Goal: Information Seeking & Learning: Find specific fact

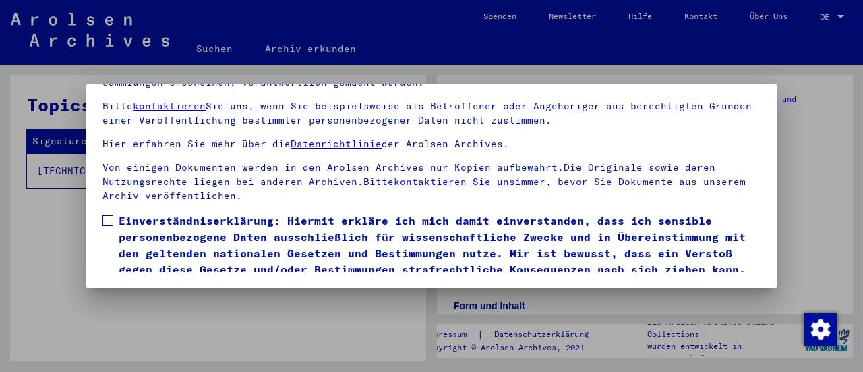
scroll to position [125, 0]
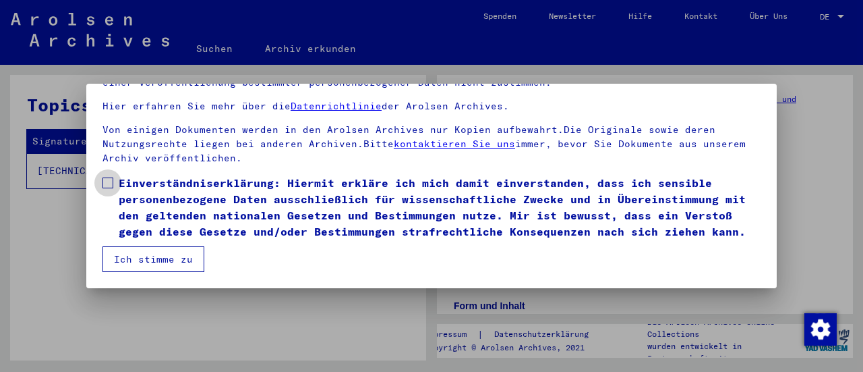
click at [112, 177] on span at bounding box center [108, 182] width 11 height 11
click at [169, 258] on button "Ich stimme zu" at bounding box center [154, 259] width 102 height 26
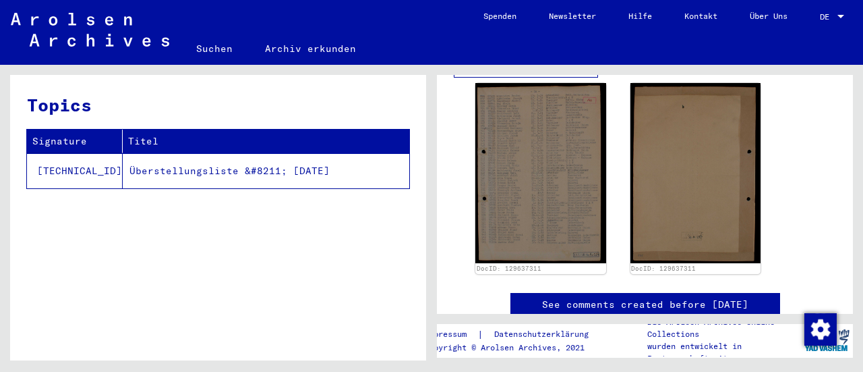
scroll to position [380, 0]
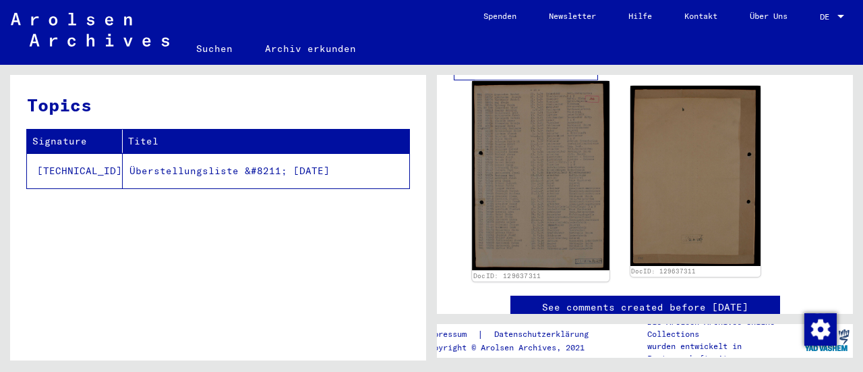
click at [503, 179] on img at bounding box center [540, 175] width 137 height 189
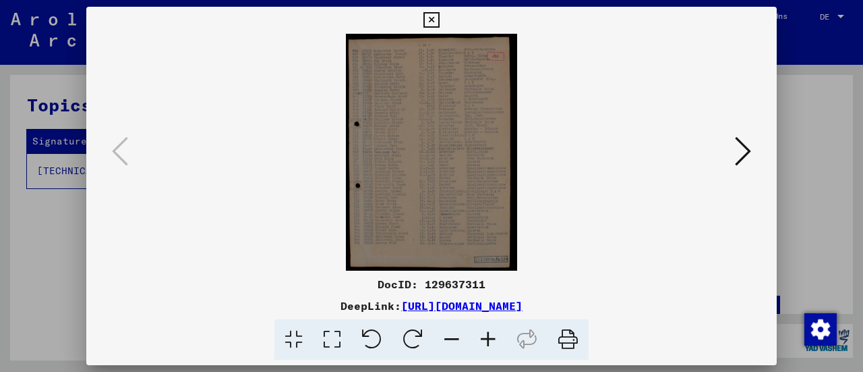
click at [741, 153] on icon at bounding box center [743, 151] width 16 height 32
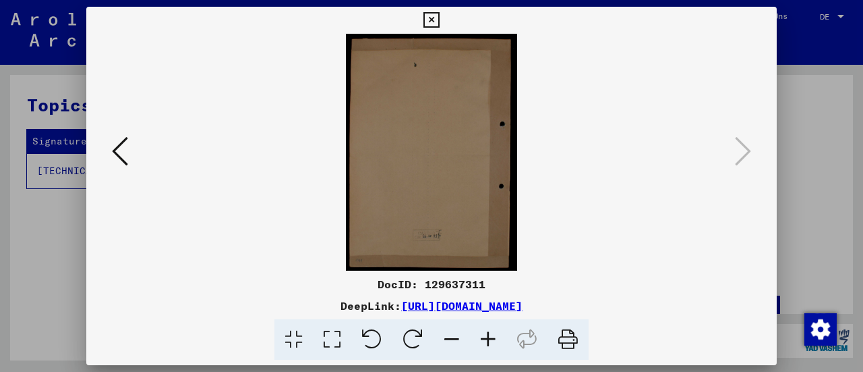
click at [125, 157] on icon at bounding box center [120, 151] width 16 height 32
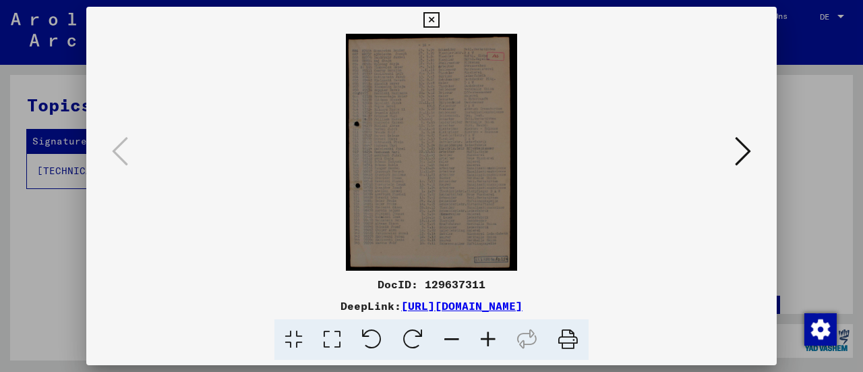
click at [432, 17] on icon at bounding box center [432, 20] width 16 height 16
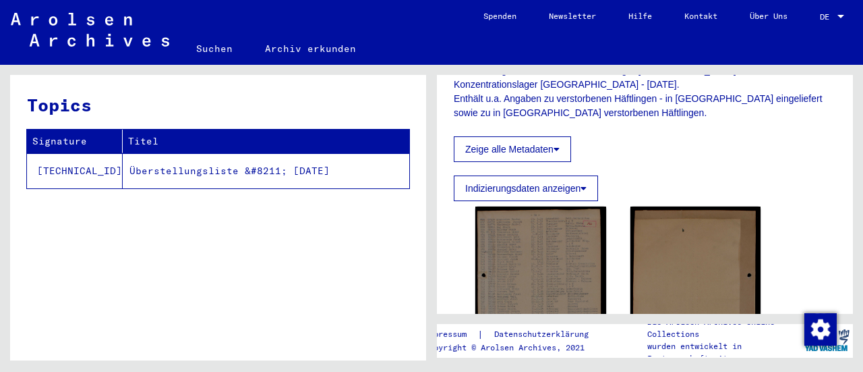
scroll to position [264, 0]
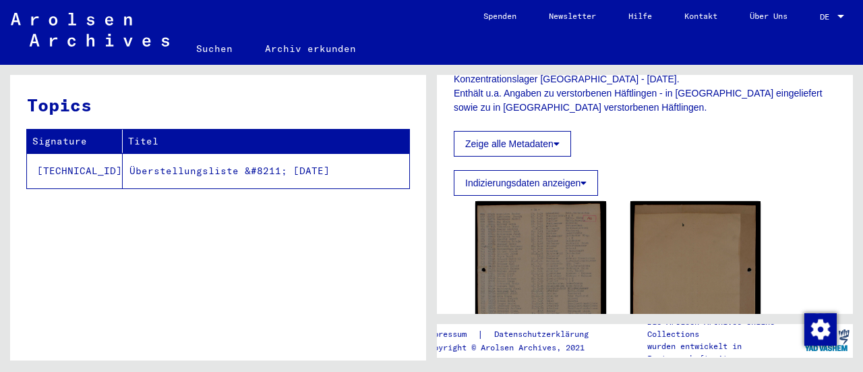
click at [555, 145] on button "Zeige alle Metadaten" at bounding box center [512, 144] width 117 height 26
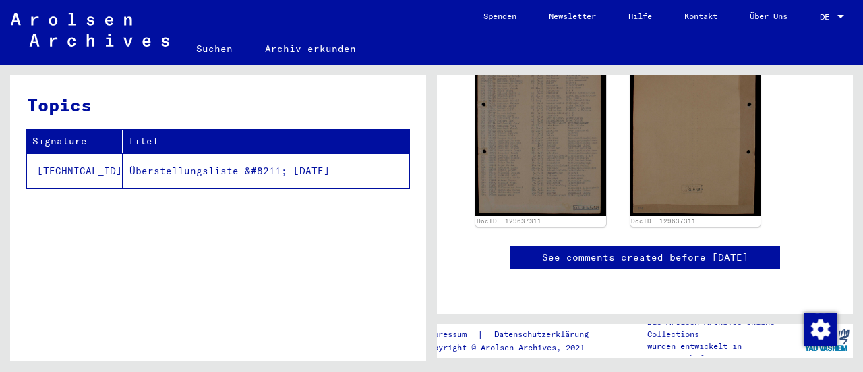
scroll to position [1243, 0]
click at [45, 172] on td "[TECHNICAL_ID]" at bounding box center [75, 170] width 96 height 35
click at [45, 169] on td "[TECHNICAL_ID]" at bounding box center [75, 170] width 96 height 35
click at [222, 51] on link "Suchen" at bounding box center [214, 48] width 69 height 32
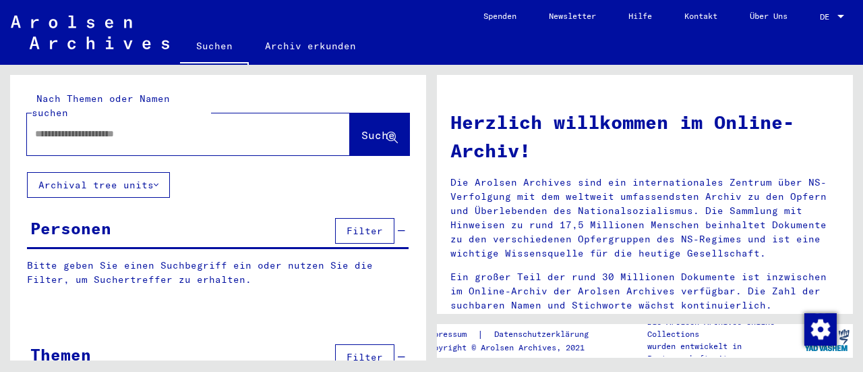
click at [140, 127] on input "text" at bounding box center [172, 134] width 275 height 14
type input "**********"
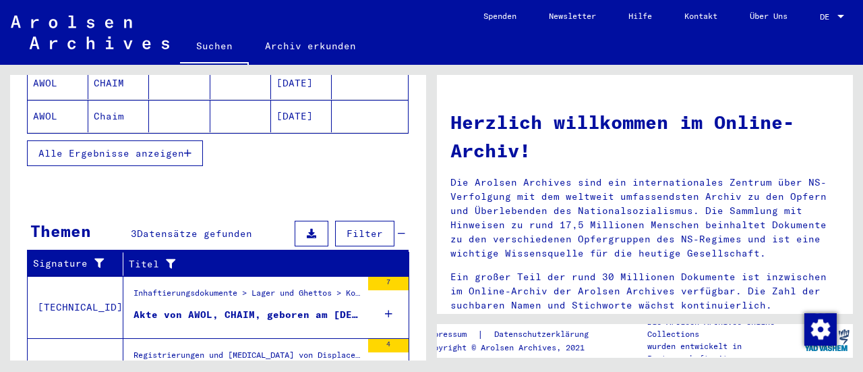
scroll to position [306, 0]
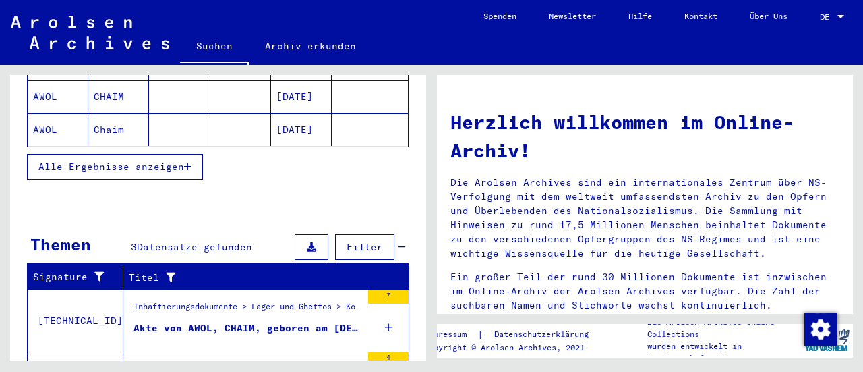
click at [170, 161] on span "Alle Ergebnisse anzeigen" at bounding box center [111, 167] width 146 height 12
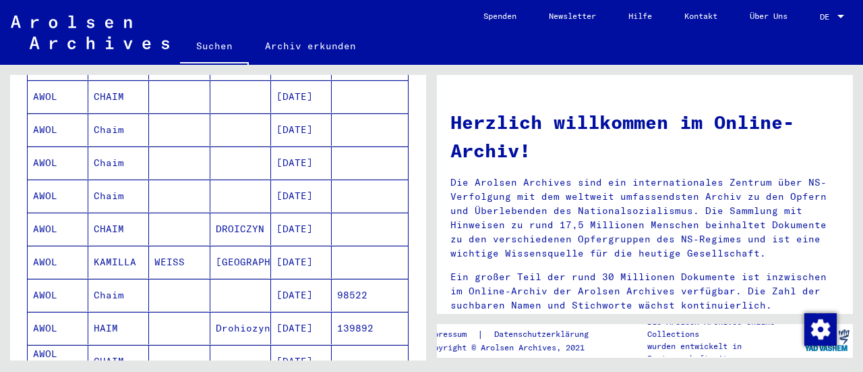
click at [302, 212] on mat-cell "[DATE]" at bounding box center [301, 228] width 61 height 32
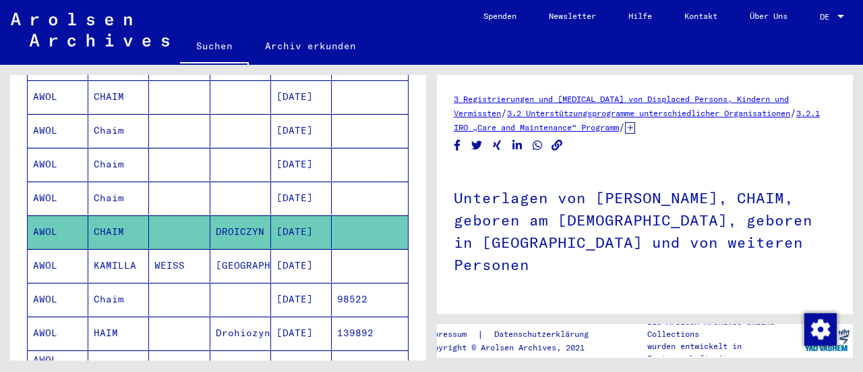
click at [131, 249] on mat-cell "KAMILLA" at bounding box center [118, 265] width 61 height 33
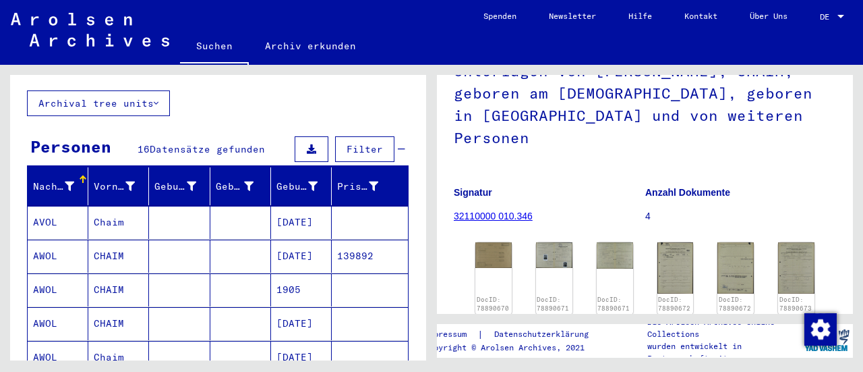
scroll to position [96, 0]
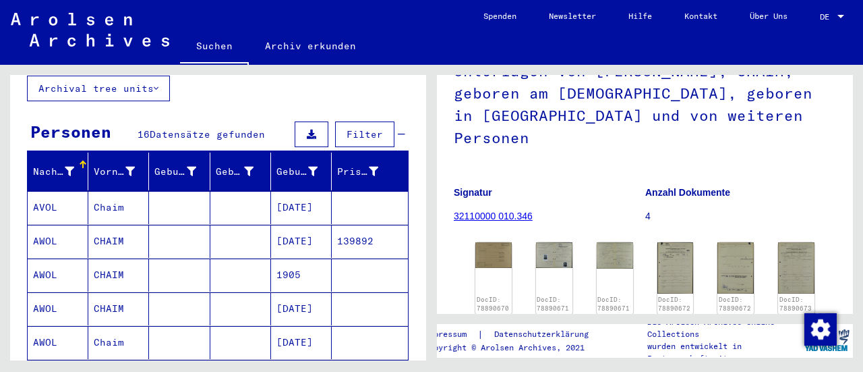
click at [46, 192] on mat-cell "AVOL" at bounding box center [58, 207] width 61 height 33
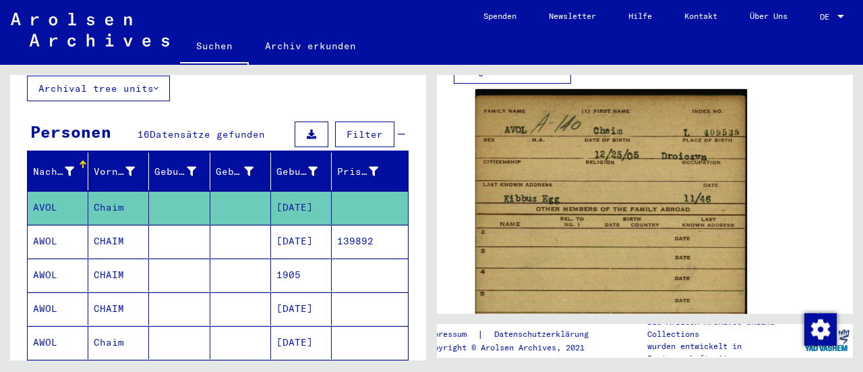
scroll to position [811, 0]
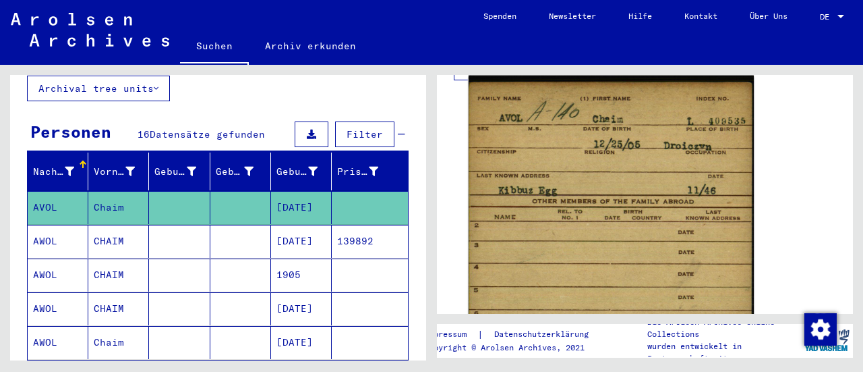
click at [619, 177] on img at bounding box center [611, 288] width 285 height 424
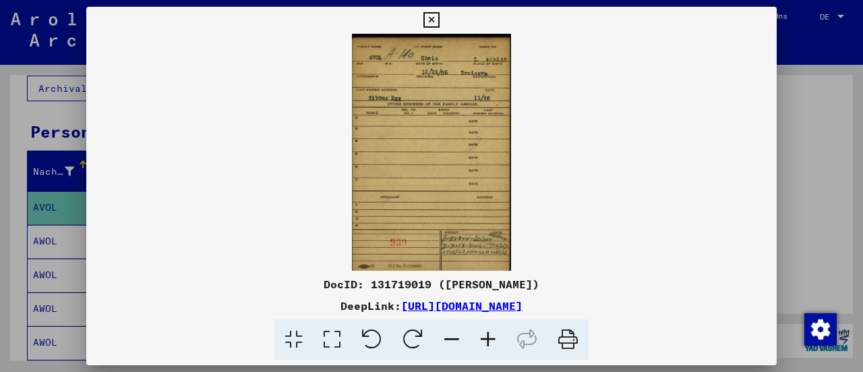
click at [430, 18] on icon at bounding box center [432, 20] width 16 height 16
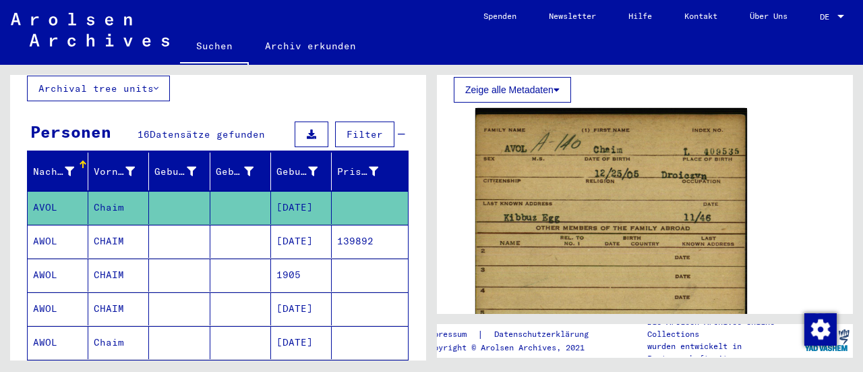
click at [99, 227] on mat-cell "CHAIM" at bounding box center [118, 241] width 61 height 33
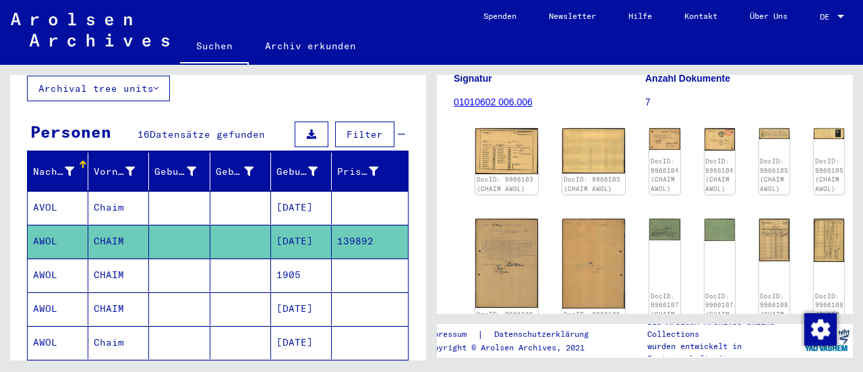
scroll to position [186, 0]
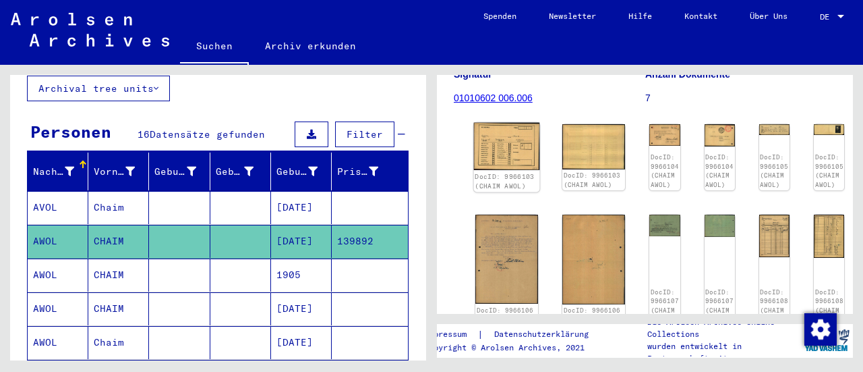
click at [495, 138] on img at bounding box center [507, 147] width 66 height 48
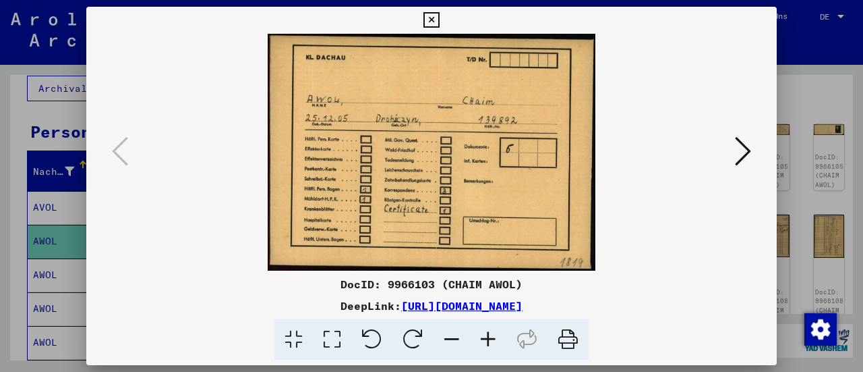
click at [738, 146] on icon at bounding box center [743, 151] width 16 height 32
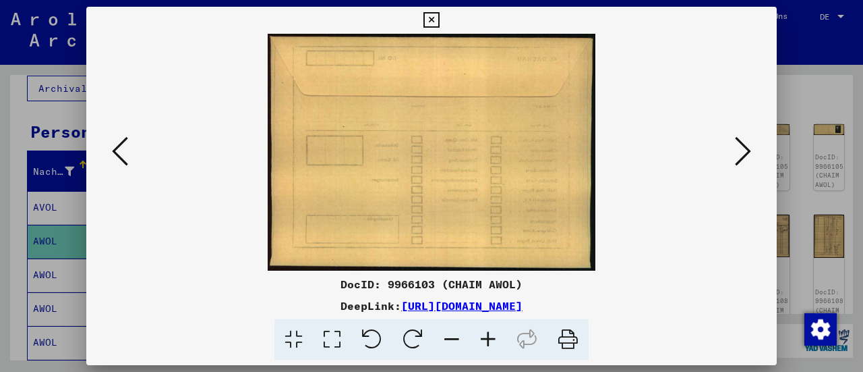
click at [738, 146] on icon at bounding box center [743, 151] width 16 height 32
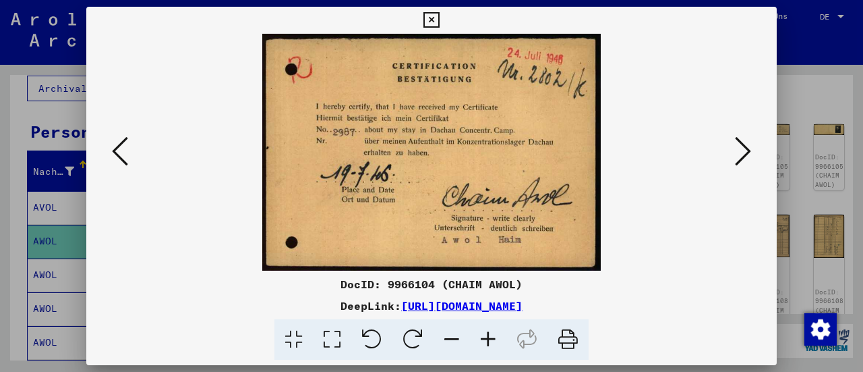
click at [738, 146] on icon at bounding box center [743, 151] width 16 height 32
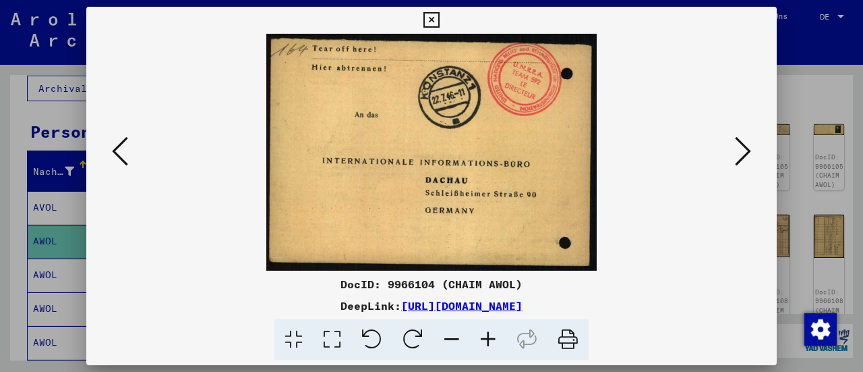
click at [738, 146] on icon at bounding box center [743, 151] width 16 height 32
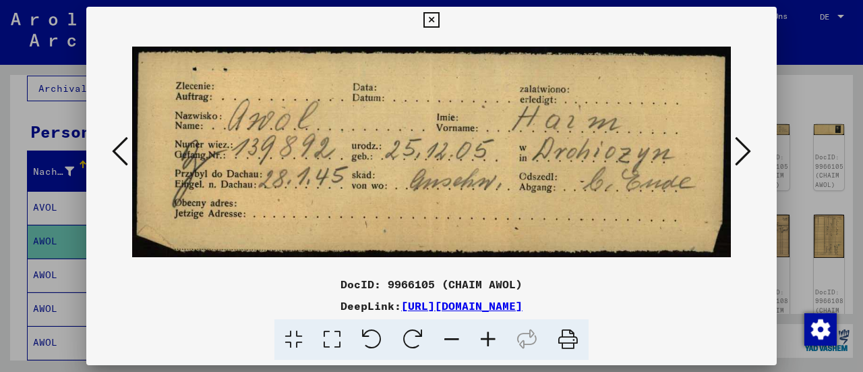
click at [738, 146] on icon at bounding box center [743, 151] width 16 height 32
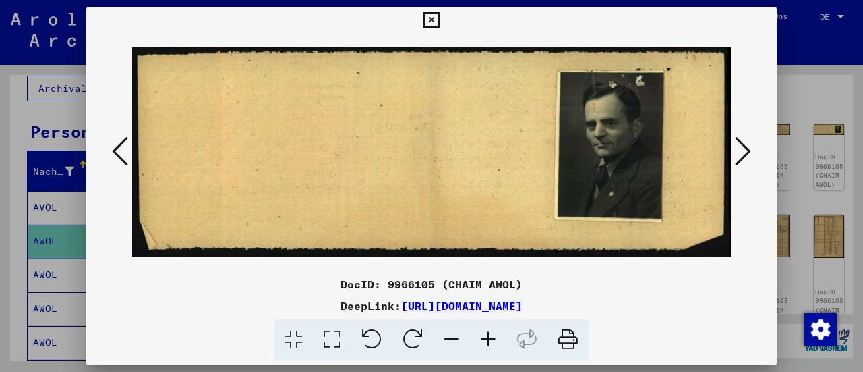
click at [738, 146] on icon at bounding box center [743, 151] width 16 height 32
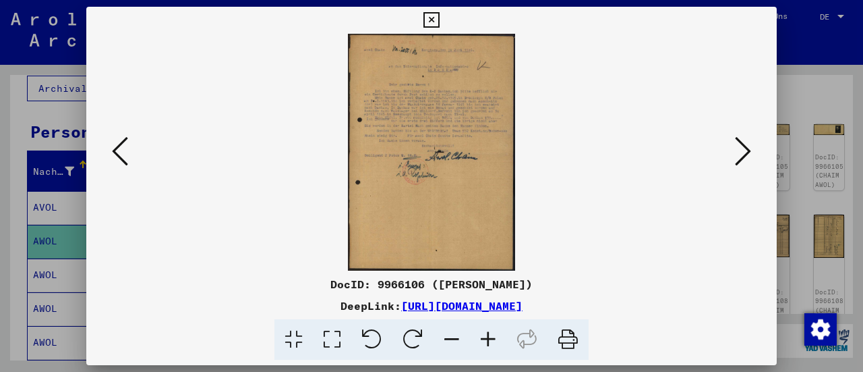
click at [738, 146] on icon at bounding box center [743, 151] width 16 height 32
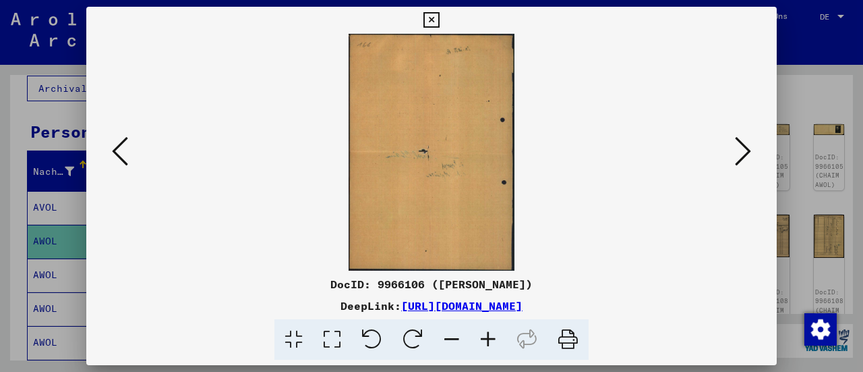
click at [738, 146] on icon at bounding box center [743, 151] width 16 height 32
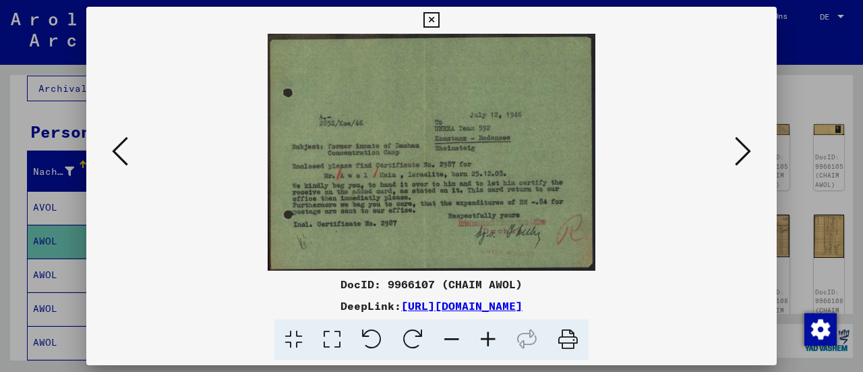
click at [738, 146] on icon at bounding box center [743, 151] width 16 height 32
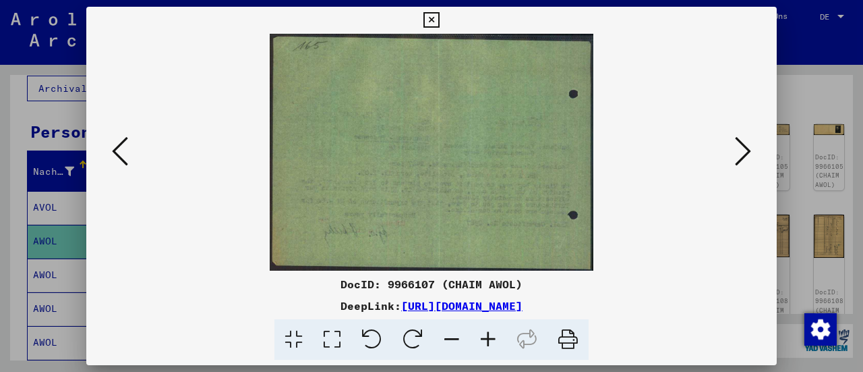
click at [738, 146] on icon at bounding box center [743, 151] width 16 height 32
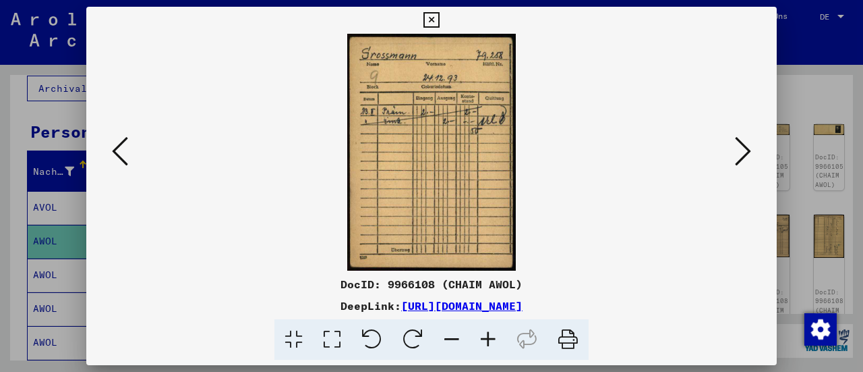
click at [738, 146] on icon at bounding box center [743, 151] width 16 height 32
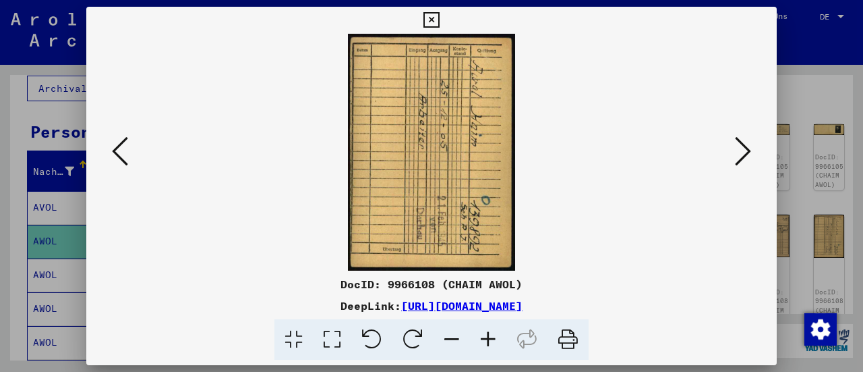
click at [738, 146] on icon at bounding box center [743, 151] width 16 height 32
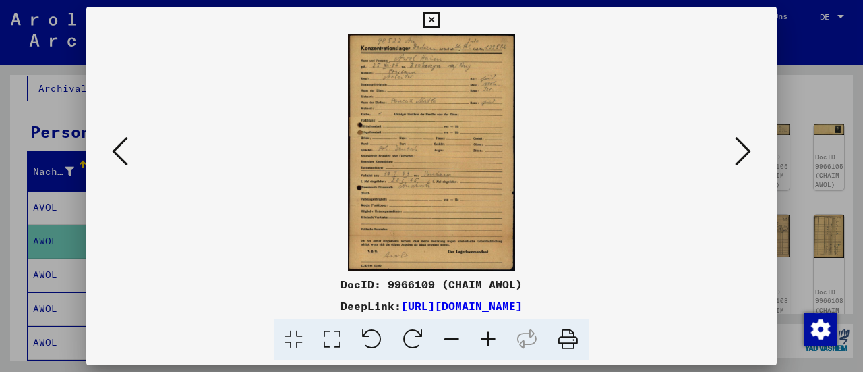
click at [738, 146] on icon at bounding box center [743, 151] width 16 height 32
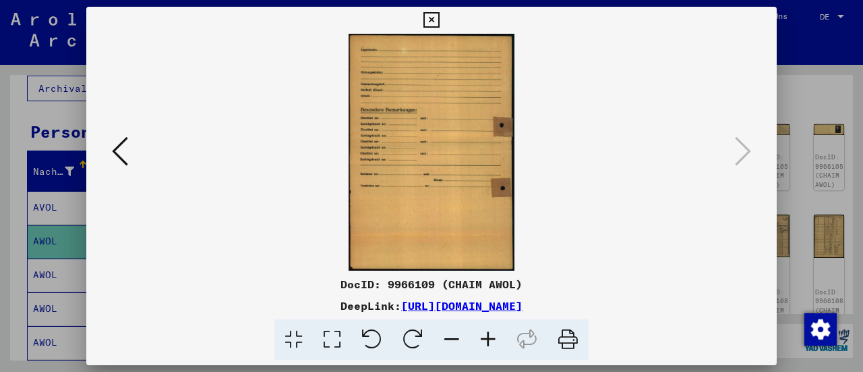
click at [436, 20] on icon at bounding box center [432, 20] width 16 height 16
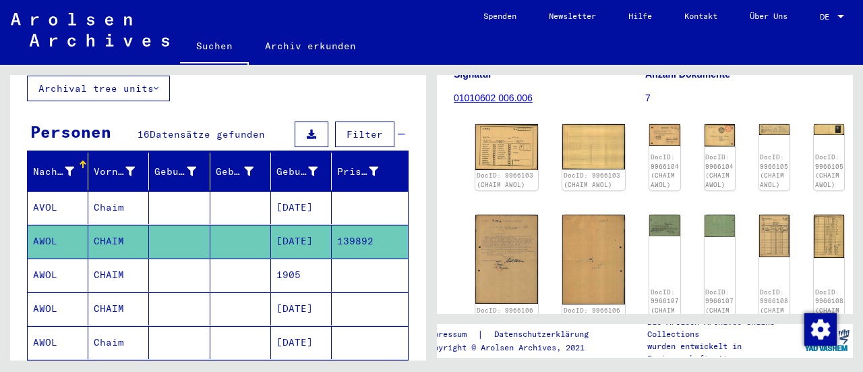
click at [244, 260] on mat-cell at bounding box center [240, 274] width 61 height 33
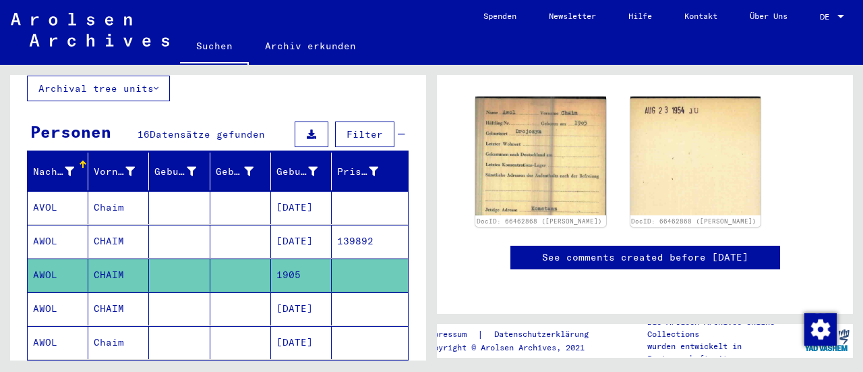
scroll to position [235, 0]
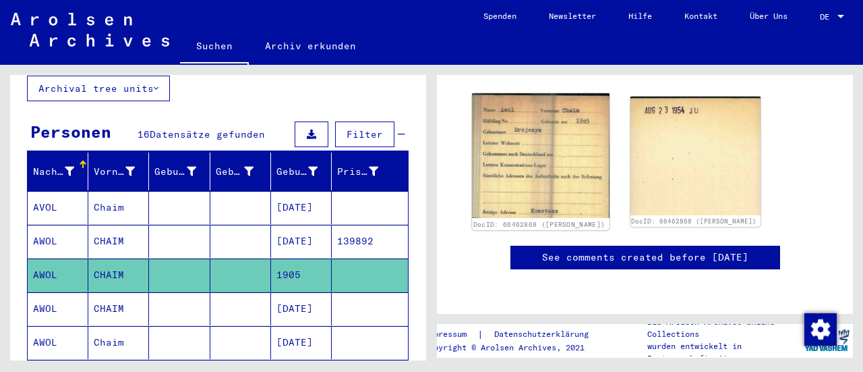
click at [587, 163] on img at bounding box center [540, 155] width 137 height 125
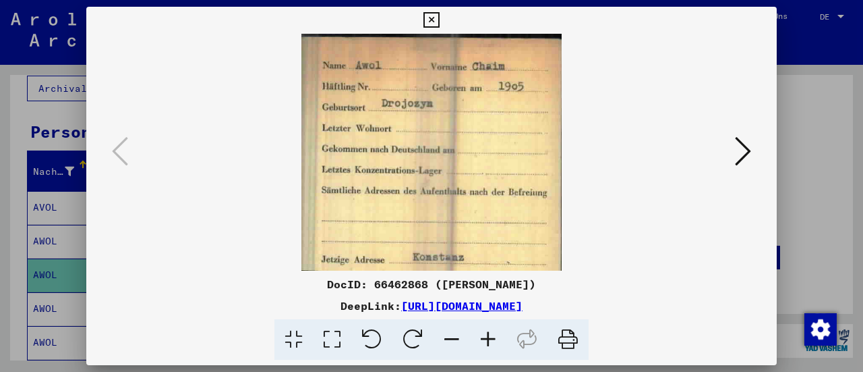
click at [739, 148] on icon at bounding box center [743, 151] width 16 height 32
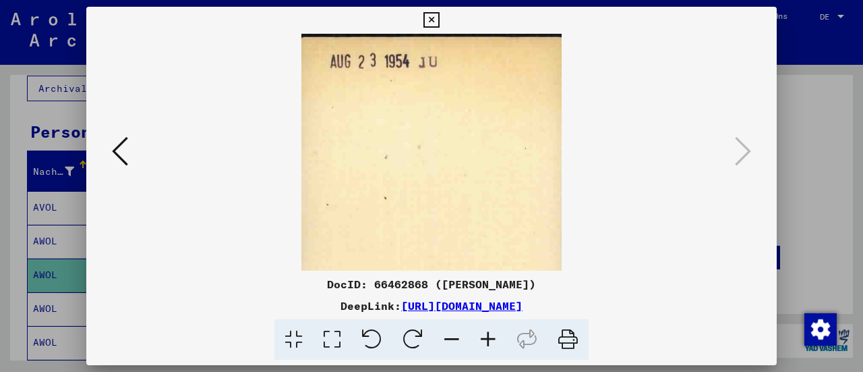
click at [436, 16] on icon at bounding box center [432, 20] width 16 height 16
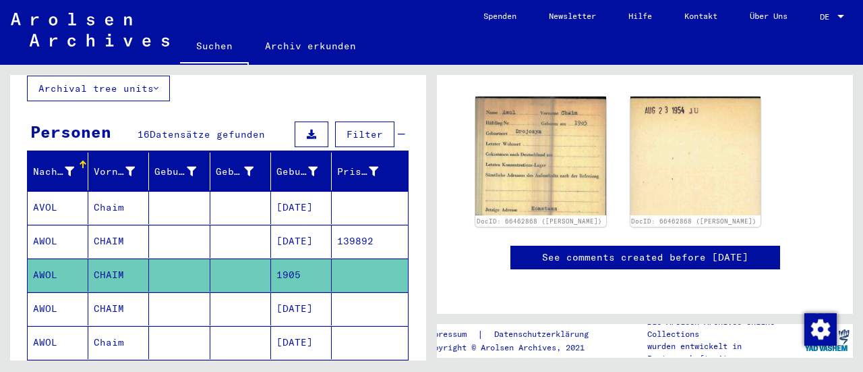
click at [299, 292] on mat-cell "[DATE]" at bounding box center [301, 308] width 61 height 33
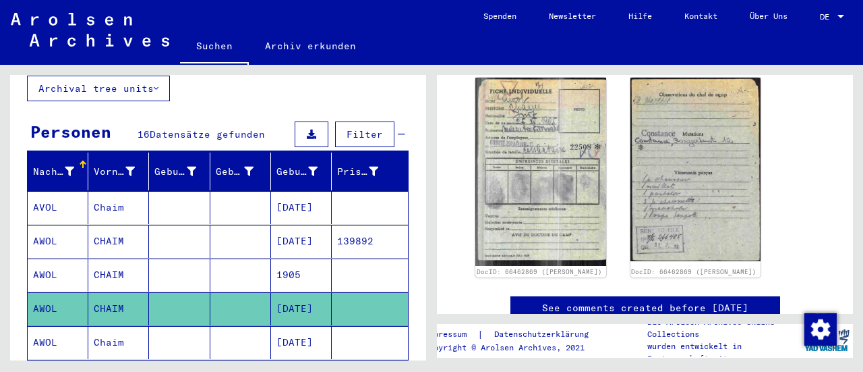
scroll to position [266, 0]
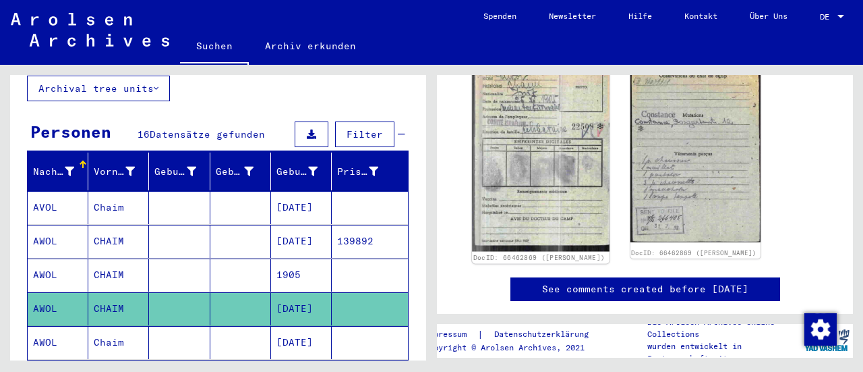
click at [557, 158] on img at bounding box center [540, 153] width 137 height 198
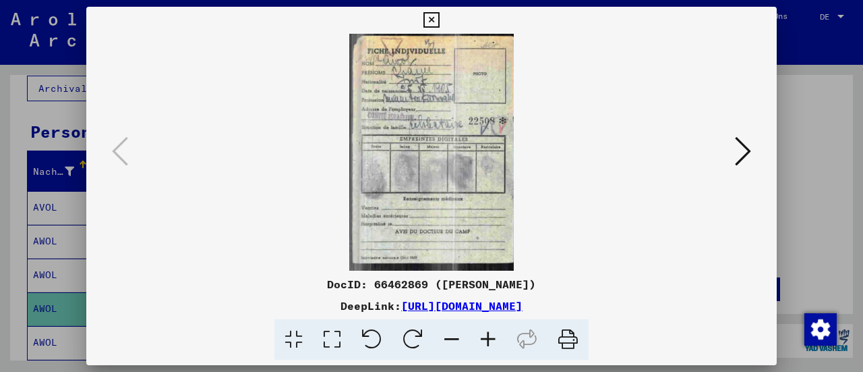
click at [745, 148] on icon at bounding box center [743, 151] width 16 height 32
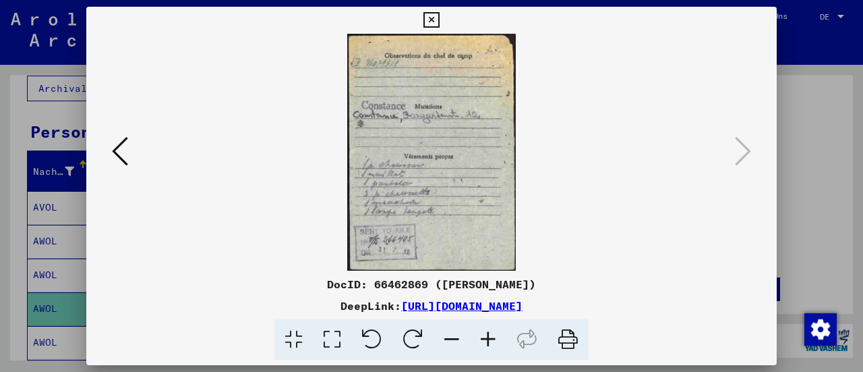
click at [123, 150] on icon at bounding box center [120, 151] width 16 height 32
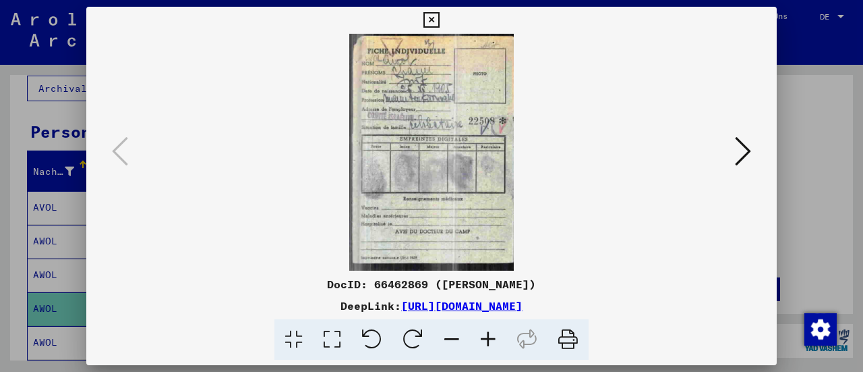
click at [431, 21] on icon at bounding box center [432, 20] width 16 height 16
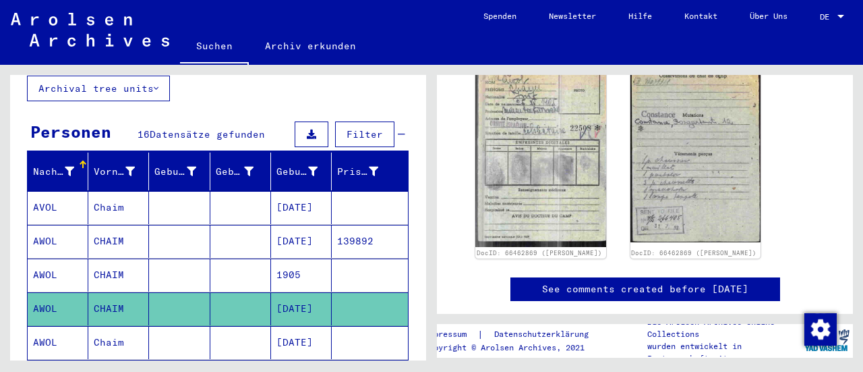
click at [309, 326] on mat-cell "[DATE]" at bounding box center [301, 342] width 61 height 33
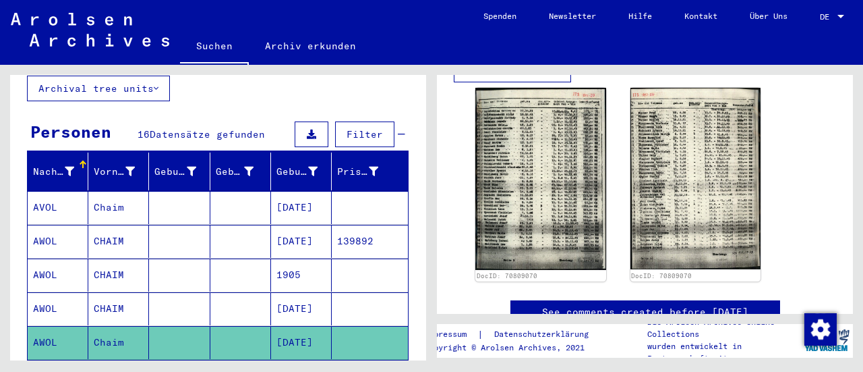
scroll to position [441, 0]
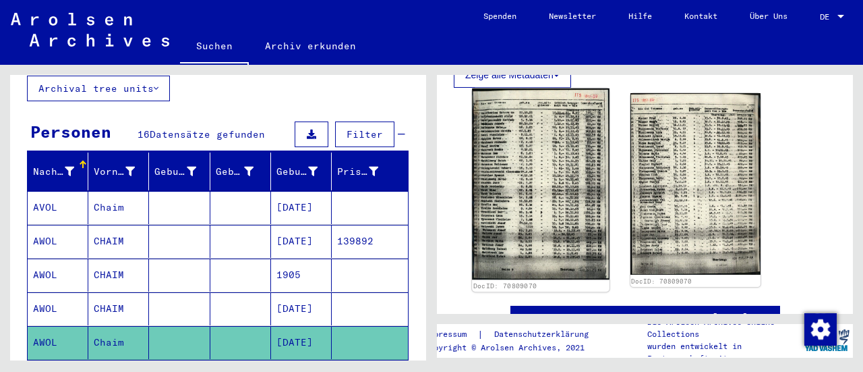
click at [522, 239] on img at bounding box center [540, 184] width 137 height 192
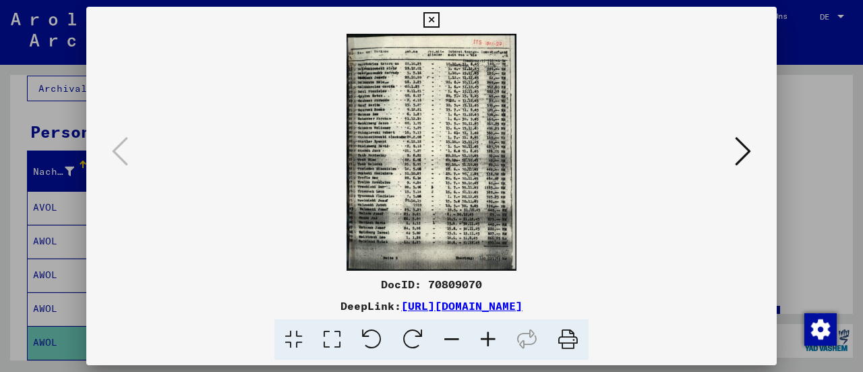
click at [396, 231] on img at bounding box center [431, 152] width 599 height 237
click at [406, 158] on img at bounding box center [431, 152] width 599 height 237
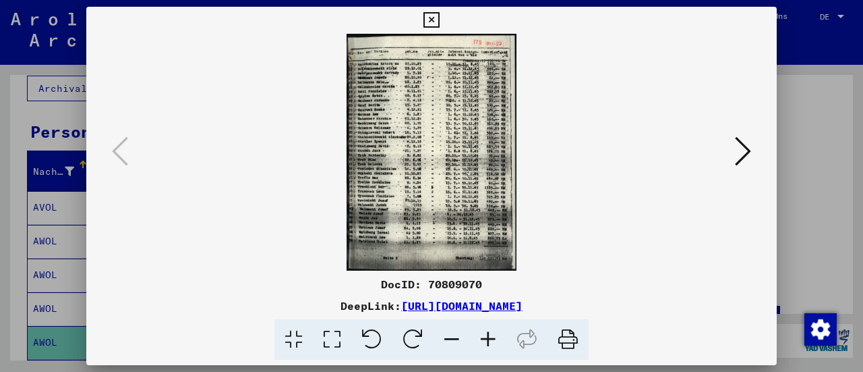
click at [484, 346] on icon at bounding box center [488, 339] width 36 height 41
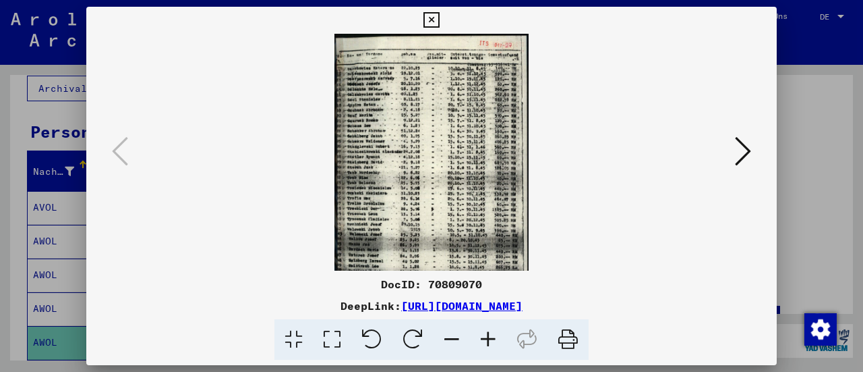
click at [484, 346] on icon at bounding box center [488, 339] width 36 height 41
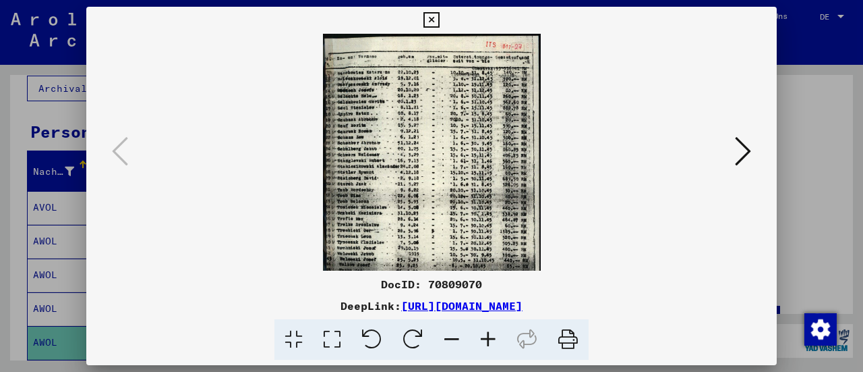
click at [484, 346] on icon at bounding box center [488, 339] width 36 height 41
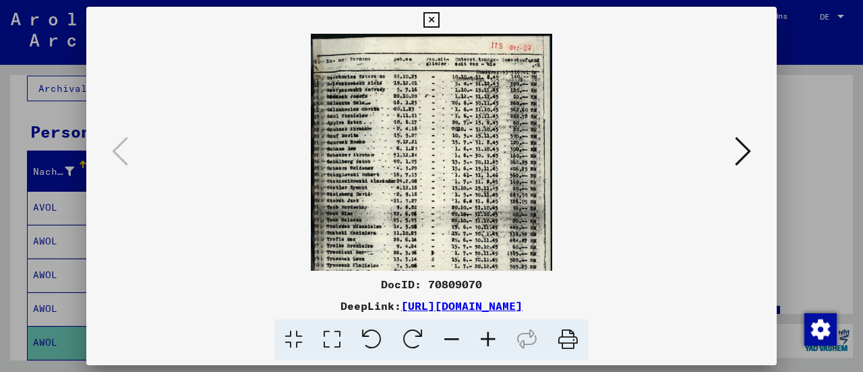
click at [752, 152] on button at bounding box center [743, 152] width 24 height 38
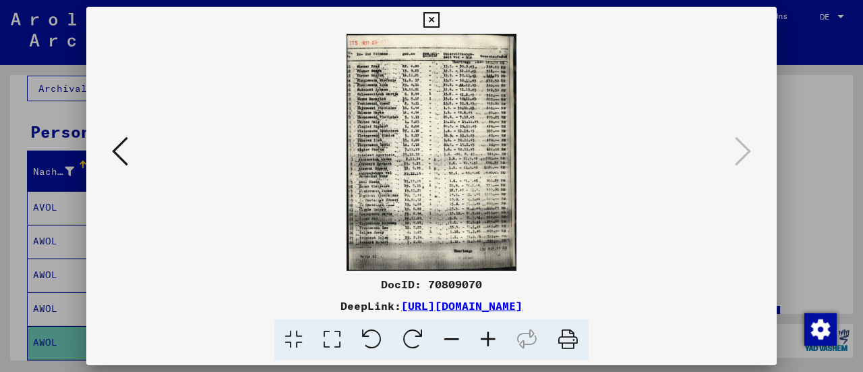
click at [426, 161] on img at bounding box center [432, 152] width 171 height 237
click at [486, 337] on icon at bounding box center [488, 339] width 36 height 41
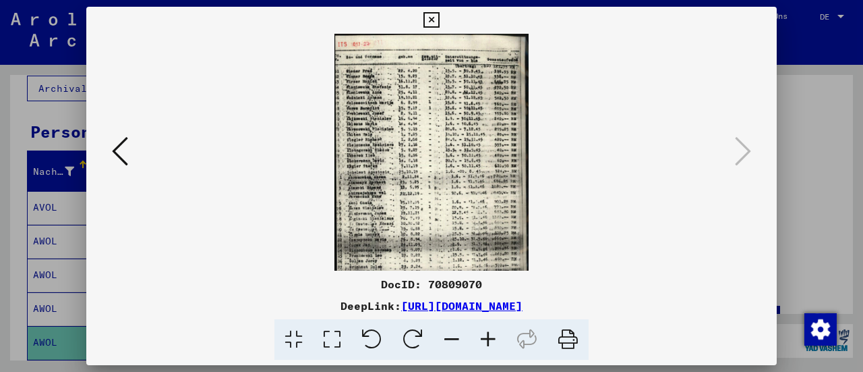
click at [486, 337] on icon at bounding box center [488, 339] width 36 height 41
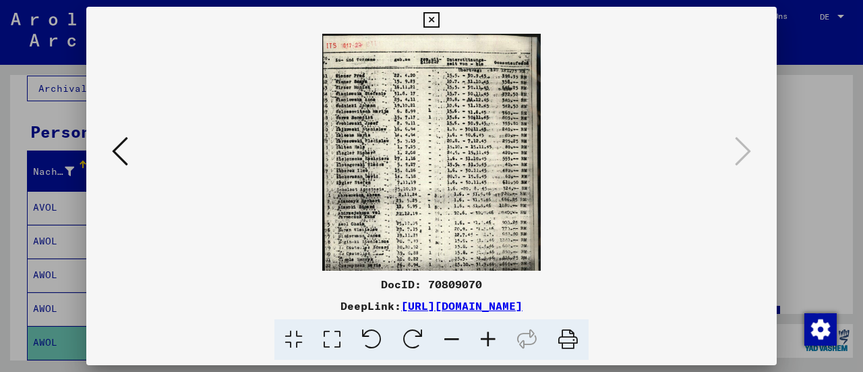
click at [486, 337] on icon at bounding box center [488, 339] width 36 height 41
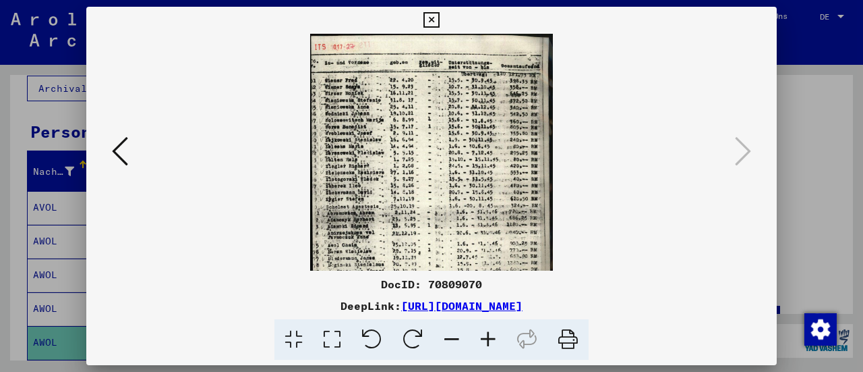
click at [486, 337] on icon at bounding box center [488, 339] width 36 height 41
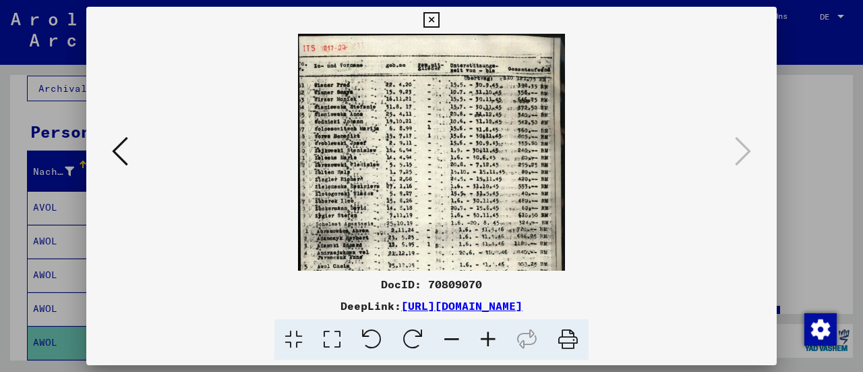
click at [486, 337] on icon at bounding box center [488, 339] width 36 height 41
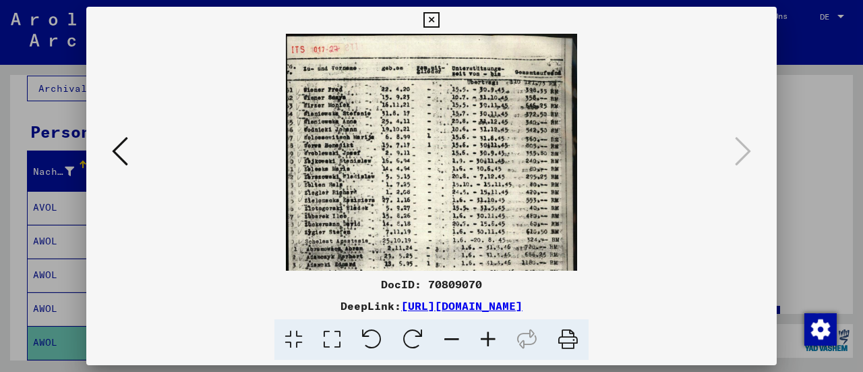
click at [486, 337] on icon at bounding box center [488, 339] width 36 height 41
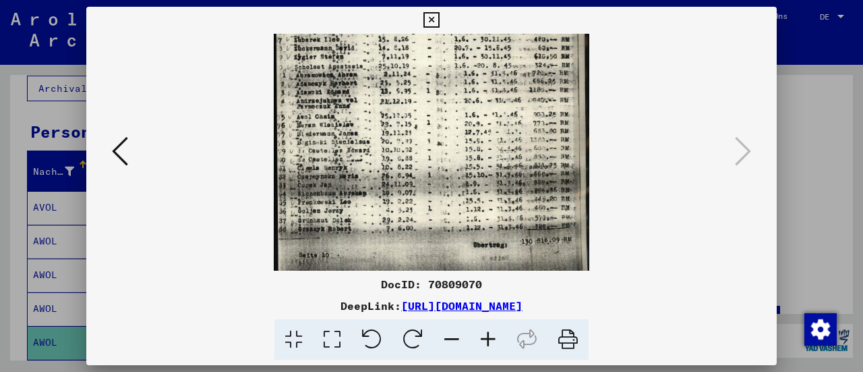
scroll to position [202, 0]
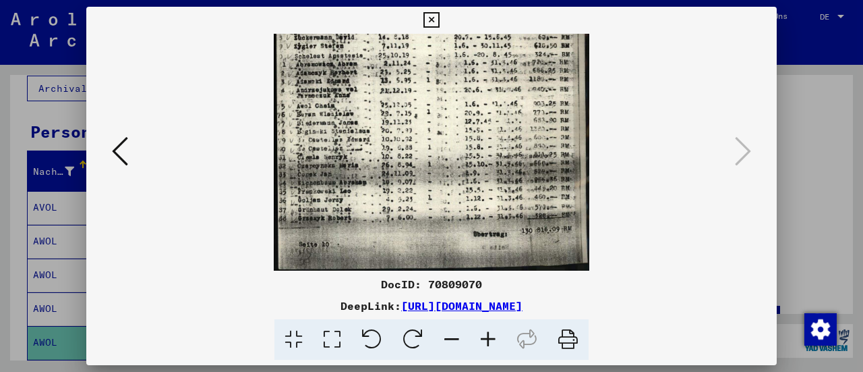
drag, startPoint x: 331, startPoint y: 211, endPoint x: 284, endPoint y: 5, distance: 211.7
click at [284, 5] on div "DocID: 70809070 DeepLink: [URL][DOMAIN_NAME]" at bounding box center [431, 186] width 863 height 372
drag, startPoint x: 408, startPoint y: 129, endPoint x: 399, endPoint y: 96, distance: 33.5
click at [399, 96] on img at bounding box center [432, 50] width 316 height 439
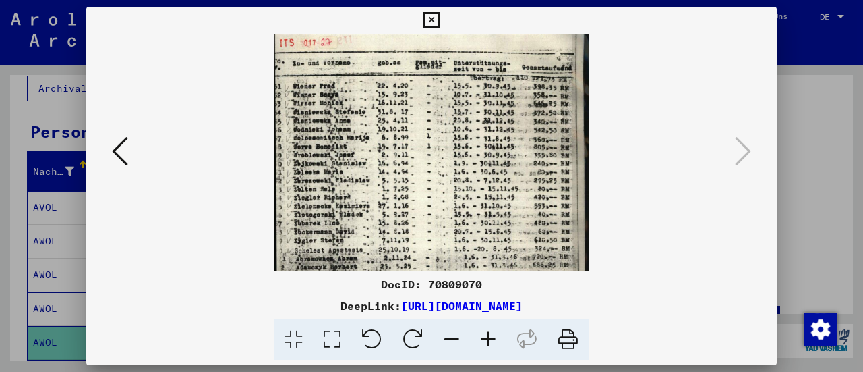
scroll to position [0, 0]
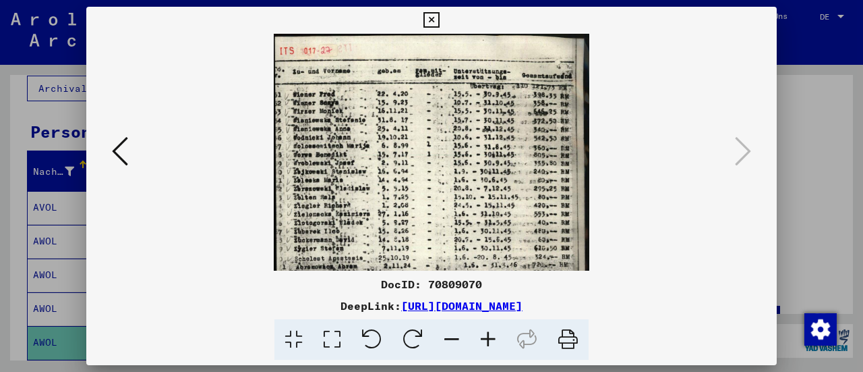
drag, startPoint x: 465, startPoint y: 126, endPoint x: 476, endPoint y: 392, distance: 266.0
click at [476, 371] on html "**********" at bounding box center [431, 186] width 863 height 372
click at [141, 154] on viewer-one-image at bounding box center [431, 152] width 599 height 237
click at [117, 156] on icon at bounding box center [120, 151] width 16 height 32
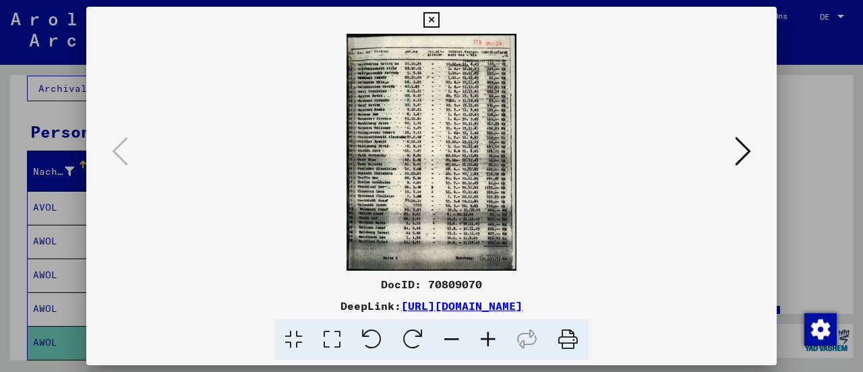
click at [431, 173] on img at bounding box center [431, 152] width 169 height 237
click at [431, 174] on img at bounding box center [431, 152] width 169 height 237
click at [401, 87] on img at bounding box center [431, 152] width 169 height 237
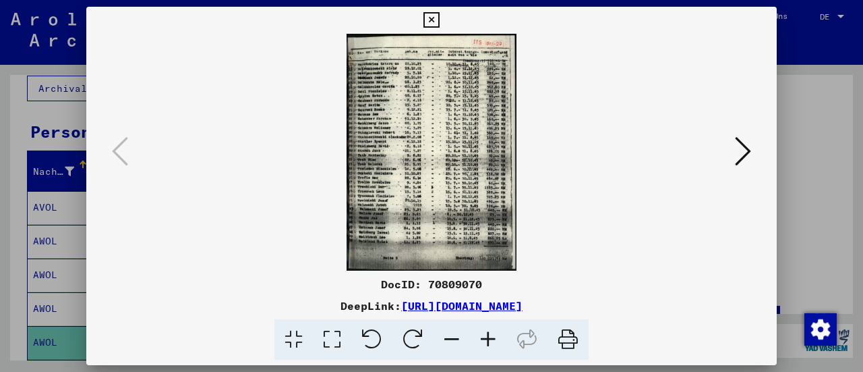
click at [401, 87] on img at bounding box center [431, 152] width 169 height 237
click at [380, 123] on img at bounding box center [431, 152] width 169 height 237
click at [745, 155] on icon at bounding box center [743, 151] width 16 height 32
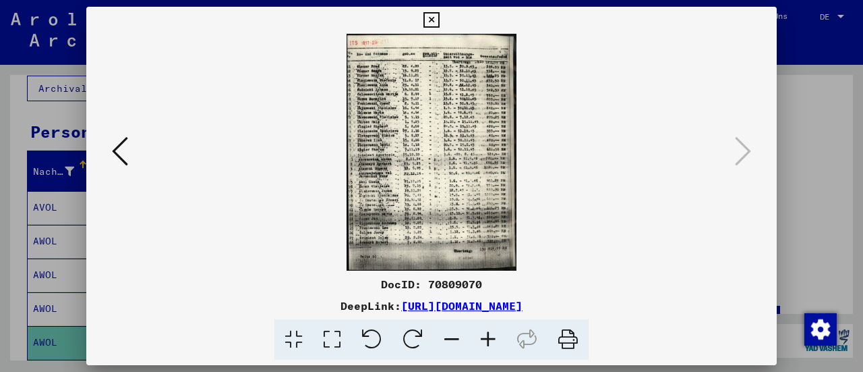
click at [428, 17] on icon at bounding box center [432, 20] width 16 height 16
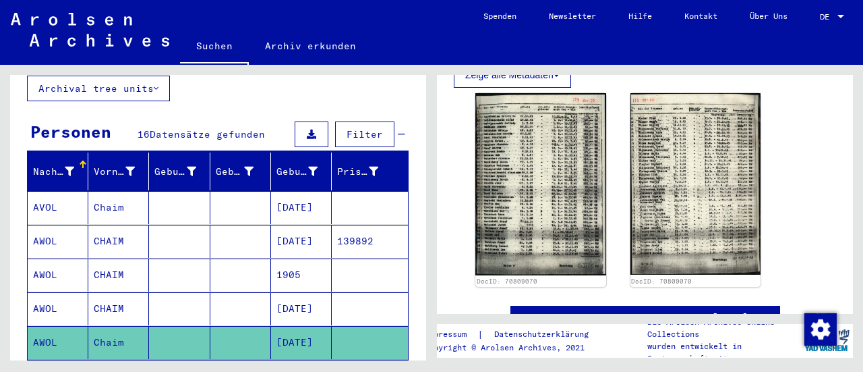
click at [177, 360] on mat-cell at bounding box center [179, 376] width 61 height 33
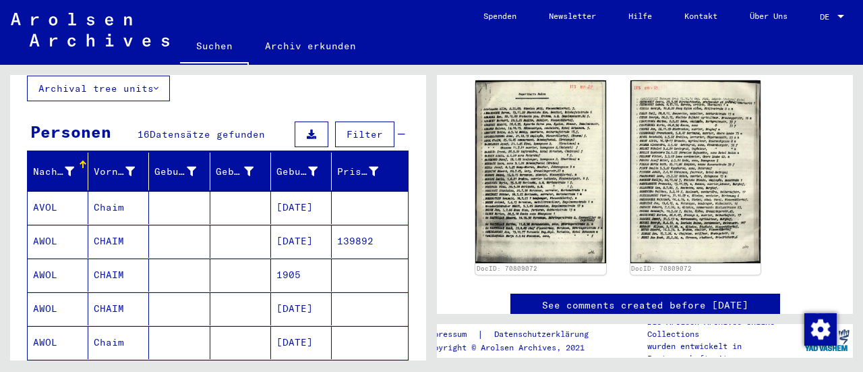
scroll to position [463, 0]
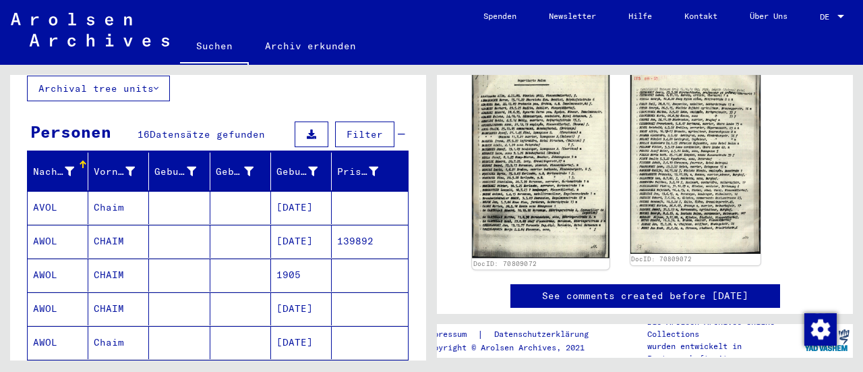
click at [545, 161] on img at bounding box center [540, 162] width 137 height 192
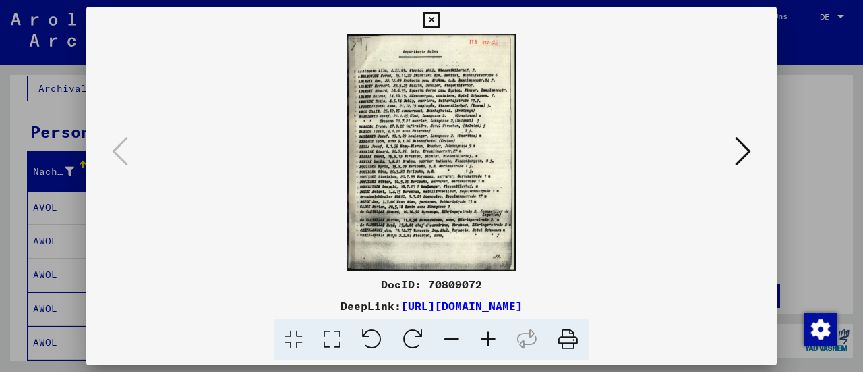
click at [420, 109] on img at bounding box center [431, 152] width 599 height 237
click at [523, 306] on link "[URL][DOMAIN_NAME]" at bounding box center [461, 305] width 121 height 13
click at [433, 18] on icon at bounding box center [432, 20] width 16 height 16
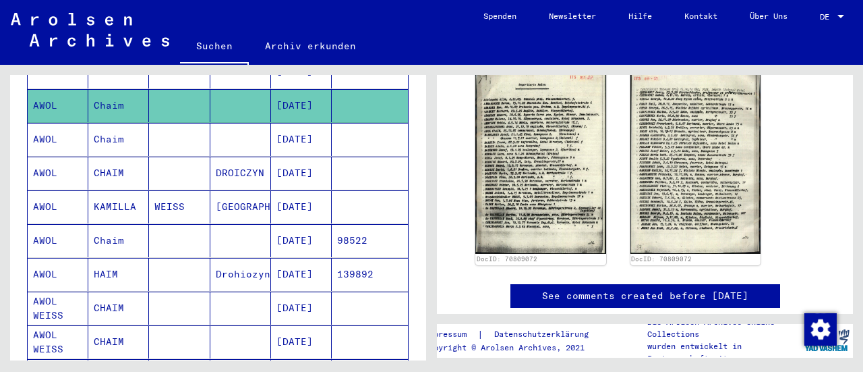
scroll to position [368, 0]
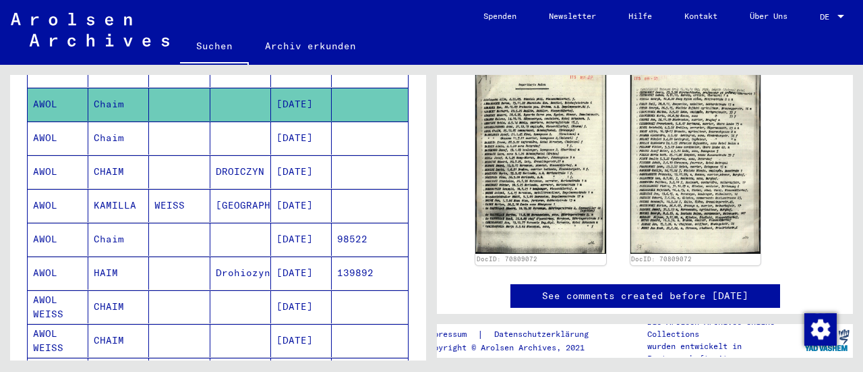
click at [280, 122] on mat-cell "[DATE]" at bounding box center [301, 137] width 61 height 33
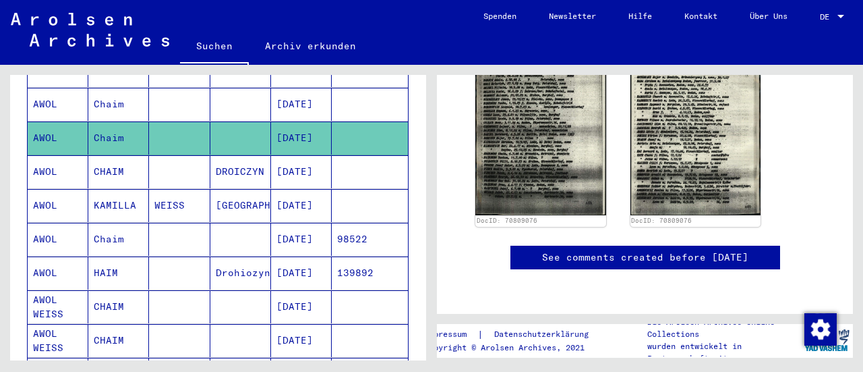
scroll to position [737, 0]
click at [80, 156] on mat-cell "AWOL" at bounding box center [58, 171] width 61 height 33
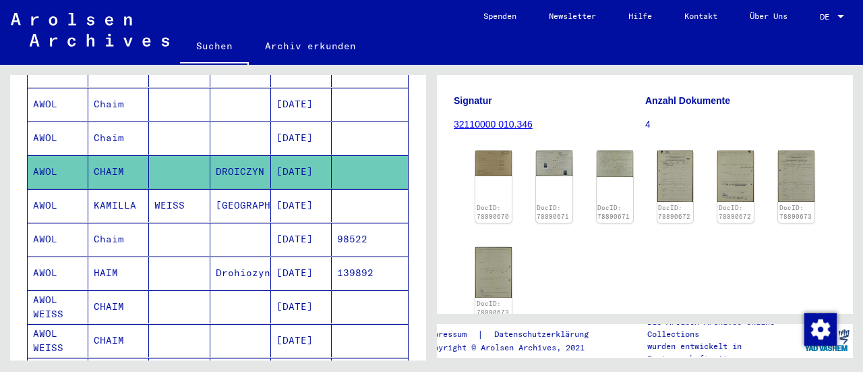
scroll to position [220, 0]
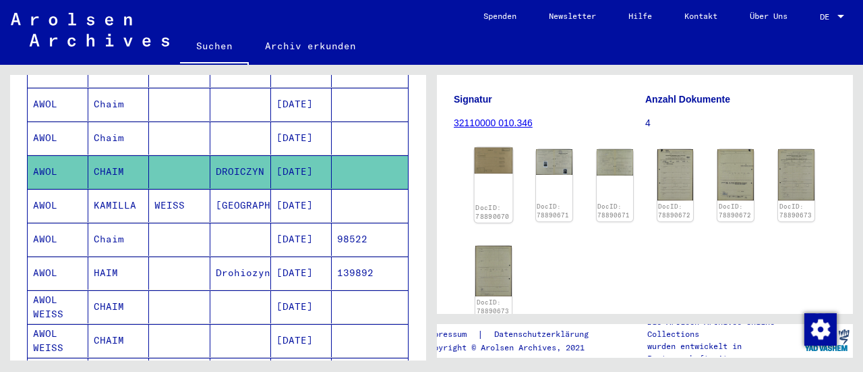
click at [494, 148] on img at bounding box center [494, 161] width 38 height 26
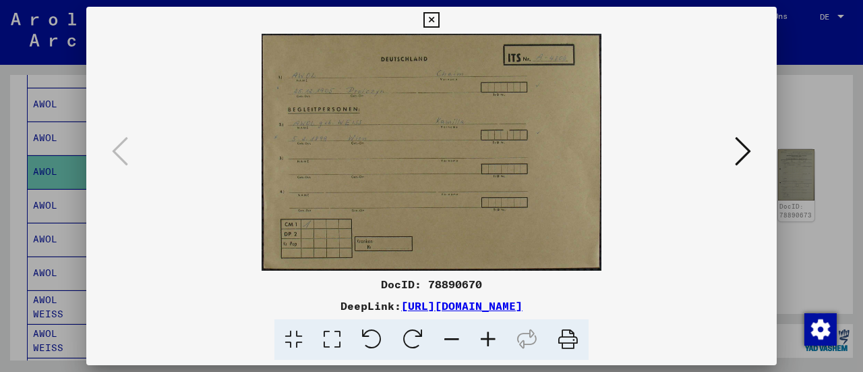
click at [738, 147] on icon at bounding box center [743, 151] width 16 height 32
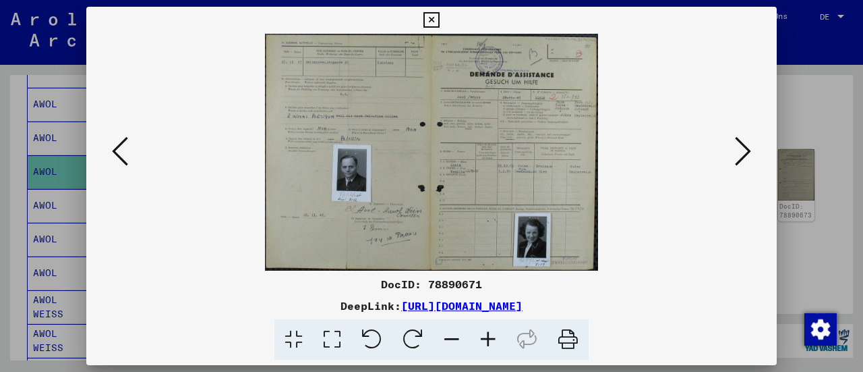
click at [738, 147] on icon at bounding box center [743, 151] width 16 height 32
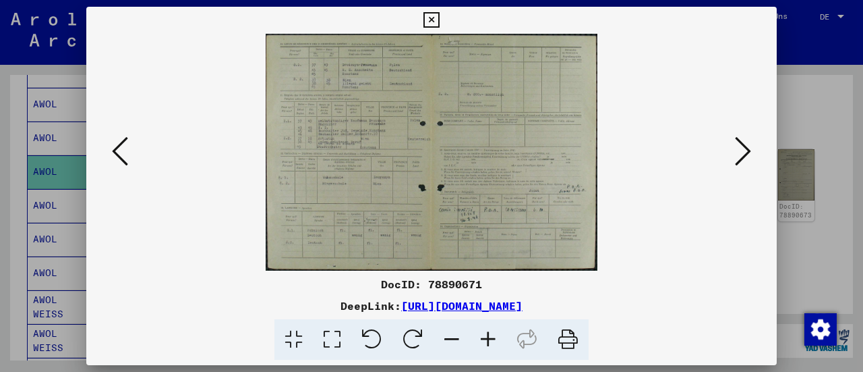
click at [738, 147] on icon at bounding box center [743, 151] width 16 height 32
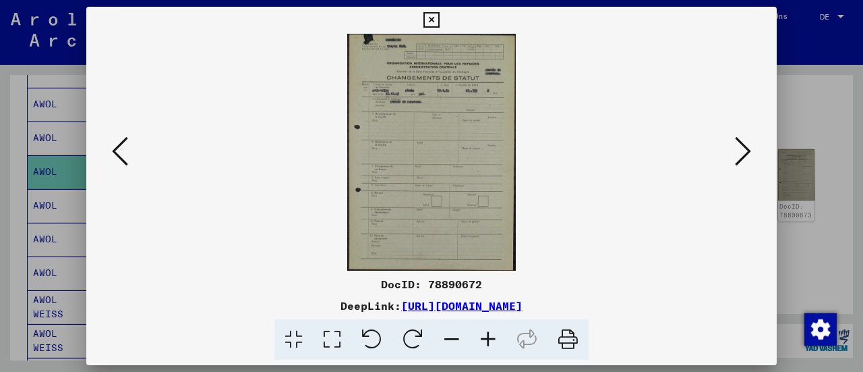
click at [738, 147] on icon at bounding box center [743, 151] width 16 height 32
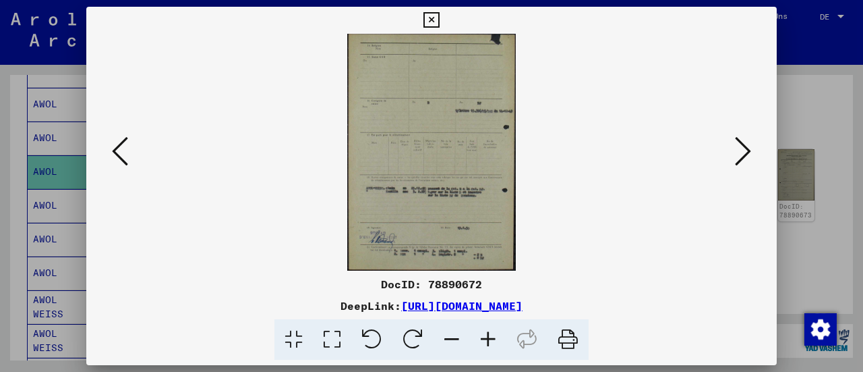
click at [738, 147] on icon at bounding box center [743, 151] width 16 height 32
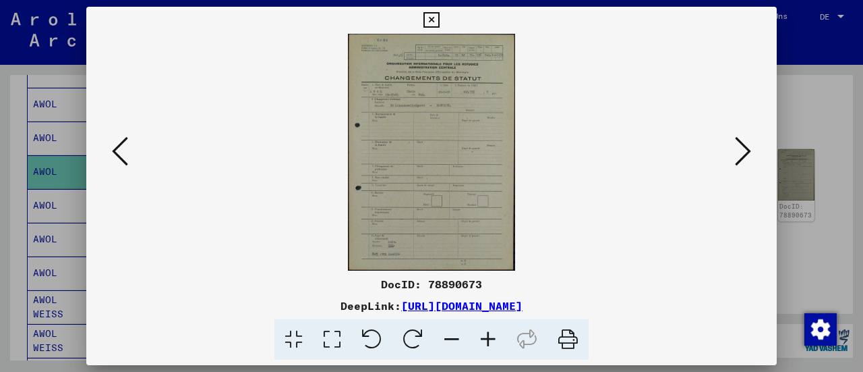
click at [738, 147] on icon at bounding box center [743, 151] width 16 height 32
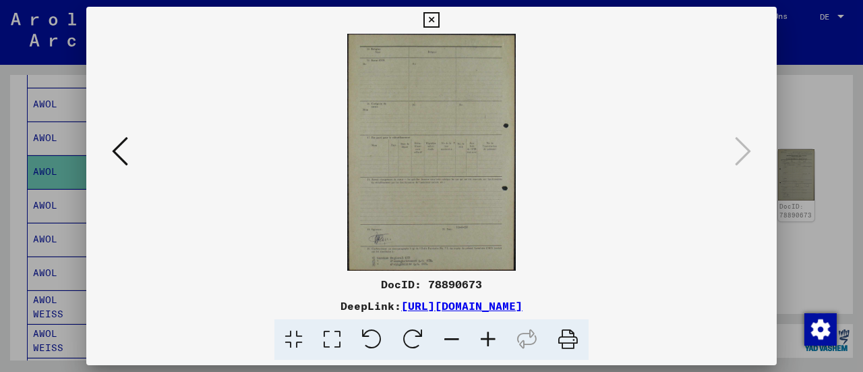
click at [119, 157] on icon at bounding box center [120, 151] width 16 height 32
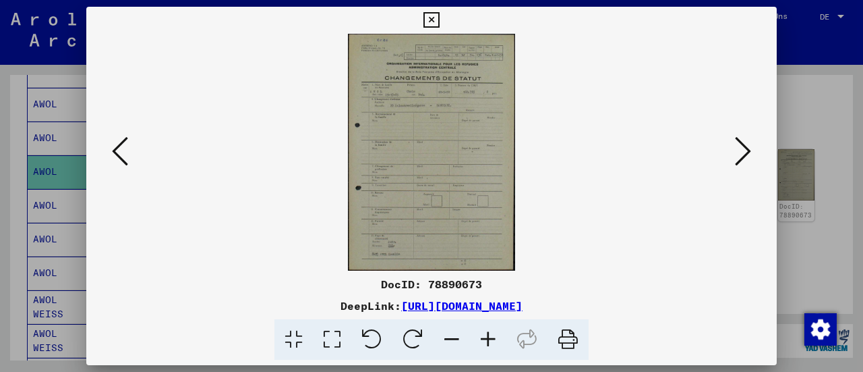
click at [119, 157] on icon at bounding box center [120, 151] width 16 height 32
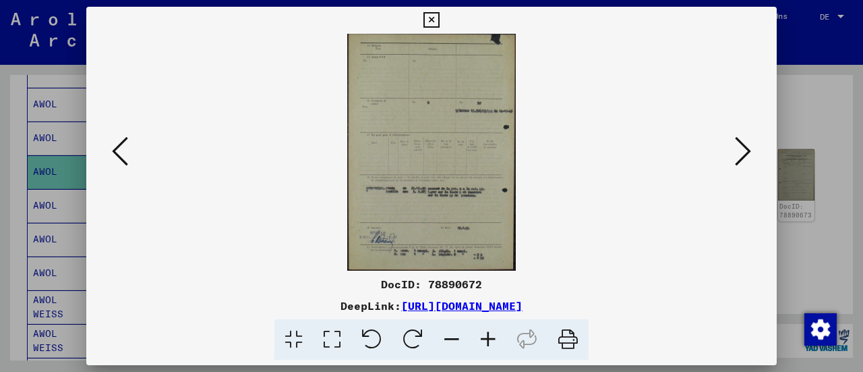
click at [119, 157] on icon at bounding box center [120, 151] width 16 height 32
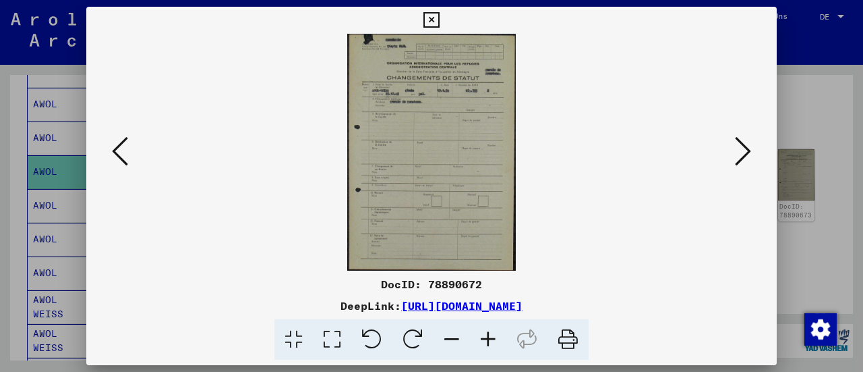
click at [119, 157] on icon at bounding box center [120, 151] width 16 height 32
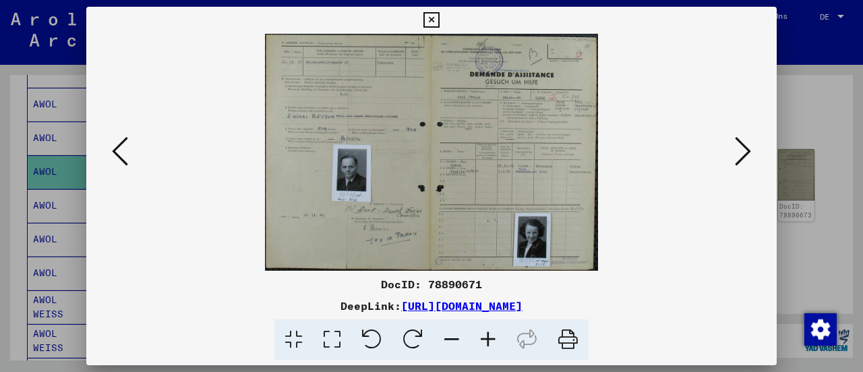
click at [119, 157] on icon at bounding box center [120, 151] width 16 height 32
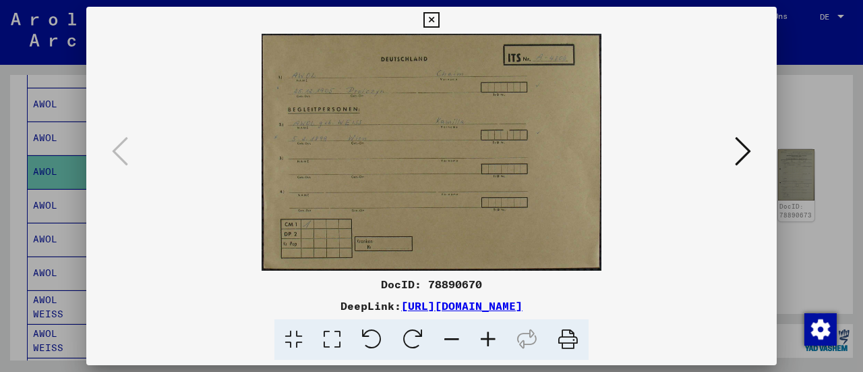
click at [669, 260] on img at bounding box center [431, 152] width 599 height 237
click at [745, 136] on icon at bounding box center [743, 151] width 16 height 32
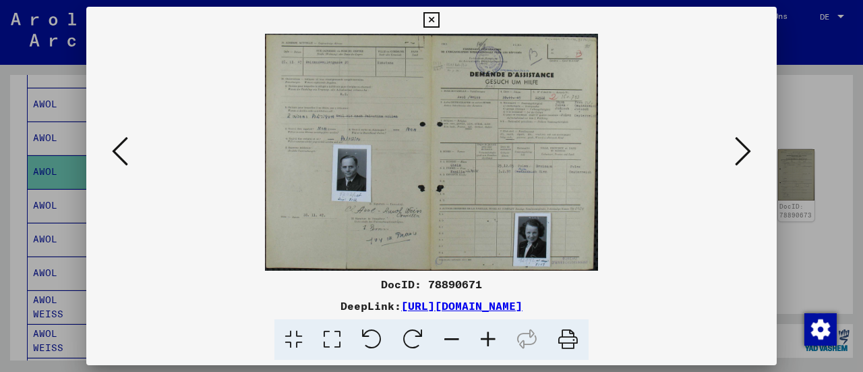
click at [221, 120] on img at bounding box center [431, 152] width 599 height 237
click at [743, 150] on icon at bounding box center [743, 151] width 16 height 32
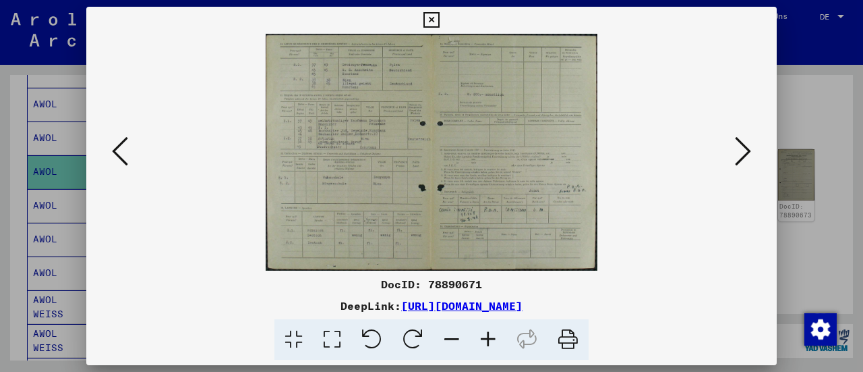
click at [748, 154] on icon at bounding box center [743, 151] width 16 height 32
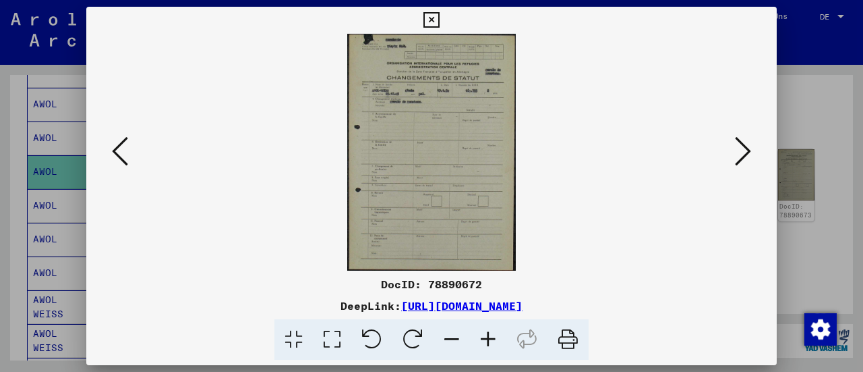
click at [565, 145] on img at bounding box center [431, 152] width 599 height 237
click at [745, 148] on icon at bounding box center [743, 151] width 16 height 32
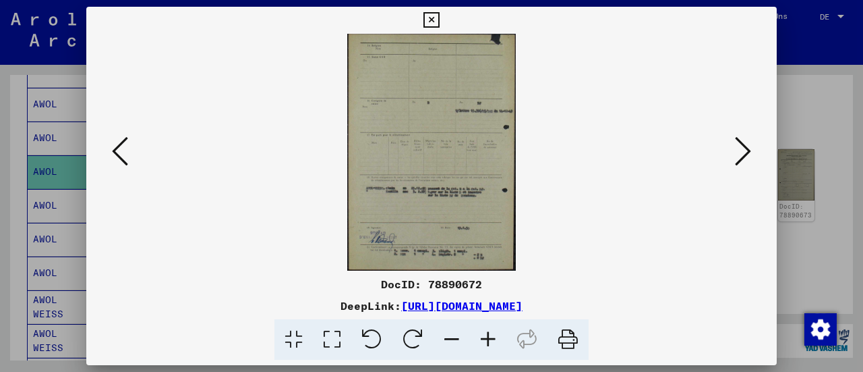
click at [745, 151] on icon at bounding box center [743, 151] width 16 height 32
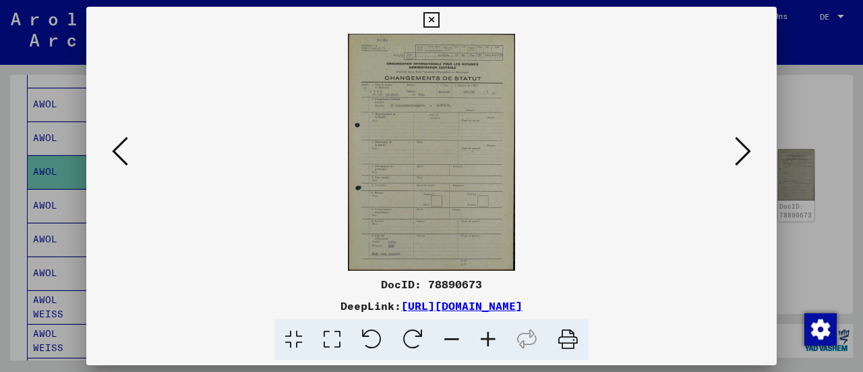
click at [548, 149] on img at bounding box center [431, 152] width 599 height 237
click at [753, 149] on button at bounding box center [743, 152] width 24 height 38
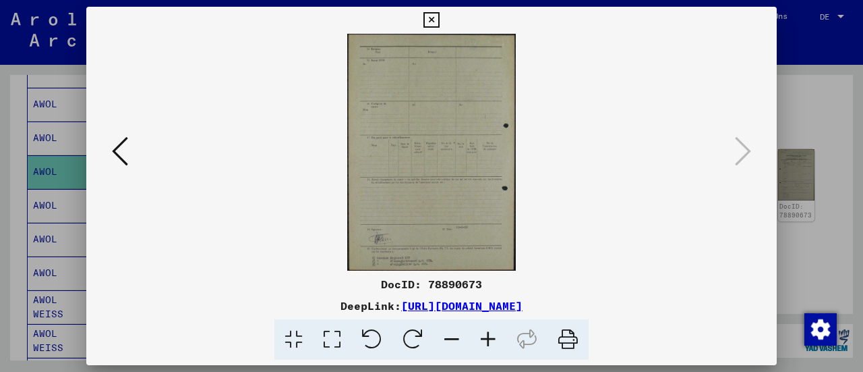
click at [432, 20] on icon at bounding box center [432, 20] width 16 height 16
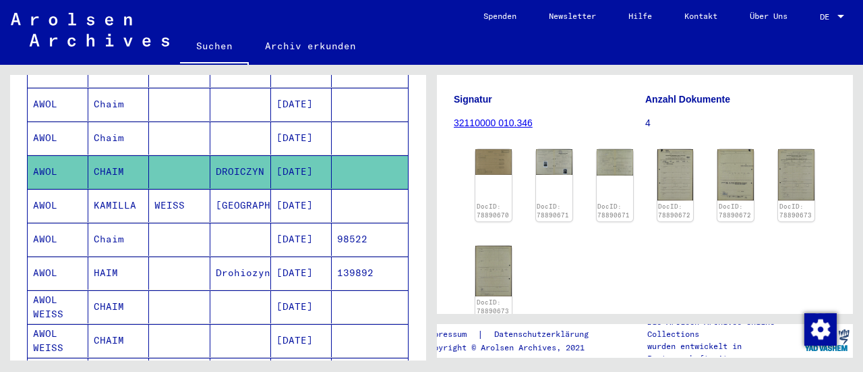
click at [210, 195] on mat-cell "[GEOGRAPHIC_DATA]" at bounding box center [240, 205] width 61 height 33
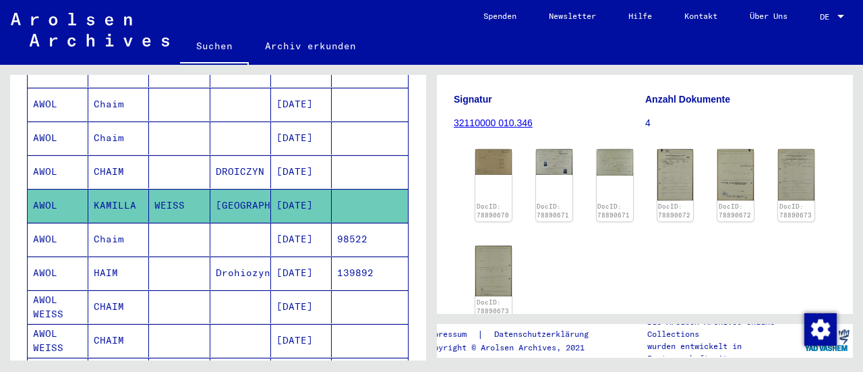
click at [278, 155] on mat-cell "[DATE]" at bounding box center [301, 171] width 61 height 33
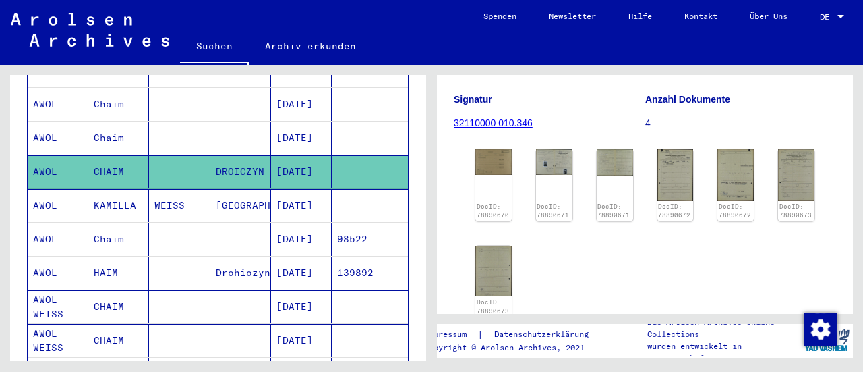
click at [271, 190] on mat-cell "[DATE]" at bounding box center [301, 205] width 61 height 33
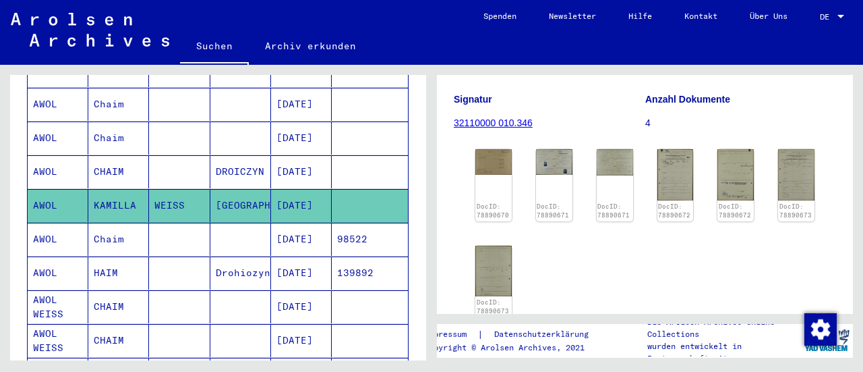
click at [119, 223] on mat-cell "Chaim" at bounding box center [118, 239] width 61 height 33
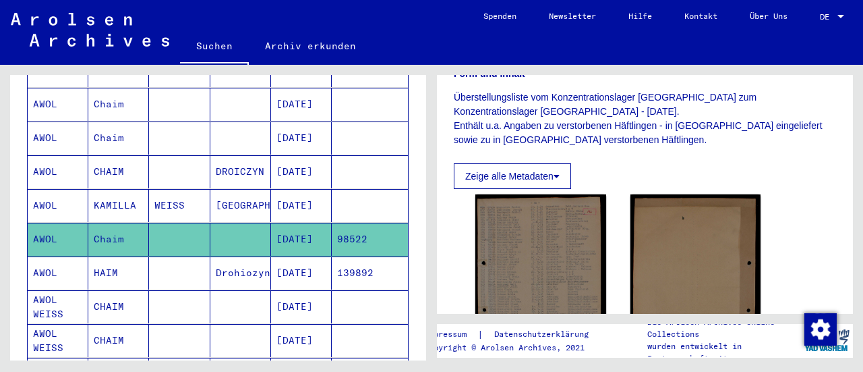
scroll to position [241, 0]
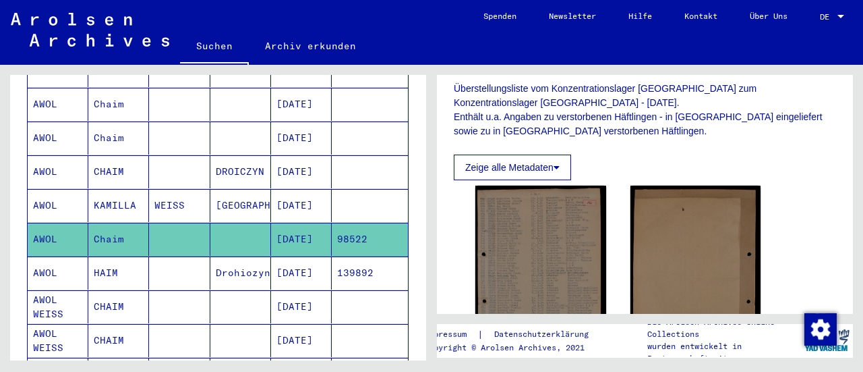
click at [836, 172] on yv-its-full-details "1 Inhaftierungsdokumente / 1.1 Lager und Ghettos / 1.1.2 Konzentrations- und Ve…" at bounding box center [645, 149] width 416 height 596
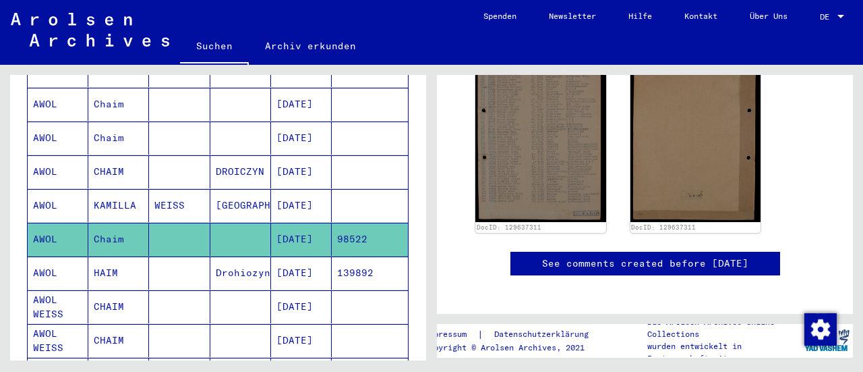
scroll to position [389, 0]
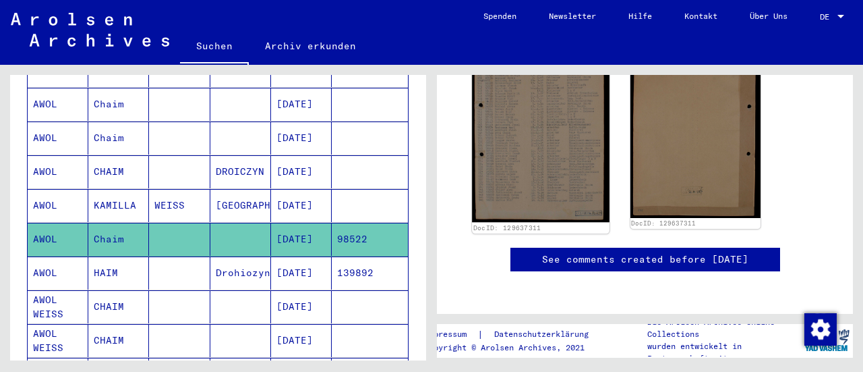
click at [530, 172] on img at bounding box center [540, 127] width 137 height 189
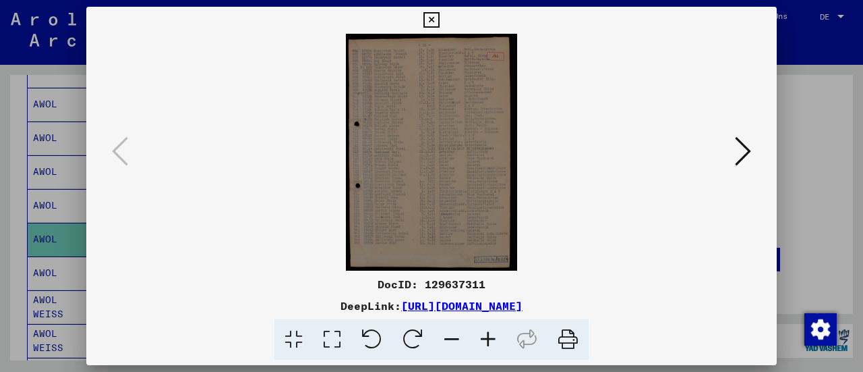
click at [737, 148] on icon at bounding box center [743, 151] width 16 height 32
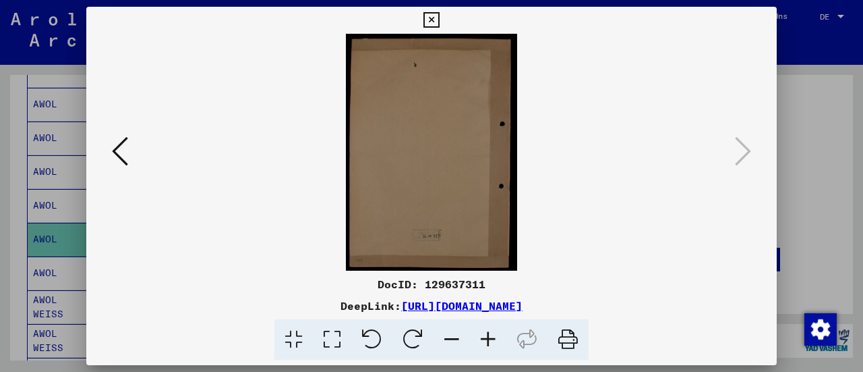
click at [426, 18] on icon at bounding box center [432, 20] width 16 height 16
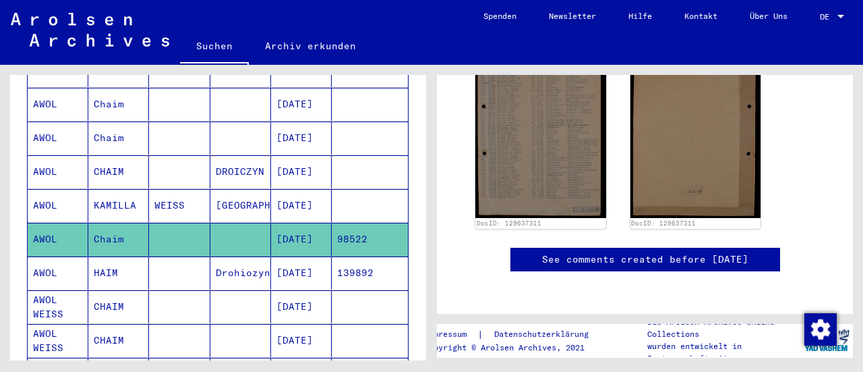
click at [132, 256] on mat-cell "HAIM" at bounding box center [118, 272] width 61 height 33
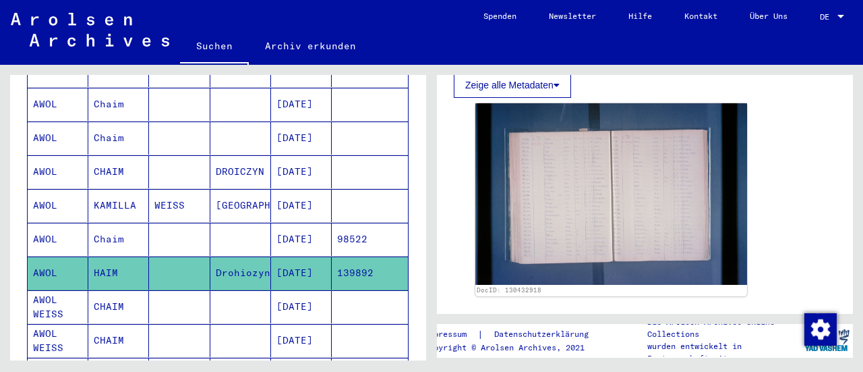
scroll to position [310, 0]
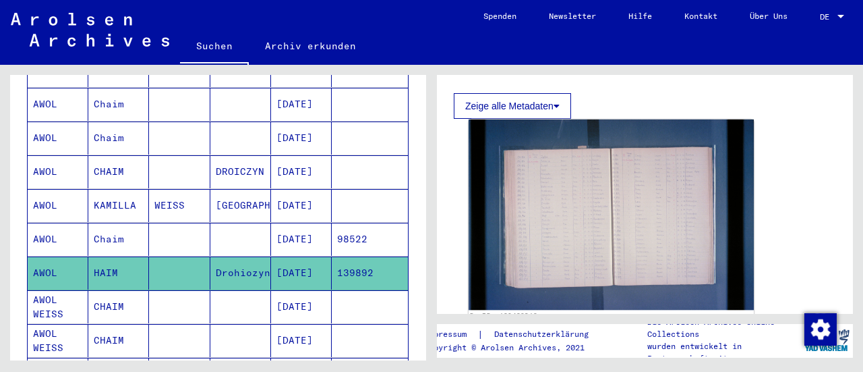
click at [575, 250] on img at bounding box center [611, 214] width 285 height 190
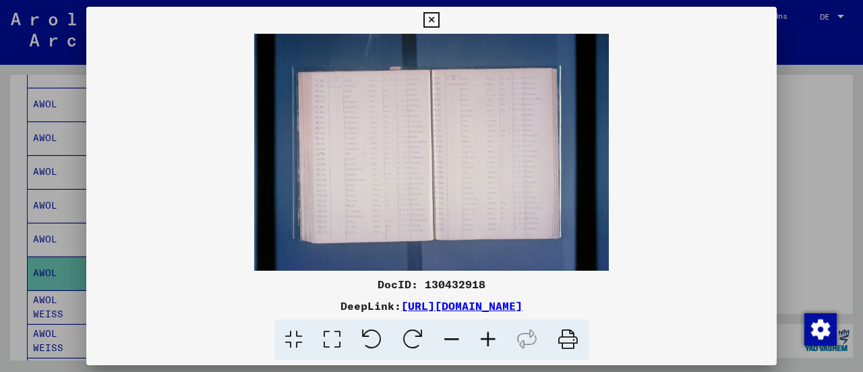
click at [398, 181] on img at bounding box center [431, 152] width 691 height 237
click at [398, 180] on img at bounding box center [431, 152] width 691 height 237
click at [485, 333] on icon at bounding box center [488, 339] width 36 height 41
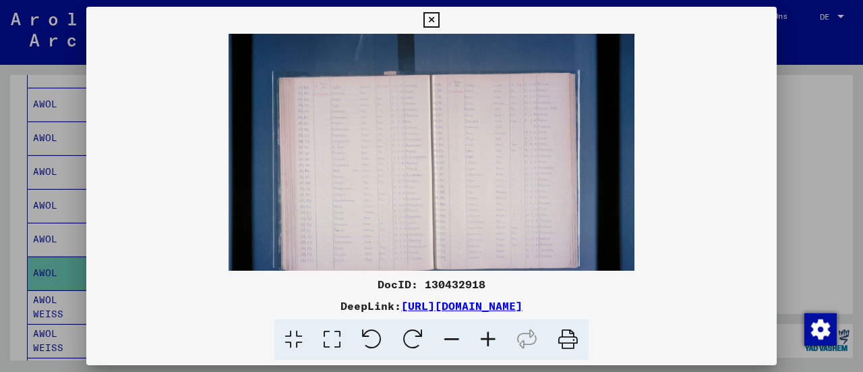
click at [485, 333] on icon at bounding box center [488, 339] width 36 height 41
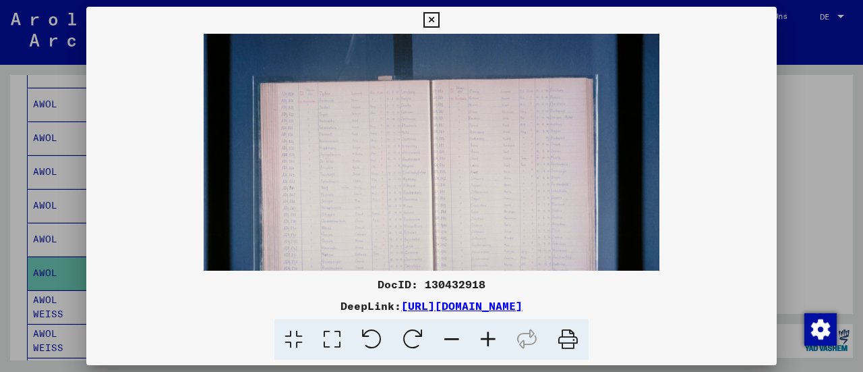
click at [485, 333] on icon at bounding box center [488, 339] width 36 height 41
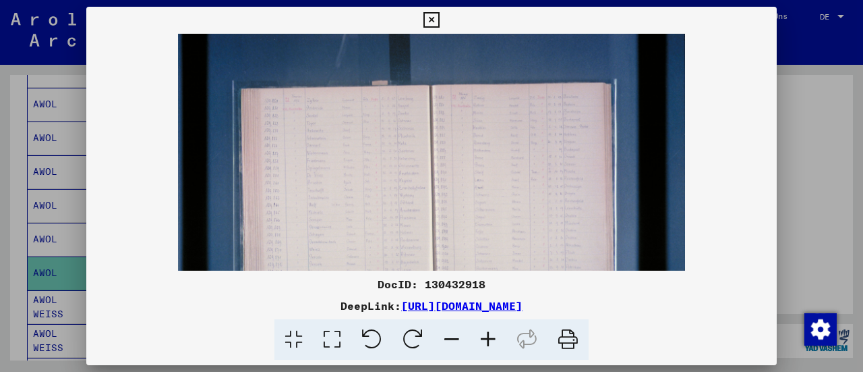
click at [485, 333] on icon at bounding box center [488, 339] width 36 height 41
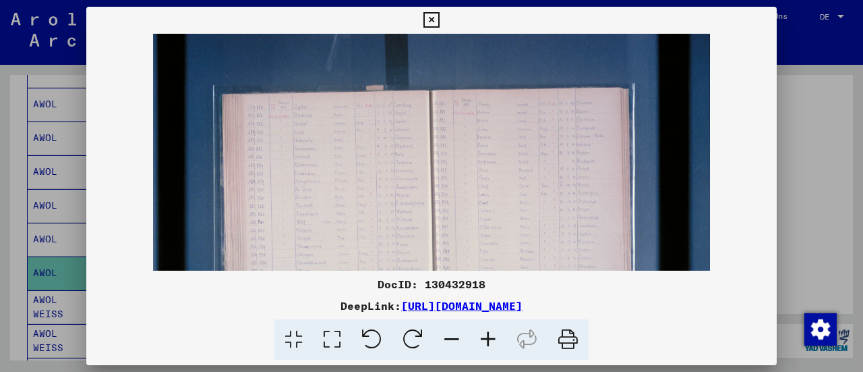
click at [485, 333] on icon at bounding box center [488, 339] width 36 height 41
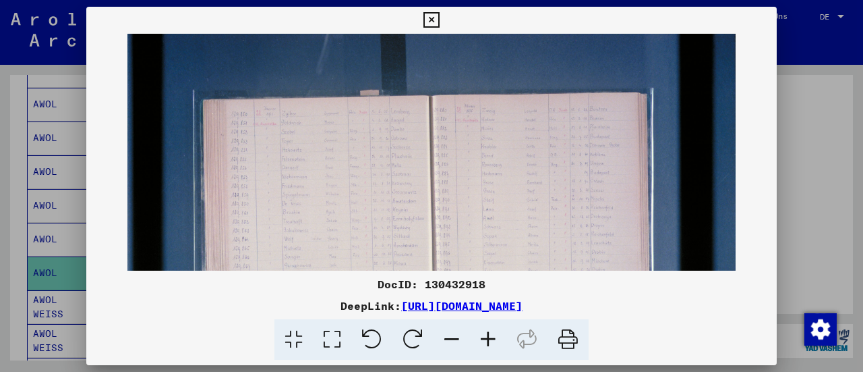
click at [485, 333] on icon at bounding box center [488, 339] width 36 height 41
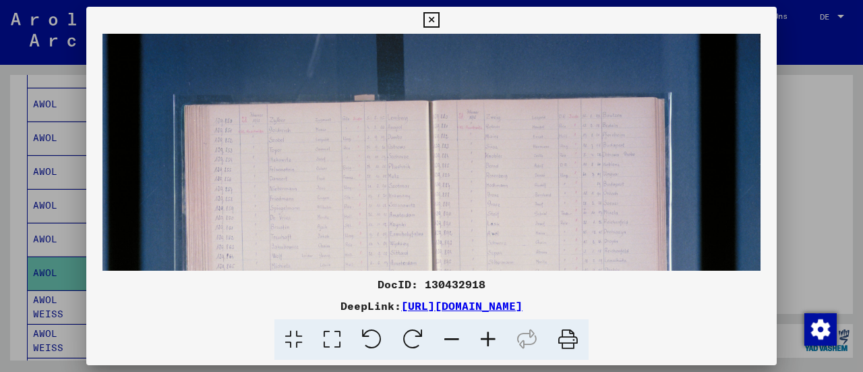
click at [485, 333] on icon at bounding box center [488, 339] width 36 height 41
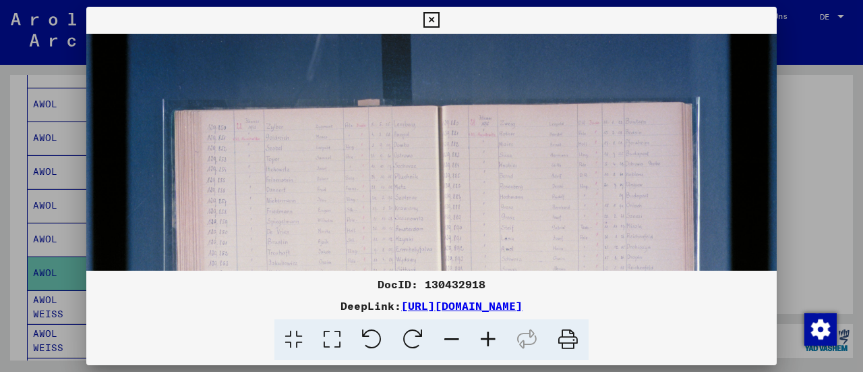
click at [485, 333] on icon at bounding box center [488, 339] width 36 height 41
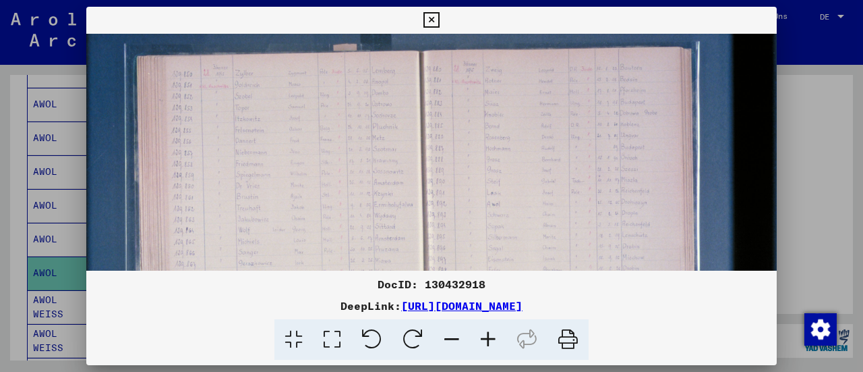
scroll to position [60, 45]
drag, startPoint x: 355, startPoint y: 208, endPoint x: 320, endPoint y: 157, distance: 62.0
click at [320, 157] on img at bounding box center [422, 227] width 760 height 507
click at [484, 344] on icon at bounding box center [488, 339] width 36 height 41
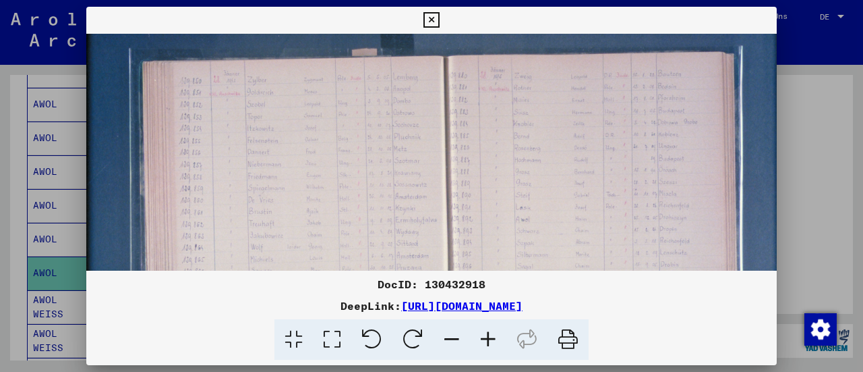
click at [484, 344] on icon at bounding box center [488, 339] width 36 height 41
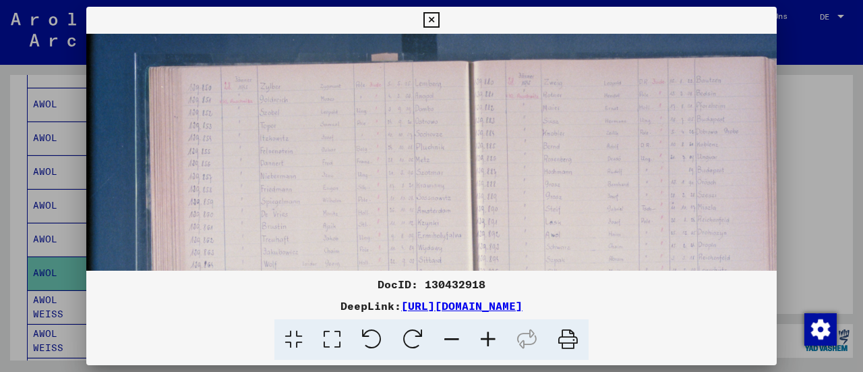
click at [484, 343] on icon at bounding box center [488, 339] width 36 height 41
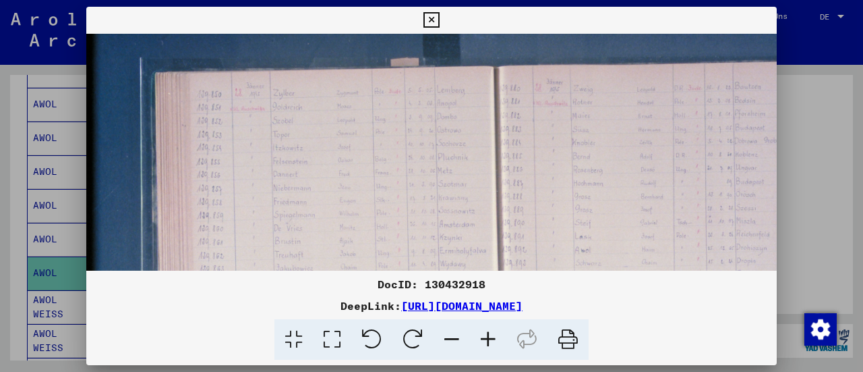
click at [484, 343] on icon at bounding box center [488, 339] width 36 height 41
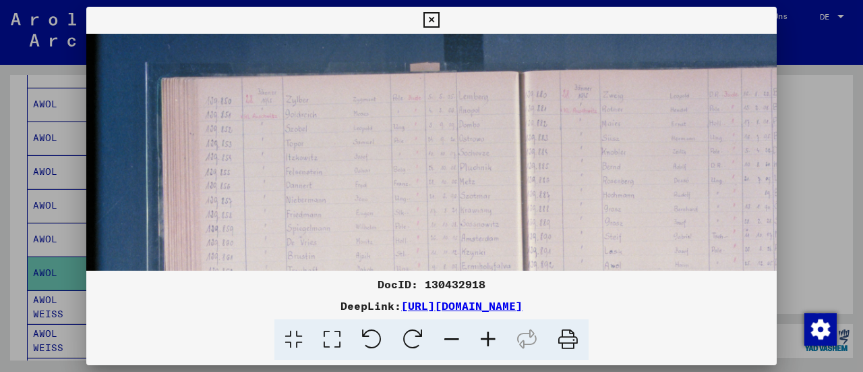
click at [484, 343] on icon at bounding box center [488, 339] width 36 height 41
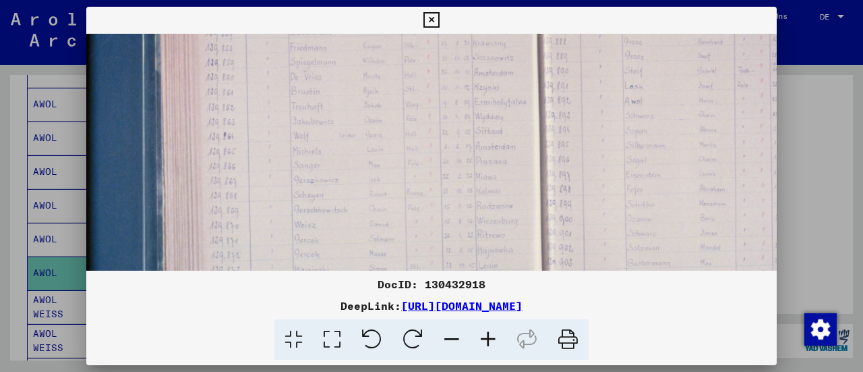
scroll to position [244, 55]
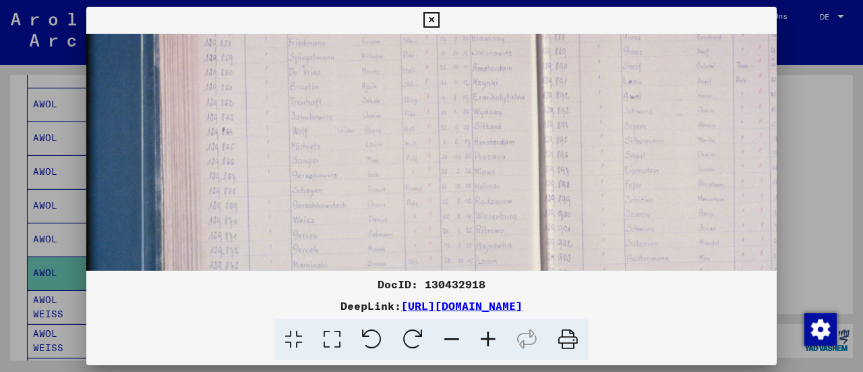
drag, startPoint x: 348, startPoint y: 203, endPoint x: 344, endPoint y: 32, distance: 171.4
click at [344, 32] on div "DocID: 130432918 DeepLink: [URL][DOMAIN_NAME]" at bounding box center [431, 183] width 691 height 353
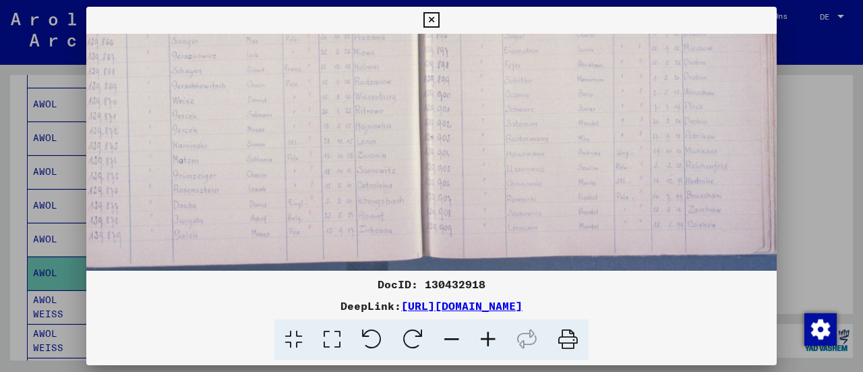
scroll to position [364, 179]
drag, startPoint x: 389, startPoint y: 196, endPoint x: 281, endPoint y: 95, distance: 147.9
click at [281, 95] on img at bounding box center [414, 7] width 1013 height 675
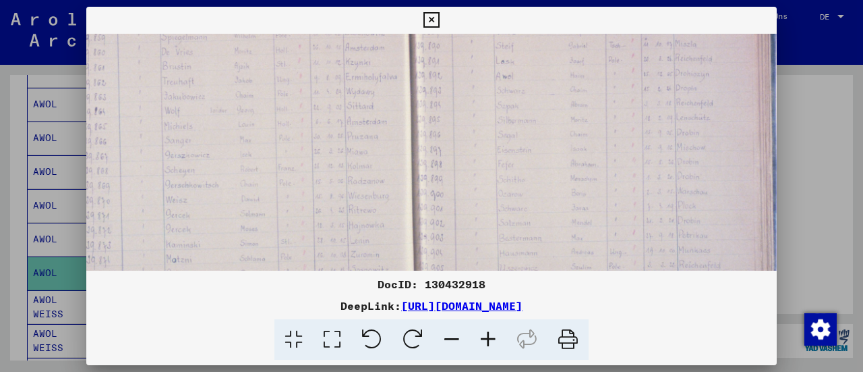
scroll to position [263, 183]
drag, startPoint x: 586, startPoint y: 113, endPoint x: 590, endPoint y: 233, distance: 120.2
click at [590, 233] on img at bounding box center [410, 108] width 1013 height 675
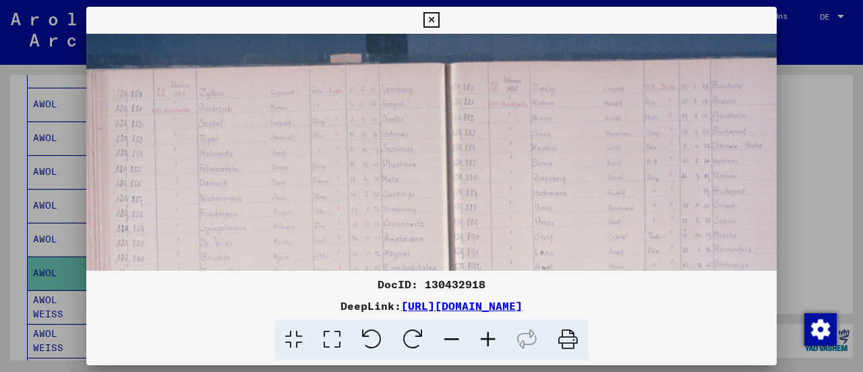
drag, startPoint x: 631, startPoint y: 117, endPoint x: 686, endPoint y: 335, distance: 224.6
click at [686, 335] on div "DocID: 130432918 DeepLink: [URL][DOMAIN_NAME]" at bounding box center [431, 183] width 691 height 353
click at [432, 18] on icon at bounding box center [432, 20] width 16 height 16
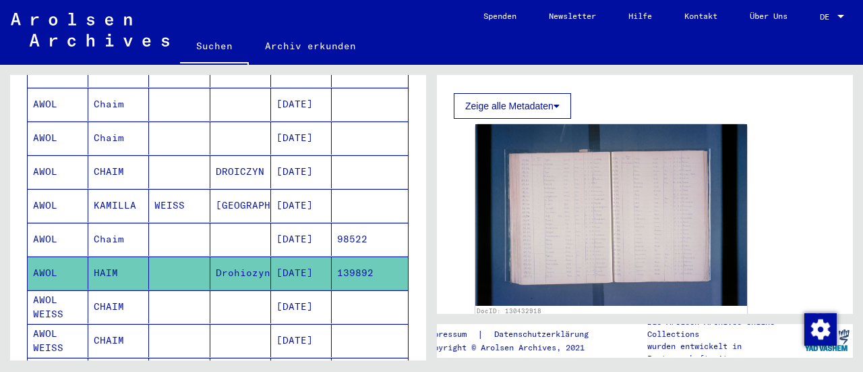
click at [181, 290] on mat-cell at bounding box center [179, 306] width 61 height 33
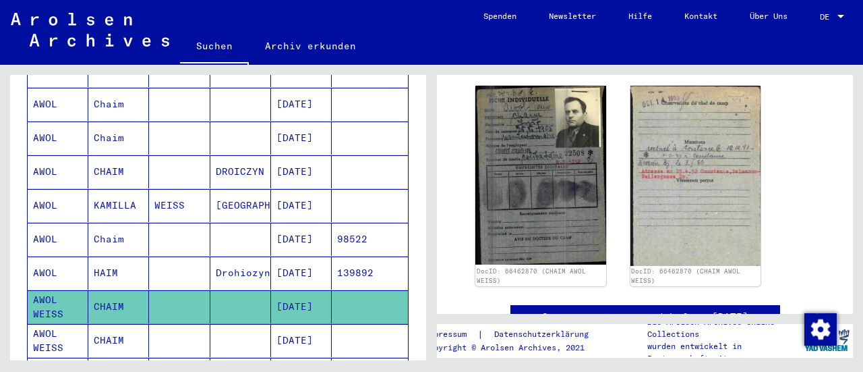
scroll to position [240, 0]
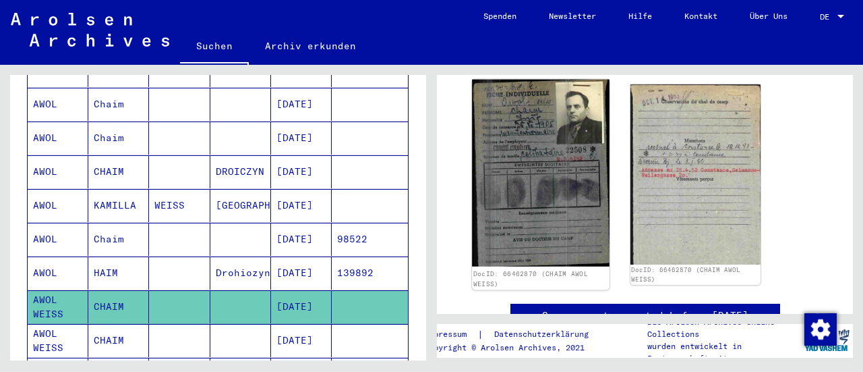
click at [542, 163] on img at bounding box center [540, 173] width 137 height 187
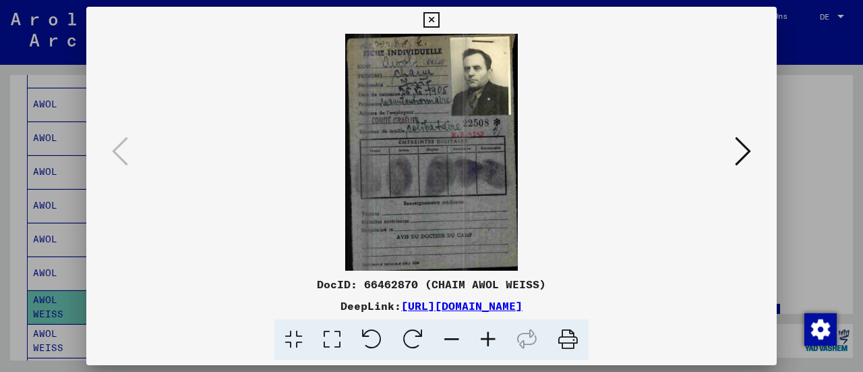
click at [559, 171] on img at bounding box center [431, 152] width 599 height 237
click at [749, 145] on icon at bounding box center [743, 151] width 16 height 32
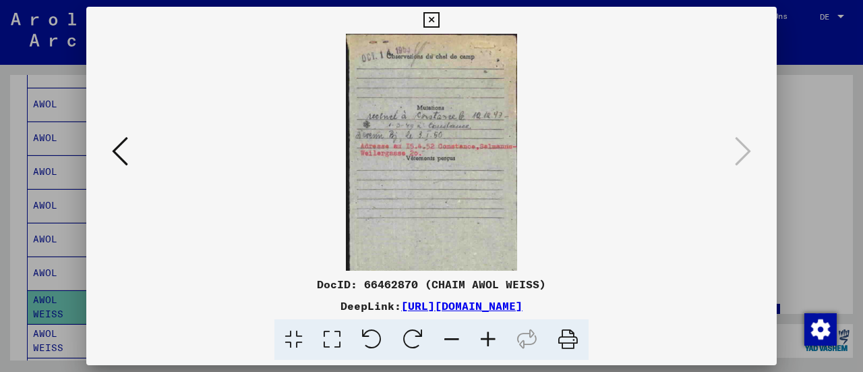
click at [426, 15] on icon at bounding box center [432, 20] width 16 height 16
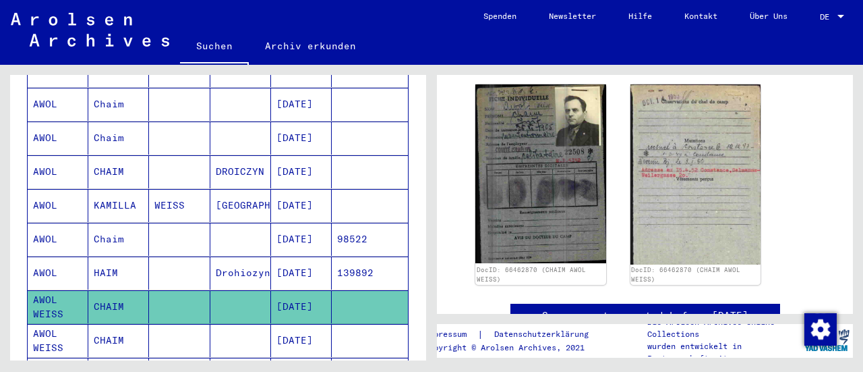
click at [121, 324] on mat-cell "CHAIM" at bounding box center [118, 340] width 61 height 33
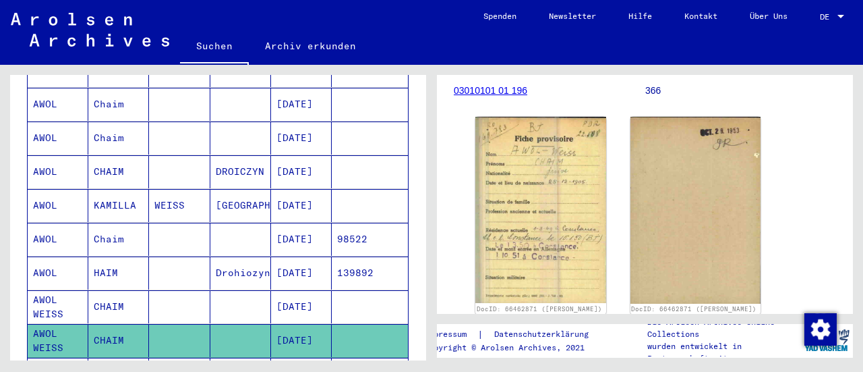
scroll to position [217, 0]
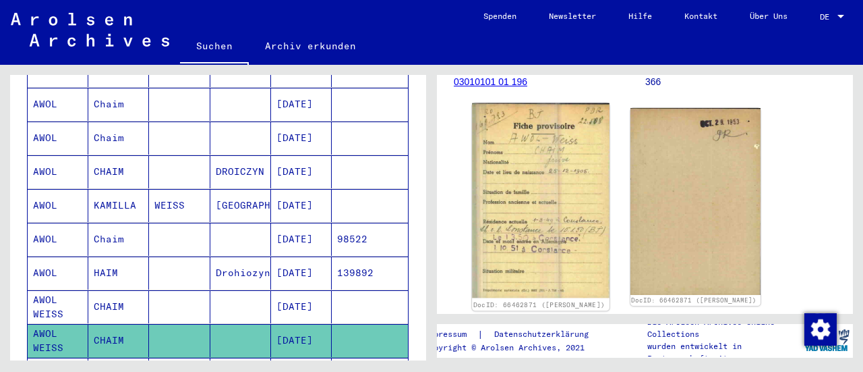
click at [512, 212] on img at bounding box center [540, 200] width 137 height 195
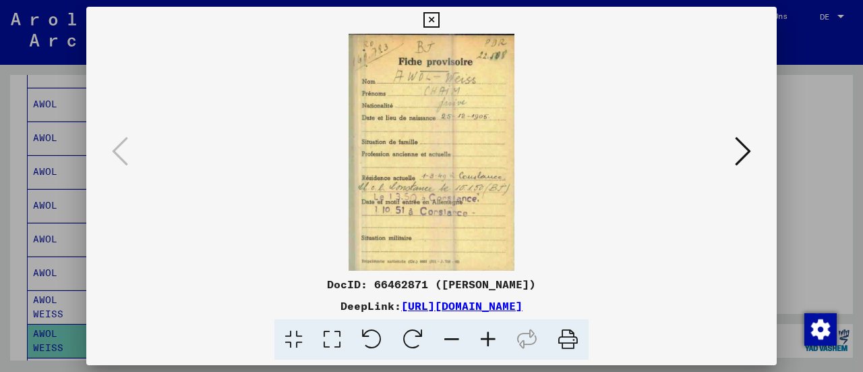
click at [550, 188] on img at bounding box center [431, 152] width 599 height 237
click at [748, 146] on icon at bounding box center [743, 151] width 16 height 32
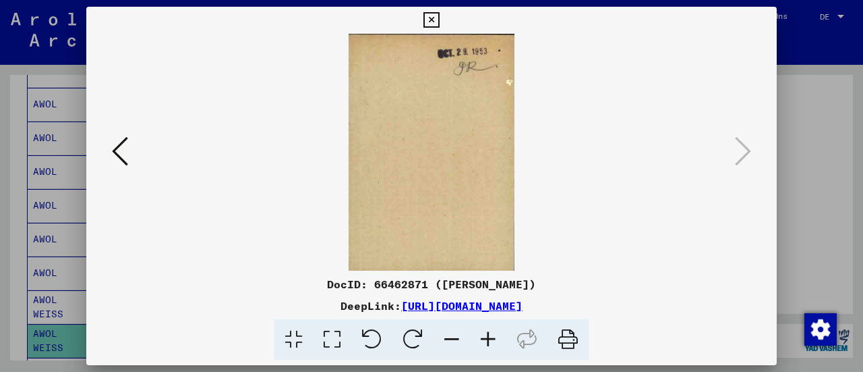
click at [429, 21] on icon at bounding box center [432, 20] width 16 height 16
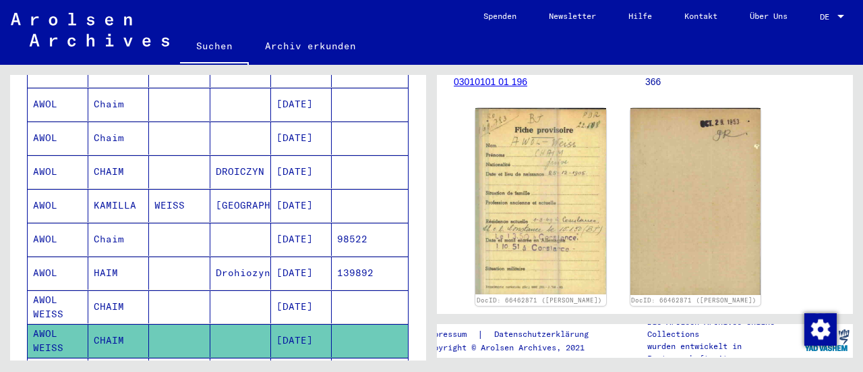
click at [286, 358] on mat-cell "[DATE]" at bounding box center [301, 374] width 61 height 33
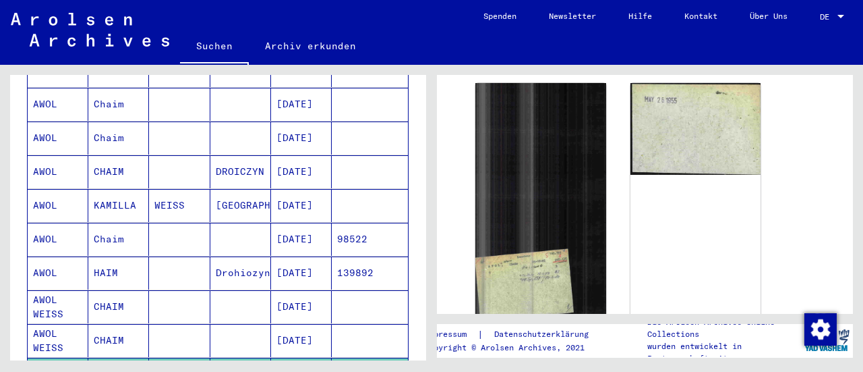
scroll to position [258, 0]
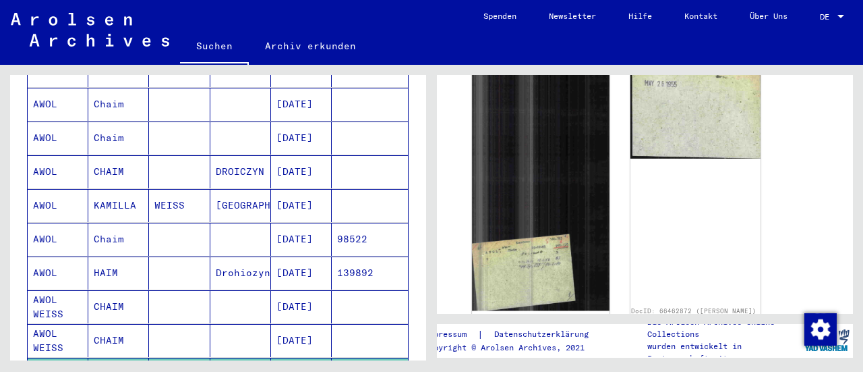
click at [530, 249] on img at bounding box center [540, 186] width 137 height 250
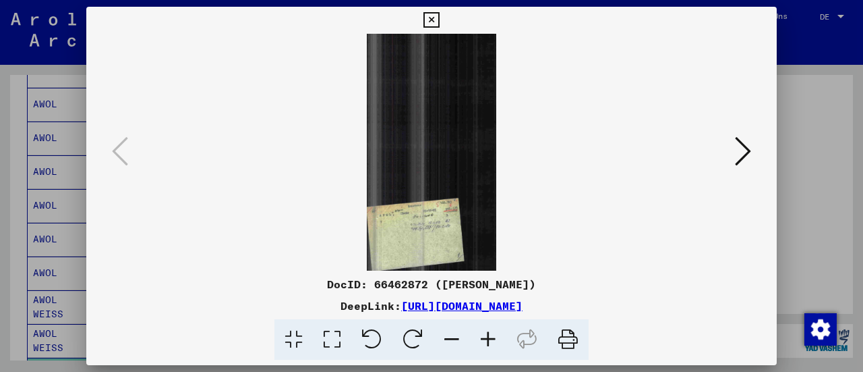
click at [447, 232] on img at bounding box center [431, 152] width 599 height 237
click at [494, 344] on icon at bounding box center [488, 339] width 36 height 41
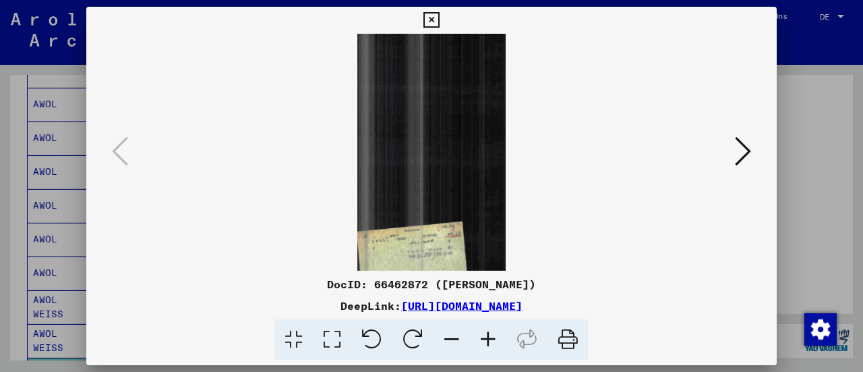
click at [494, 344] on icon at bounding box center [488, 339] width 36 height 41
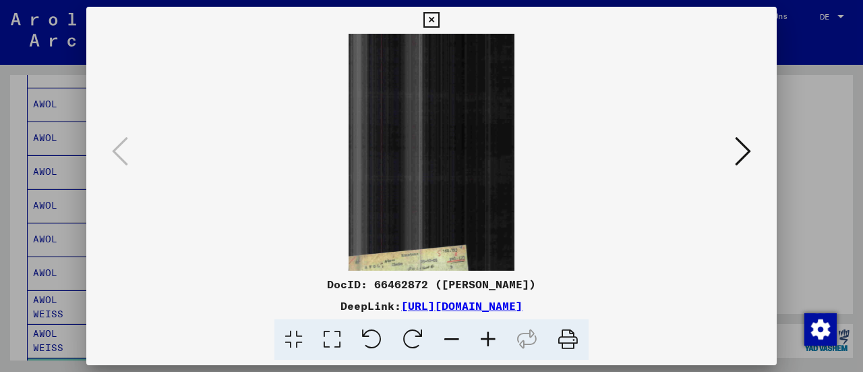
click at [494, 344] on icon at bounding box center [488, 339] width 36 height 41
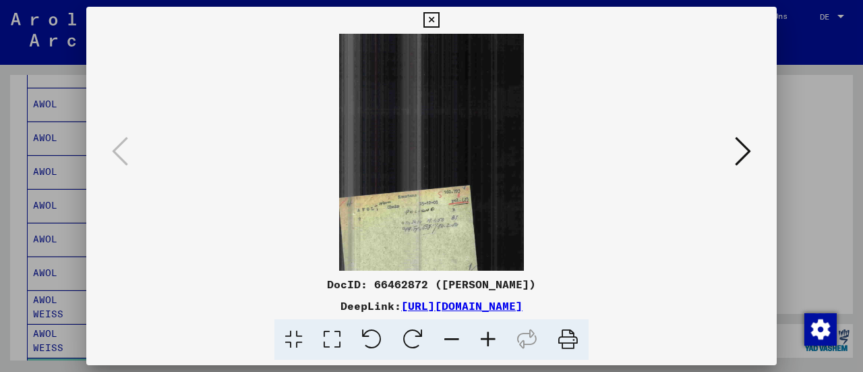
scroll to position [101, 0]
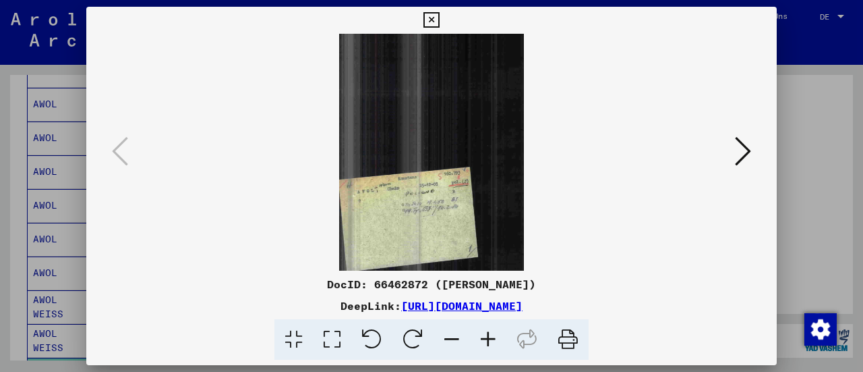
drag, startPoint x: 445, startPoint y: 226, endPoint x: 434, endPoint y: 80, distance: 146.1
click at [434, 80] on img at bounding box center [431, 102] width 185 height 338
click at [433, 22] on icon at bounding box center [432, 20] width 16 height 16
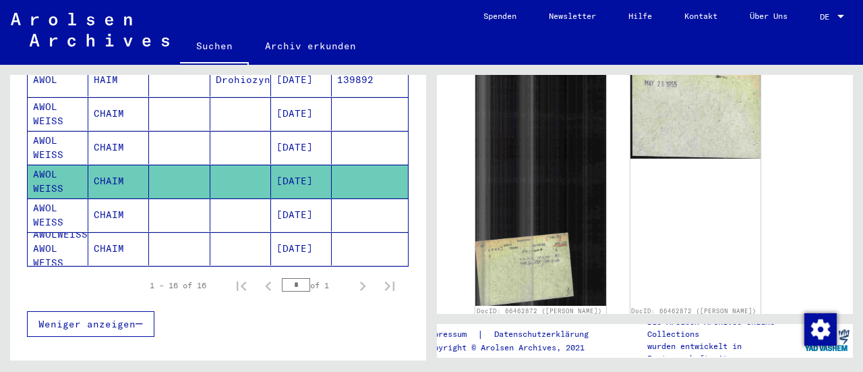
scroll to position [565, 0]
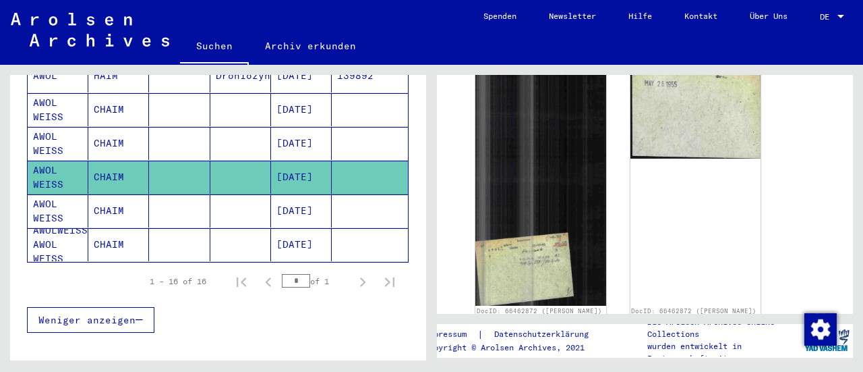
click at [293, 194] on mat-cell "[DATE]" at bounding box center [301, 210] width 61 height 33
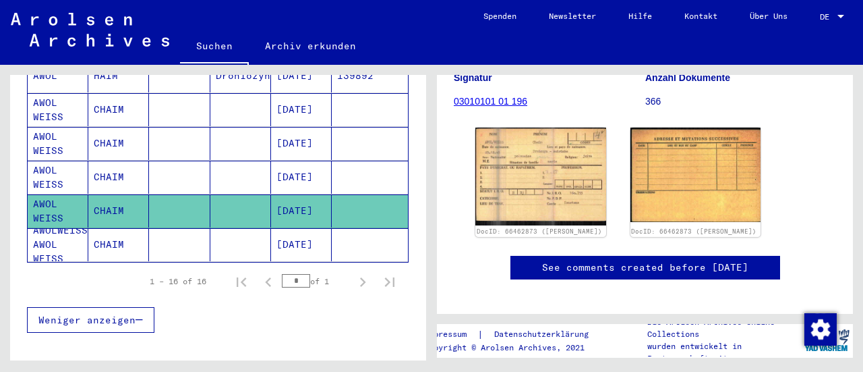
scroll to position [222, 0]
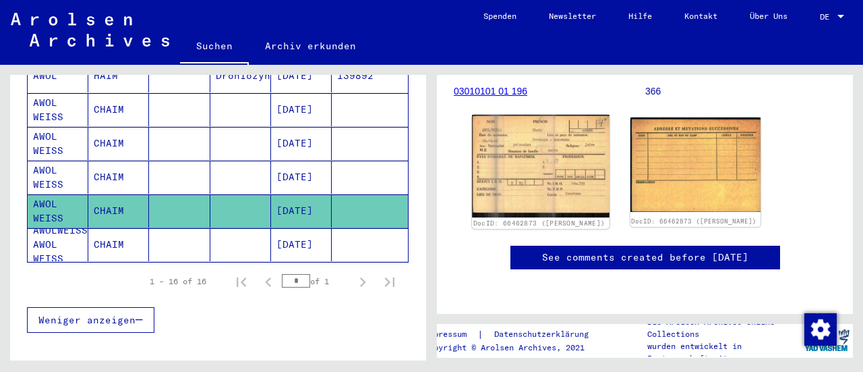
click at [530, 168] on img at bounding box center [540, 166] width 137 height 103
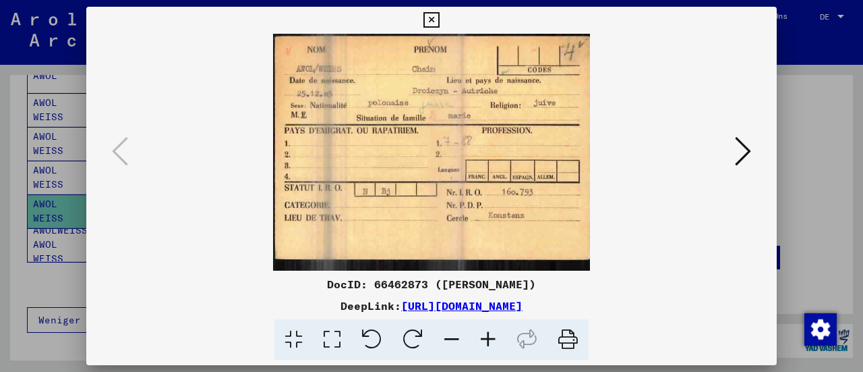
click at [745, 333] on div at bounding box center [432, 339] width 680 height 41
click at [746, 144] on icon at bounding box center [743, 151] width 16 height 32
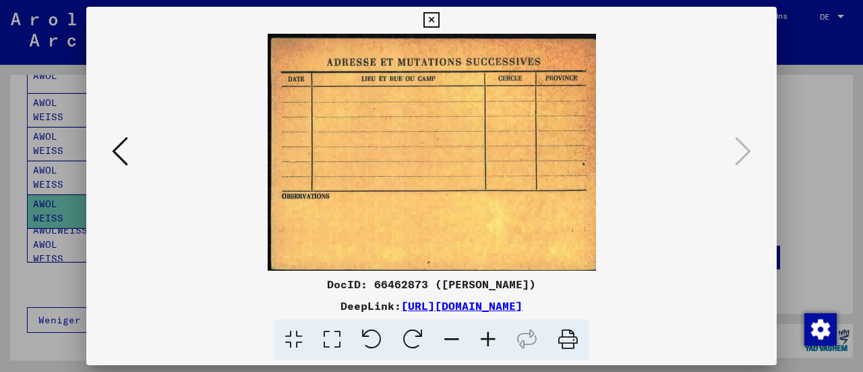
click at [431, 18] on icon at bounding box center [432, 20] width 16 height 16
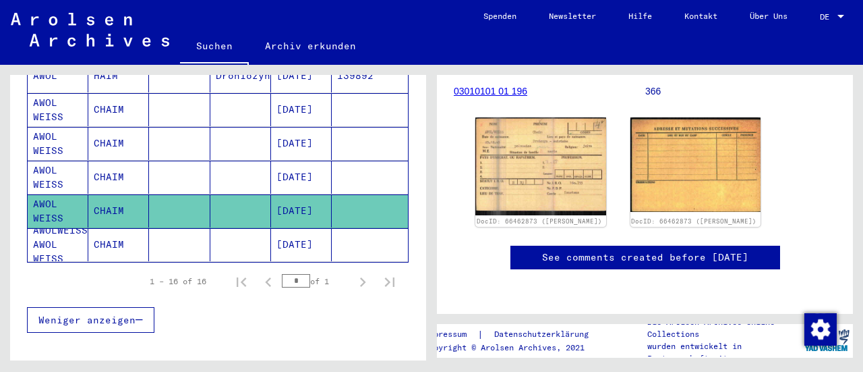
click at [72, 228] on mat-cell "AWOLWEISS AWOL WEISS" at bounding box center [58, 244] width 61 height 33
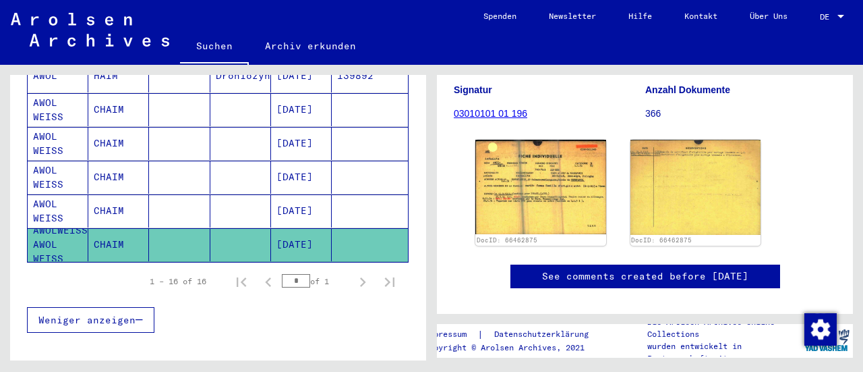
scroll to position [192, 0]
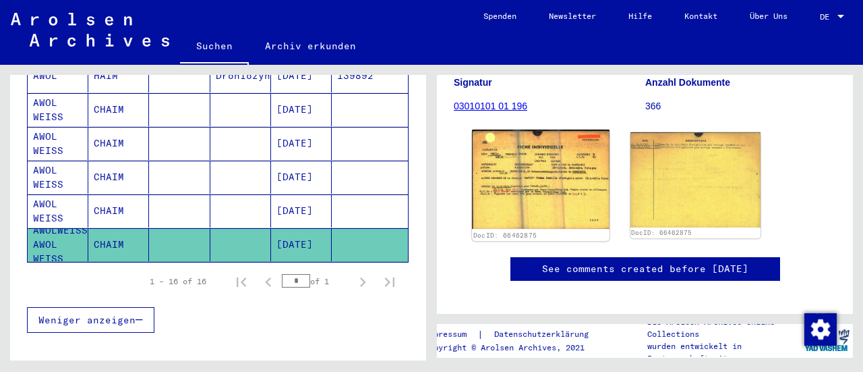
click at [523, 184] on img at bounding box center [540, 179] width 137 height 99
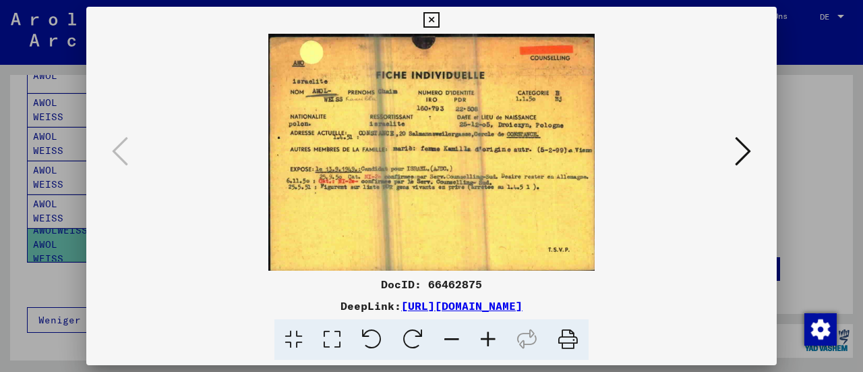
click at [166, 285] on div "DocID: 66462875" at bounding box center [431, 284] width 691 height 16
click at [745, 148] on icon at bounding box center [743, 151] width 16 height 32
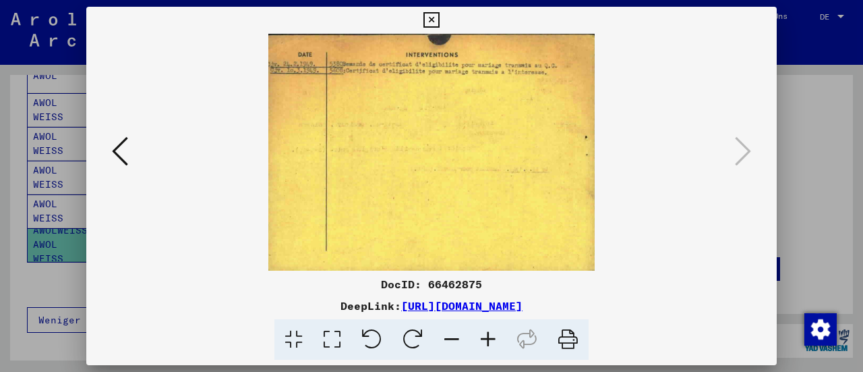
click at [428, 17] on icon at bounding box center [432, 20] width 16 height 16
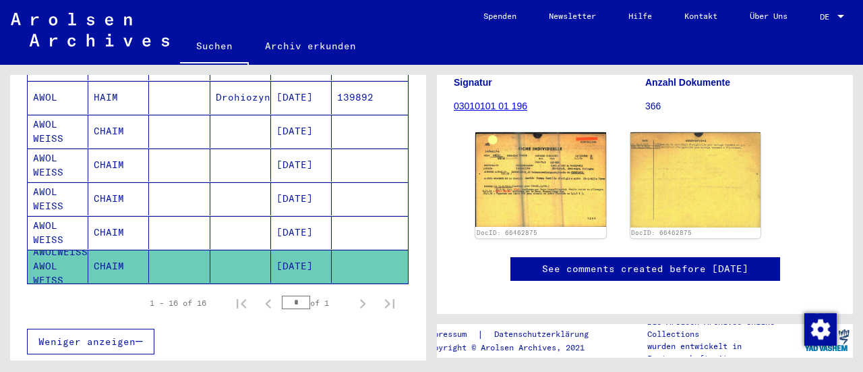
scroll to position [551, 0]
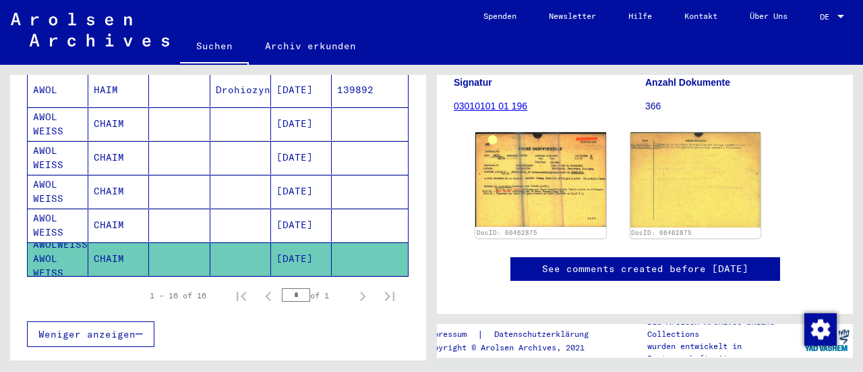
click at [124, 328] on span "Weniger anzeigen" at bounding box center [86, 334] width 97 height 12
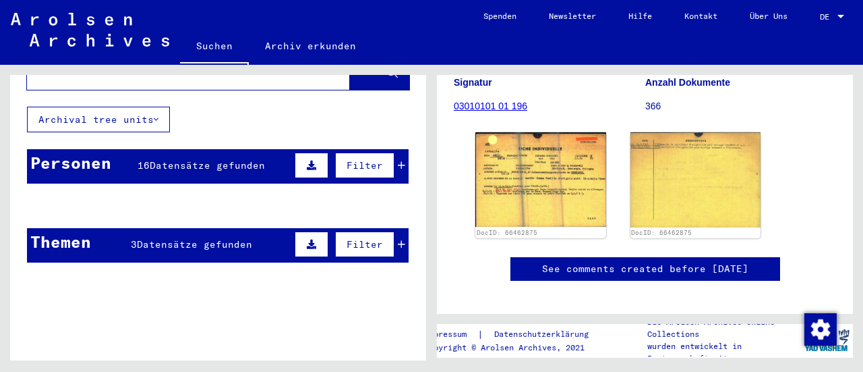
scroll to position [0, 0]
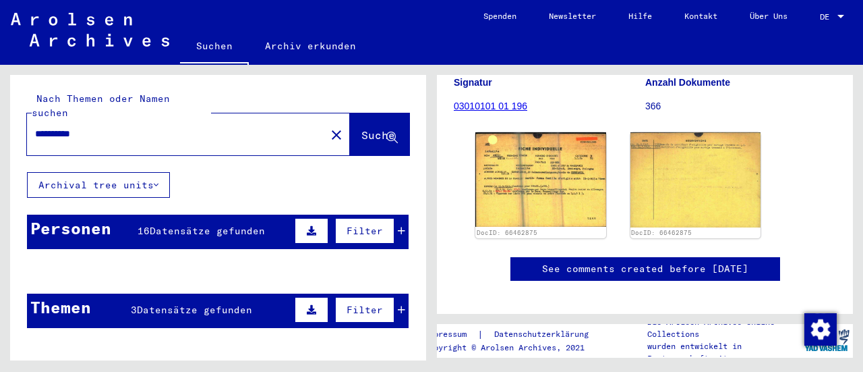
click at [233, 302] on mat-cell at bounding box center [240, 303] width 61 height 33
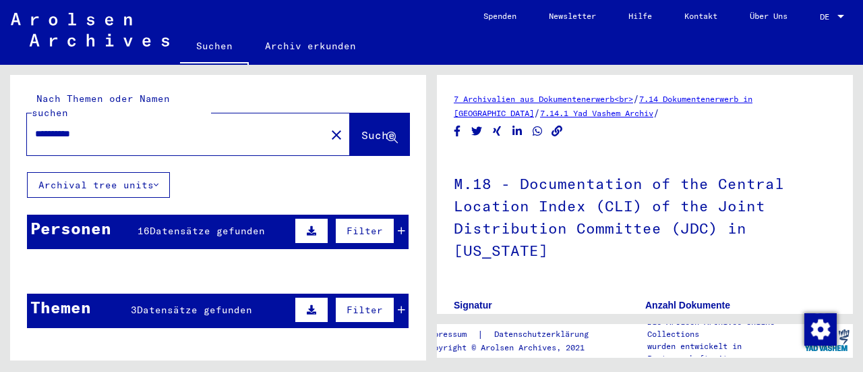
click at [119, 127] on input "**********" at bounding box center [176, 134] width 283 height 14
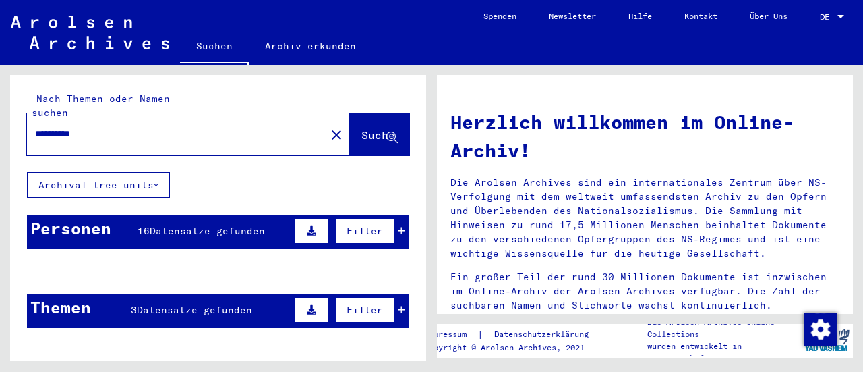
click at [362, 128] on span "Suche" at bounding box center [379, 134] width 34 height 13
click at [393, 295] on mat-cell at bounding box center [370, 303] width 76 height 32
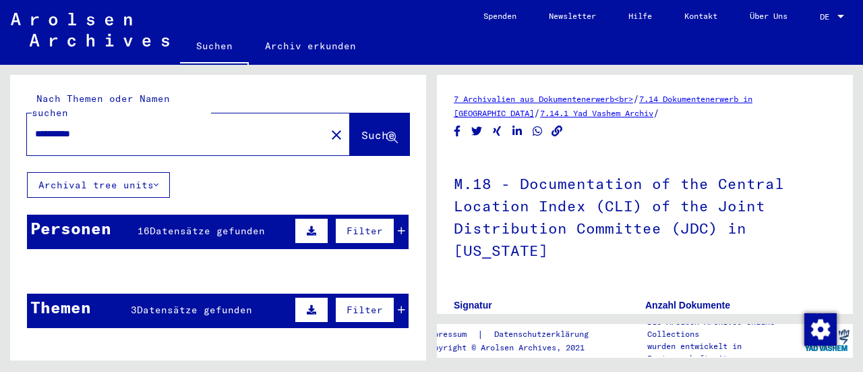
click at [163, 294] on mat-cell at bounding box center [179, 303] width 61 height 33
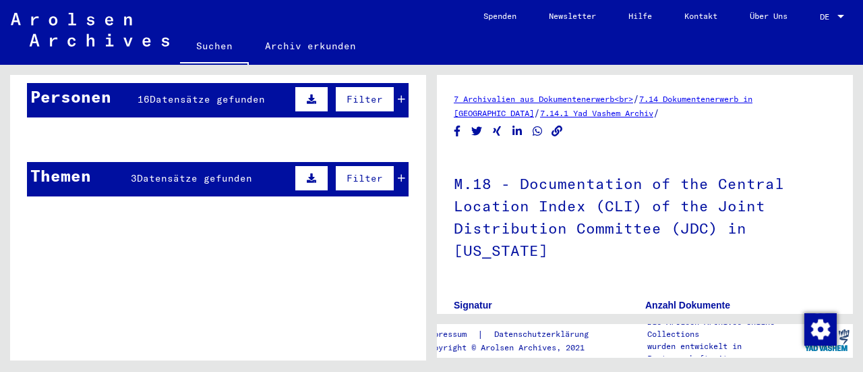
scroll to position [143, 0]
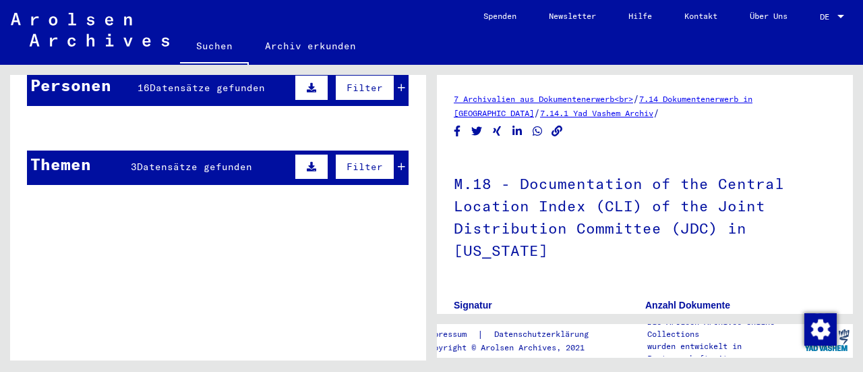
click at [142, 146] on mat-cell "Chaim" at bounding box center [118, 160] width 61 height 33
click at [142, 150] on mat-cell "Chaim" at bounding box center [118, 160] width 61 height 33
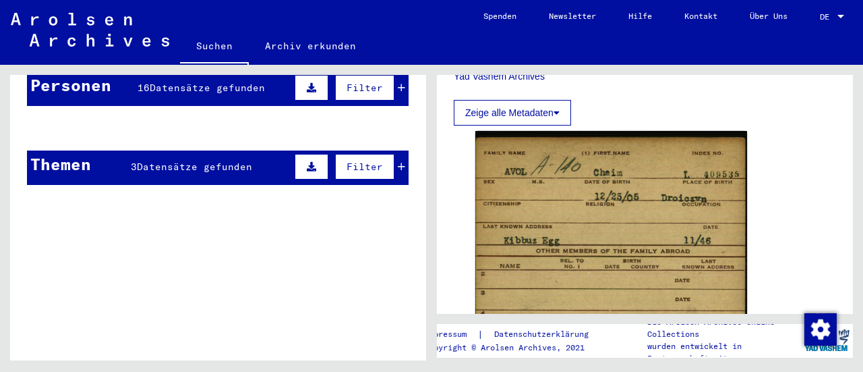
scroll to position [788, 0]
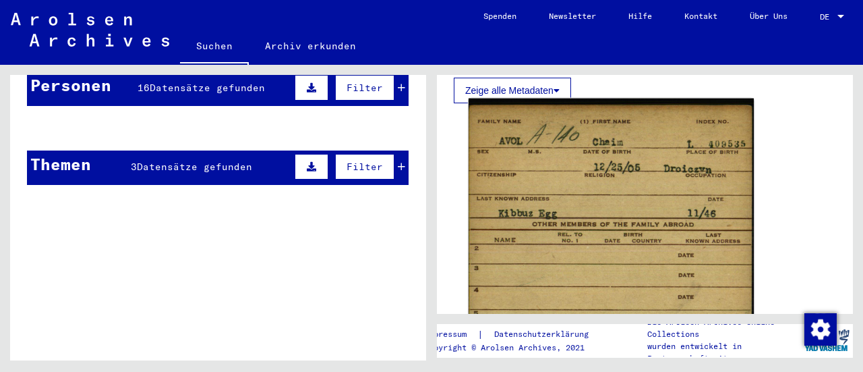
click at [624, 191] on img at bounding box center [611, 310] width 285 height 424
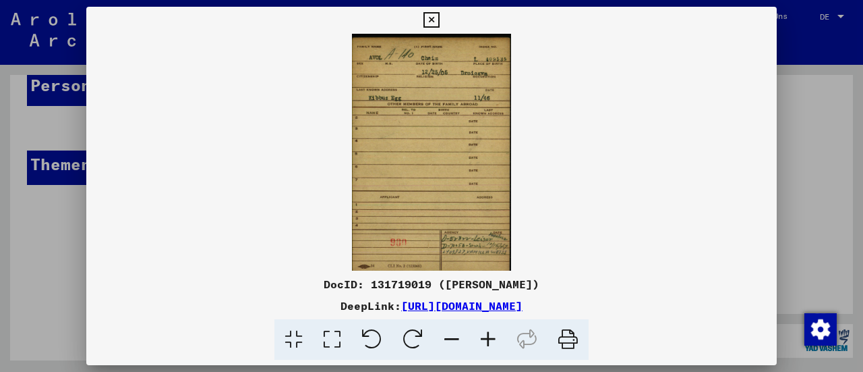
click at [386, 109] on img at bounding box center [431, 152] width 691 height 237
click at [494, 341] on icon at bounding box center [488, 339] width 36 height 41
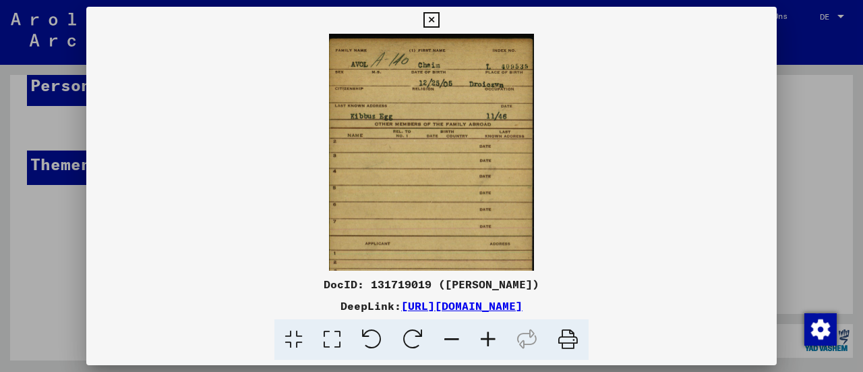
click at [490, 341] on icon at bounding box center [488, 339] width 36 height 41
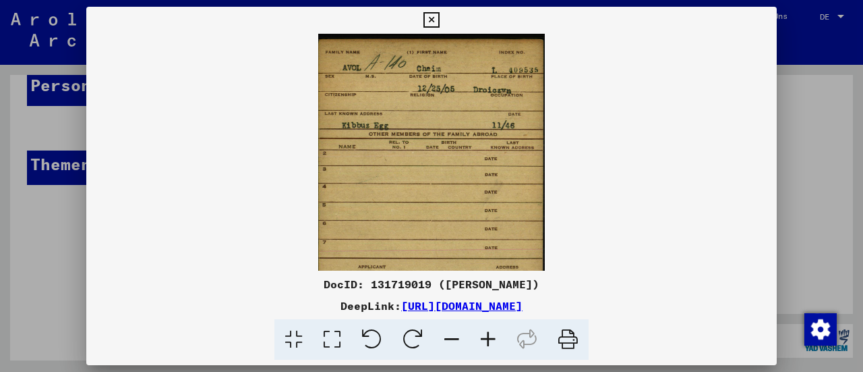
click at [490, 341] on icon at bounding box center [488, 339] width 36 height 41
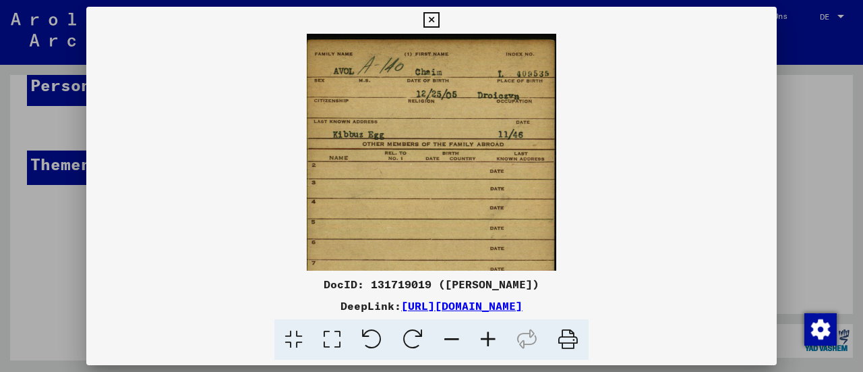
click at [488, 342] on icon at bounding box center [488, 339] width 36 height 41
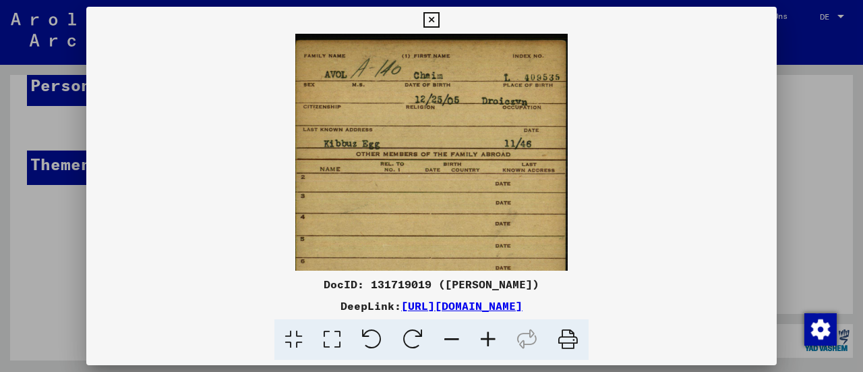
click at [488, 342] on icon at bounding box center [488, 339] width 36 height 41
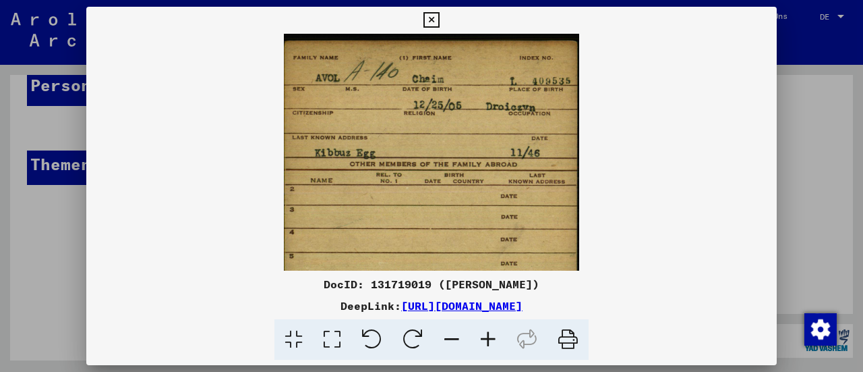
click at [488, 342] on icon at bounding box center [488, 339] width 36 height 41
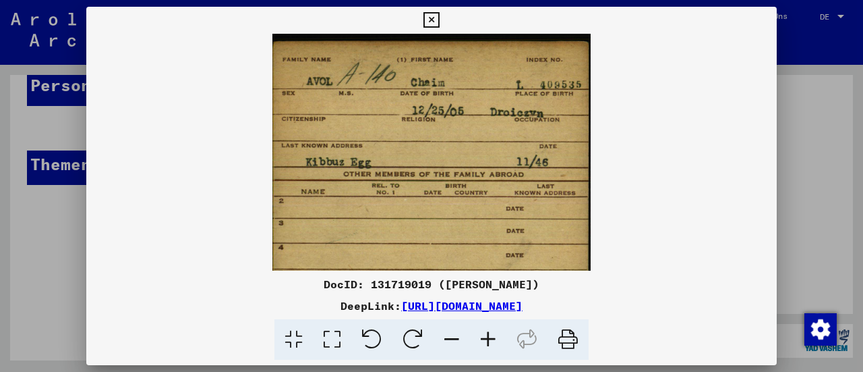
click at [488, 342] on icon at bounding box center [488, 339] width 36 height 41
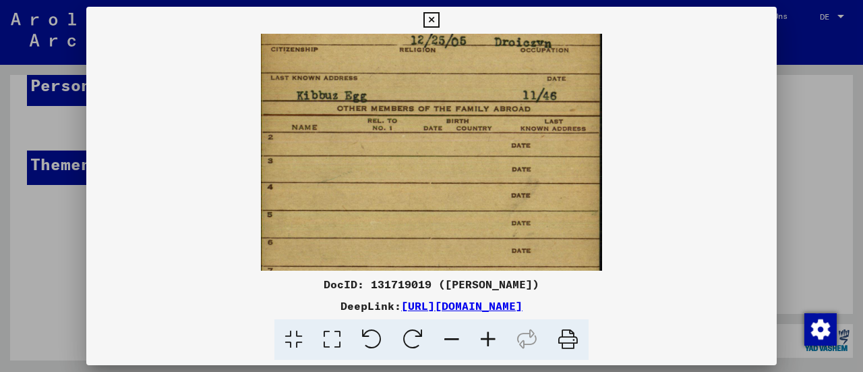
scroll to position [80, 0]
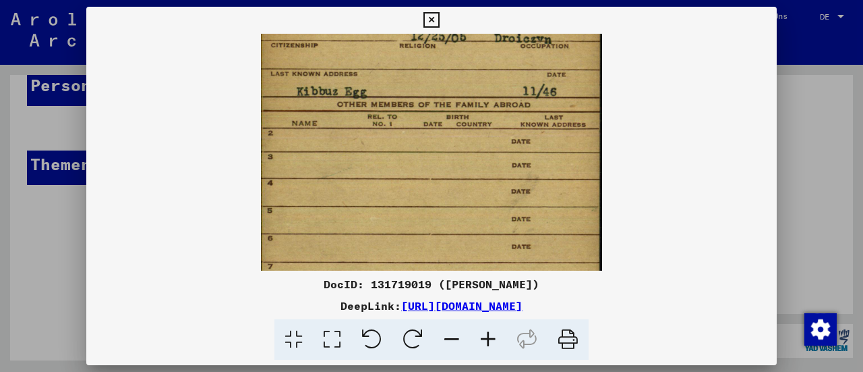
drag, startPoint x: 390, startPoint y: 177, endPoint x: 314, endPoint y: 108, distance: 102.6
click at [314, 108] on img at bounding box center [431, 207] width 341 height 507
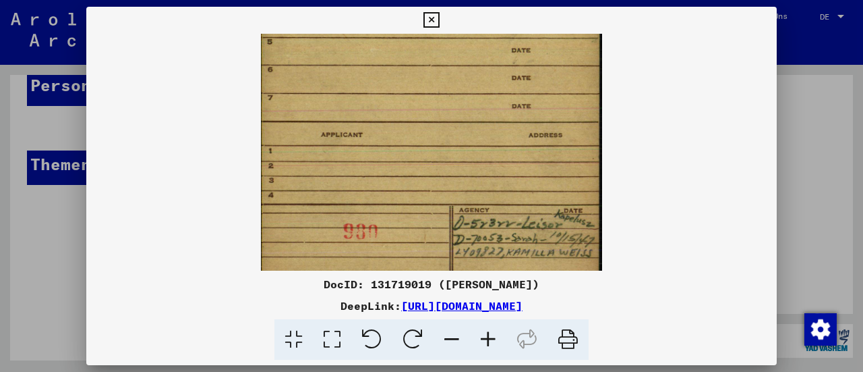
drag, startPoint x: 410, startPoint y: 196, endPoint x: 310, endPoint y: 29, distance: 194.2
click at [310, 29] on div "DocID: 131719019 ([PERSON_NAME]) DeepLink: [URL][DOMAIN_NAME]" at bounding box center [431, 183] width 691 height 353
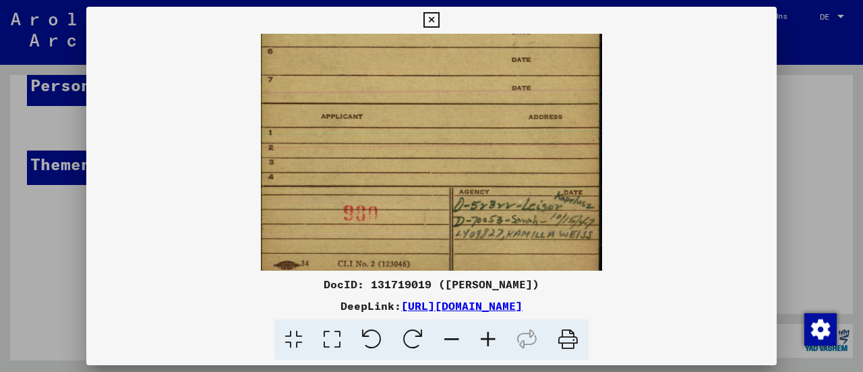
scroll to position [270, 0]
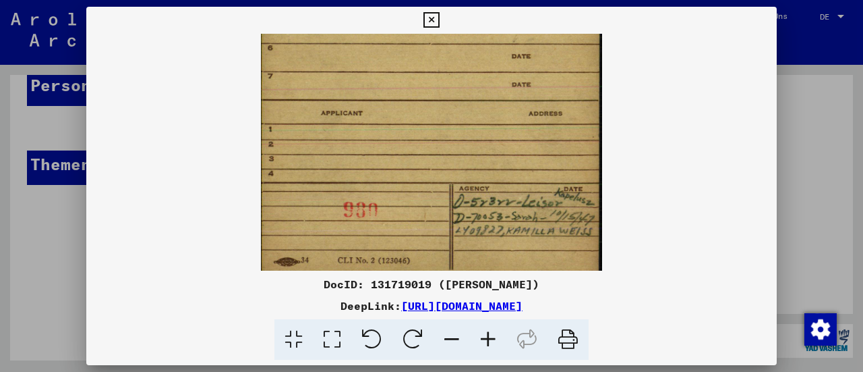
drag, startPoint x: 443, startPoint y: 195, endPoint x: 416, endPoint y: 136, distance: 65.2
click at [416, 136] on img at bounding box center [431, 17] width 341 height 507
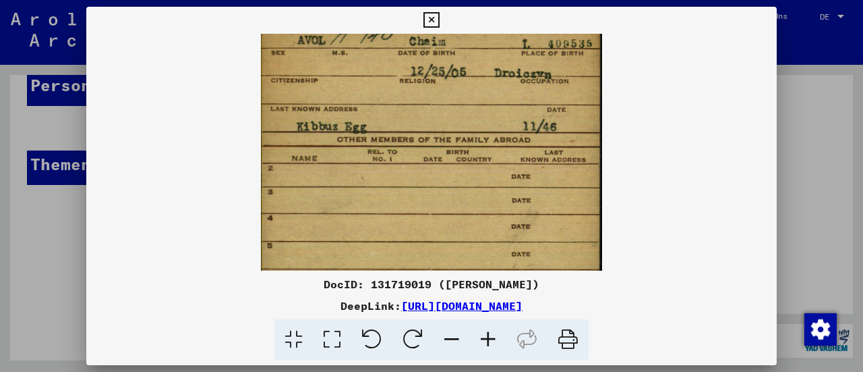
scroll to position [28, 0]
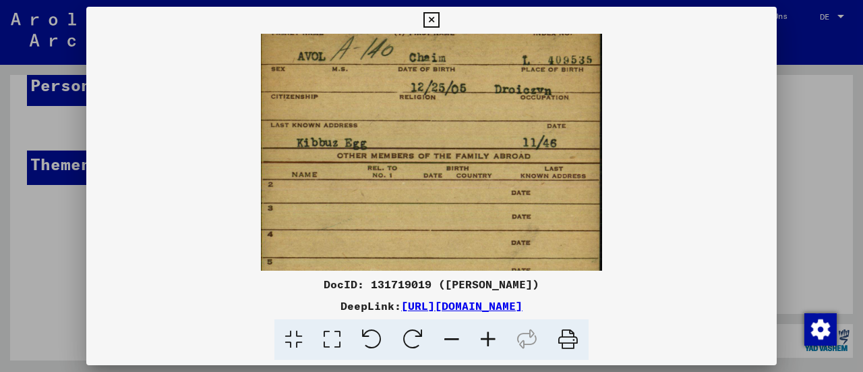
drag, startPoint x: 441, startPoint y: 156, endPoint x: 426, endPoint y: 403, distance: 248.1
click at [426, 371] on html "**********" at bounding box center [431, 186] width 863 height 372
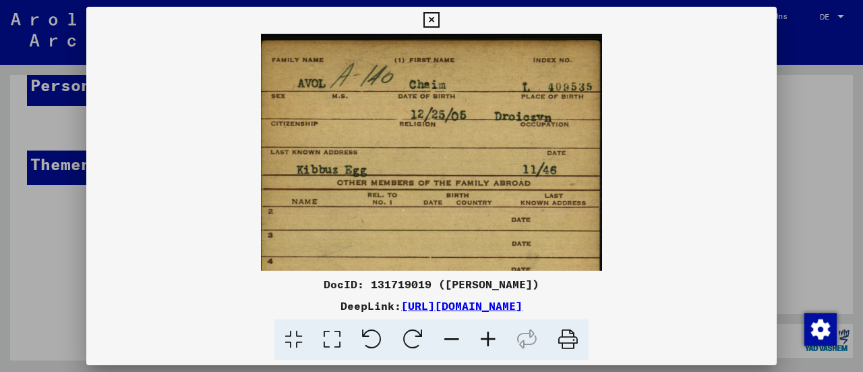
scroll to position [0, 0]
drag, startPoint x: 328, startPoint y: 179, endPoint x: 337, endPoint y: 262, distance: 83.5
click at [337, 262] on img at bounding box center [431, 287] width 341 height 507
click at [430, 22] on icon at bounding box center [432, 20] width 16 height 16
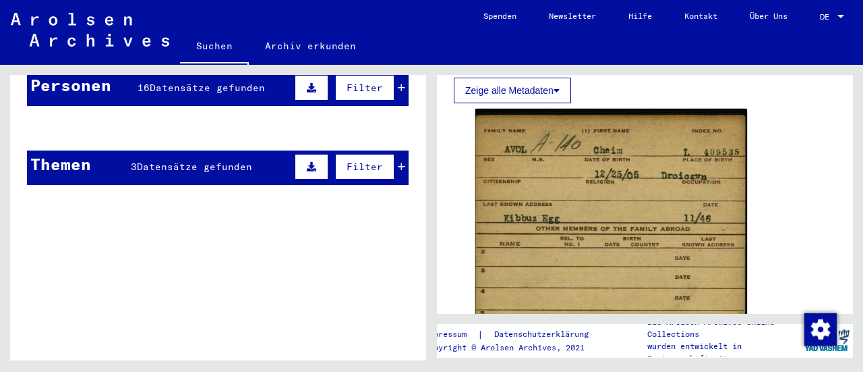
click at [525, 78] on button "Zeige alle Metadaten" at bounding box center [512, 91] width 117 height 26
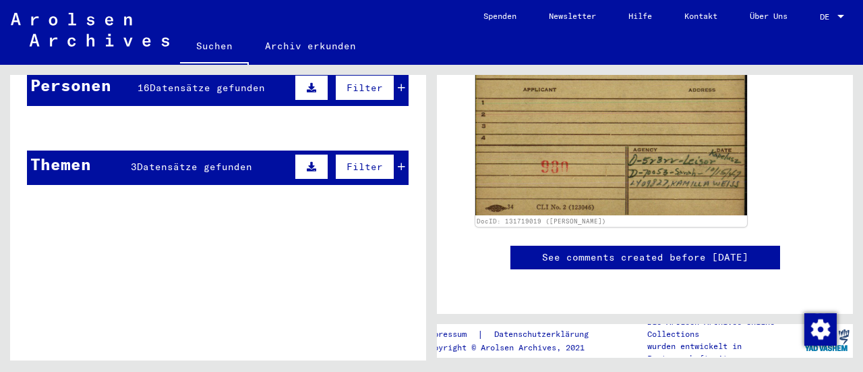
scroll to position [1920, 0]
click at [172, 149] on mat-cell at bounding box center [179, 160] width 61 height 33
click at [217, 49] on link "Suchen" at bounding box center [214, 47] width 69 height 35
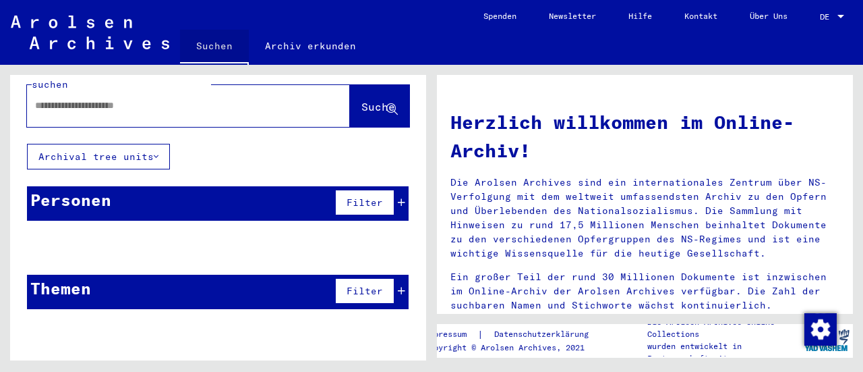
scroll to position [11, 0]
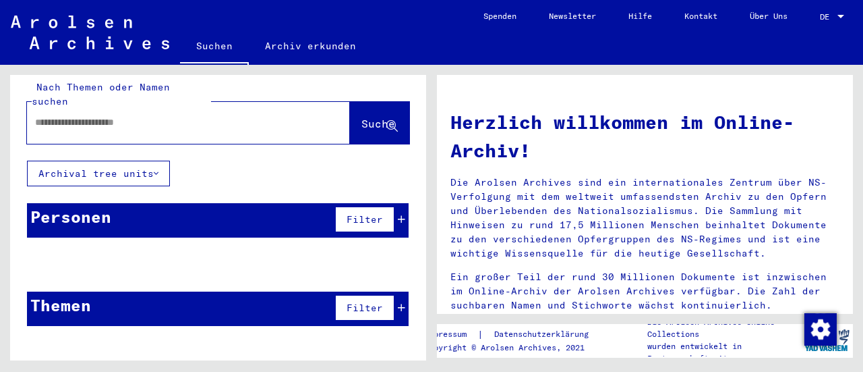
click at [135, 115] on input "text" at bounding box center [172, 122] width 275 height 14
type input "**********"
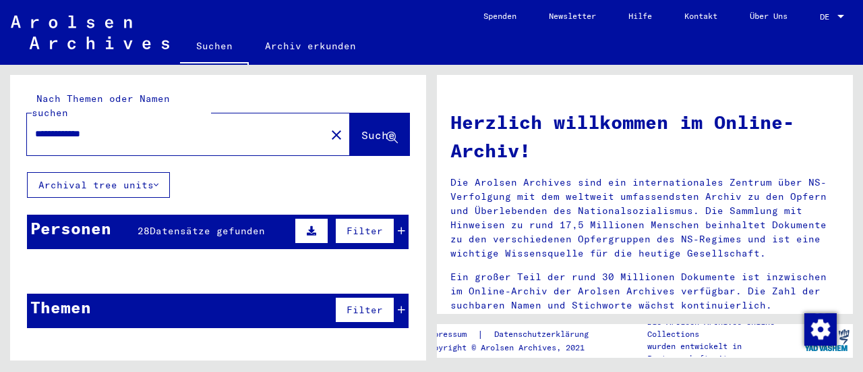
click at [179, 225] on span "Datensätze gefunden" at bounding box center [207, 231] width 115 height 12
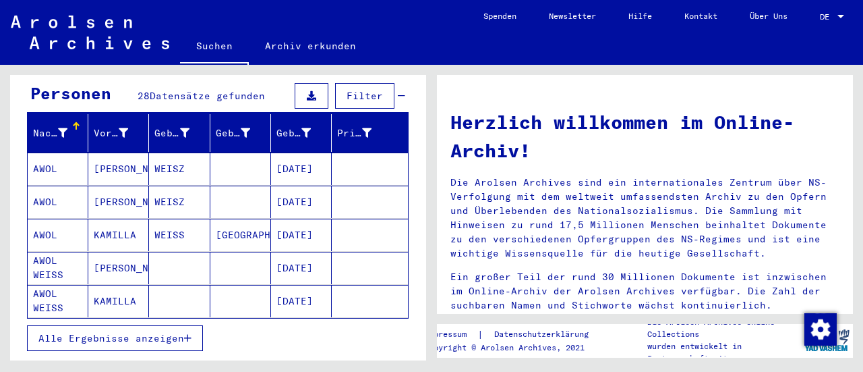
scroll to position [137, 0]
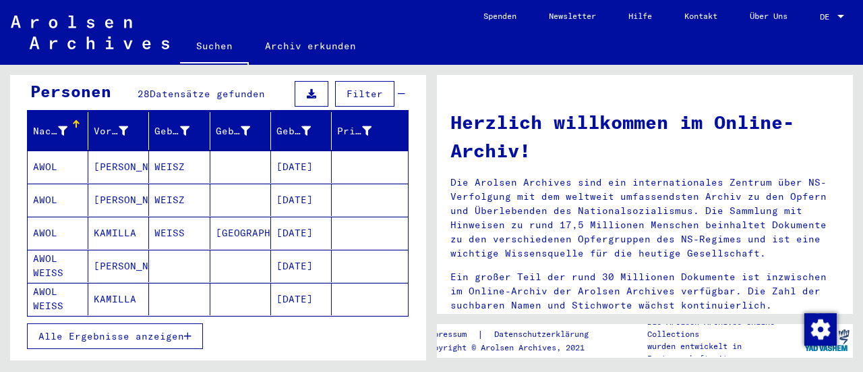
click at [156, 330] on span "Alle Ergebnisse anzeigen" at bounding box center [111, 336] width 146 height 12
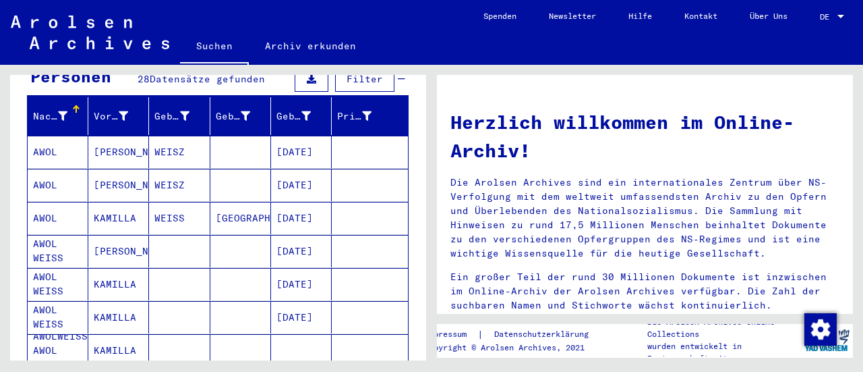
scroll to position [154, 0]
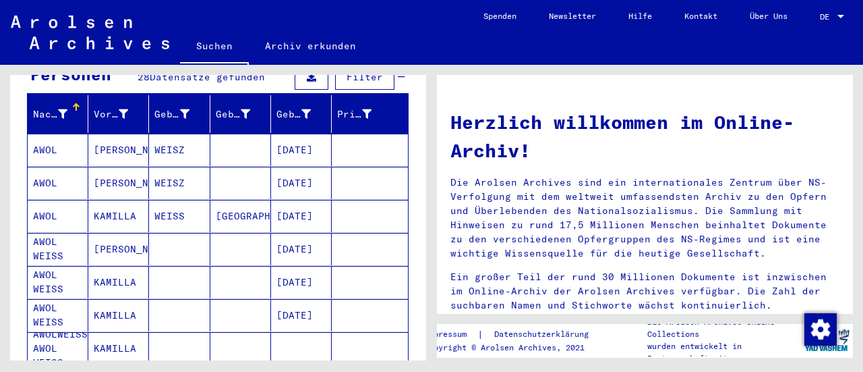
click at [48, 138] on mat-cell "AWOL" at bounding box center [58, 150] width 61 height 32
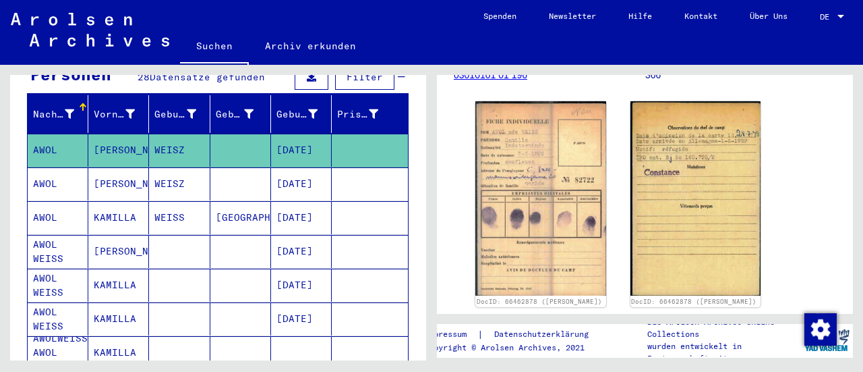
scroll to position [229, 0]
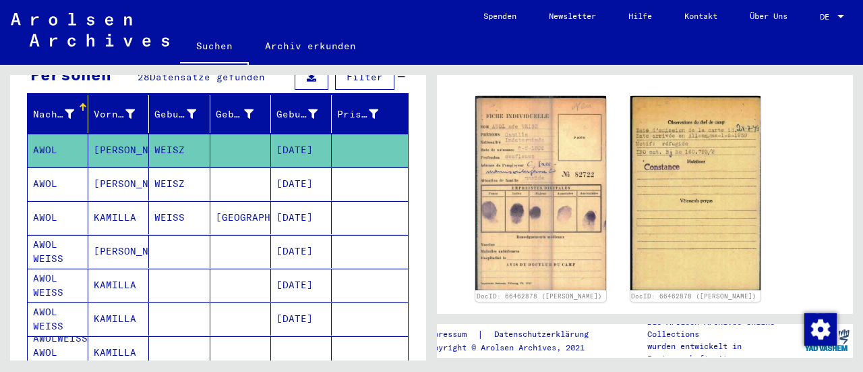
click at [94, 167] on mat-cell "[PERSON_NAME]" at bounding box center [118, 183] width 61 height 33
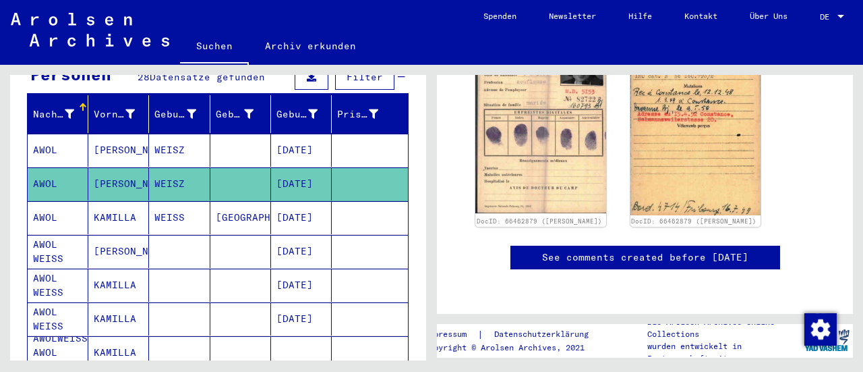
scroll to position [348, 0]
click at [130, 201] on mat-cell "KAMILLA" at bounding box center [118, 217] width 61 height 33
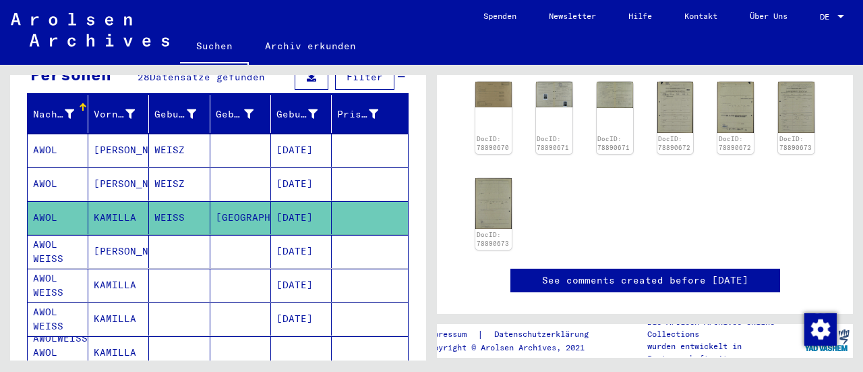
scroll to position [291, 0]
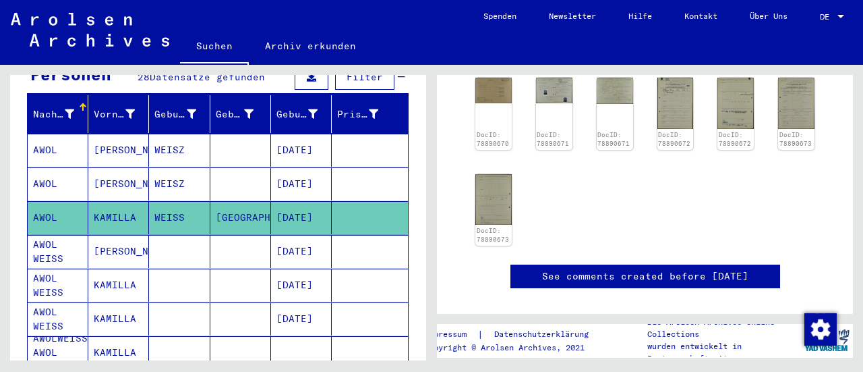
click at [109, 246] on mat-cell "[PERSON_NAME]" at bounding box center [118, 251] width 61 height 33
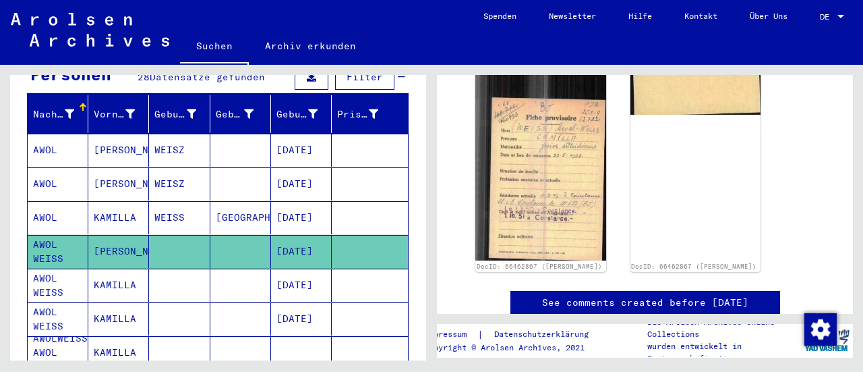
scroll to position [395, 0]
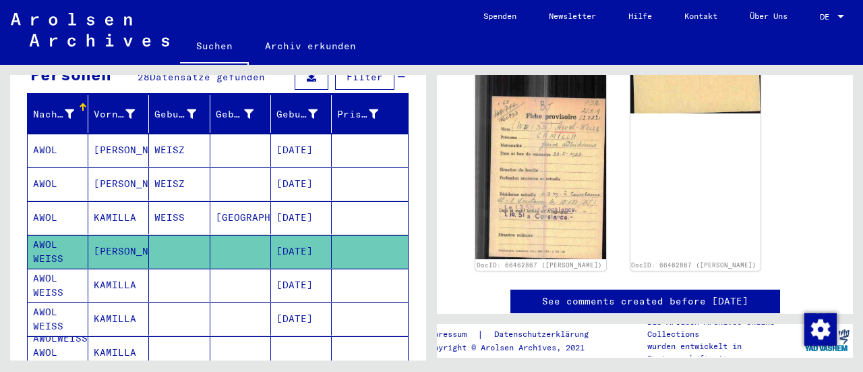
click at [77, 268] on mat-cell "AWOL WEISS" at bounding box center [58, 284] width 61 height 33
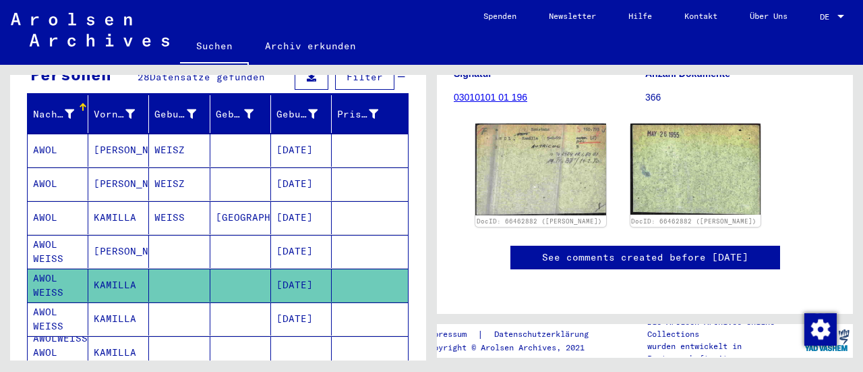
scroll to position [264, 0]
click at [193, 302] on mat-cell at bounding box center [179, 318] width 61 height 33
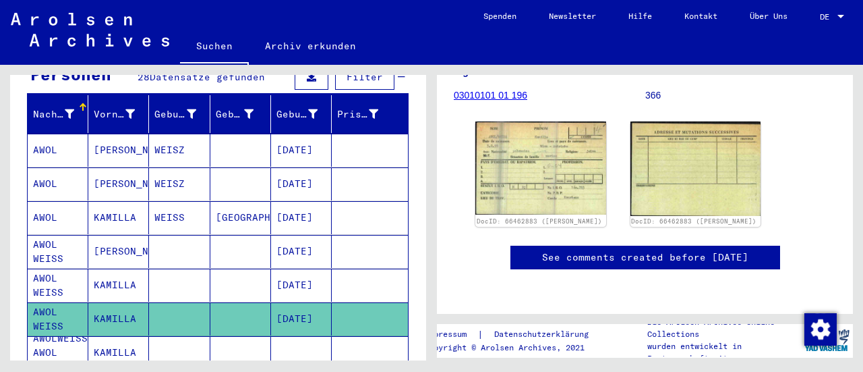
scroll to position [316, 0]
click at [83, 336] on mat-cell "AWOLWEISS AWOL WEISS" at bounding box center [58, 352] width 61 height 33
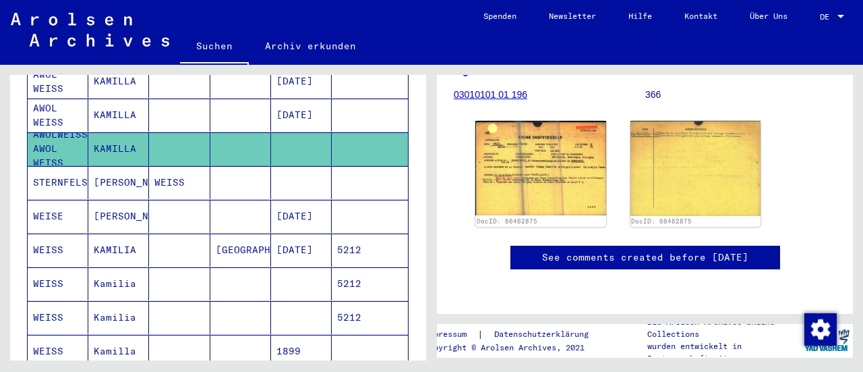
scroll to position [360, 0]
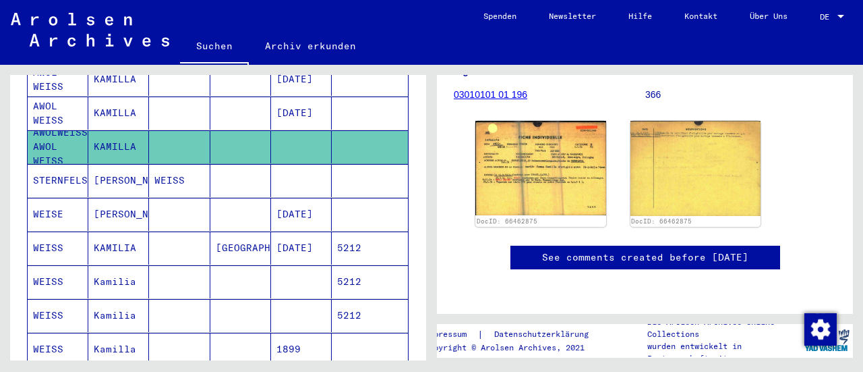
click at [137, 164] on mat-cell "[PERSON_NAME]" at bounding box center [118, 180] width 61 height 33
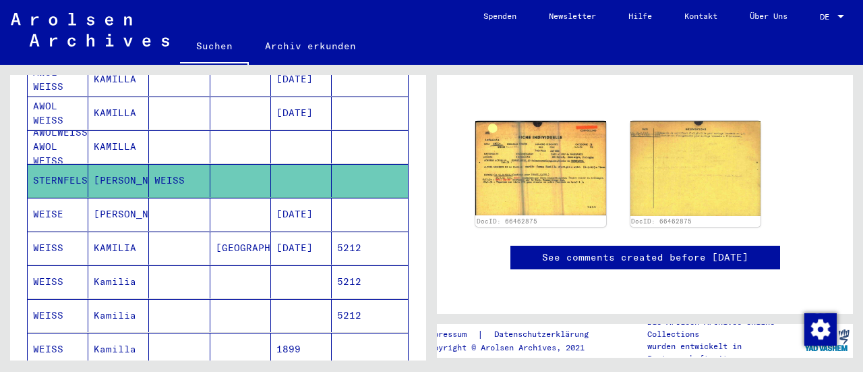
scroll to position [165, 0]
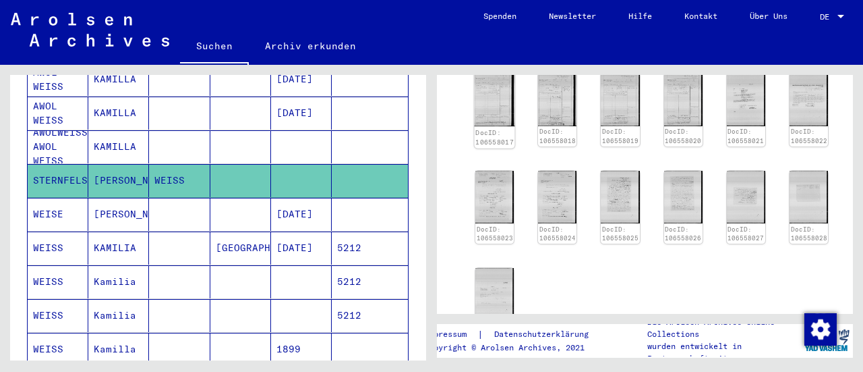
click at [501, 104] on img at bounding box center [495, 99] width 40 height 55
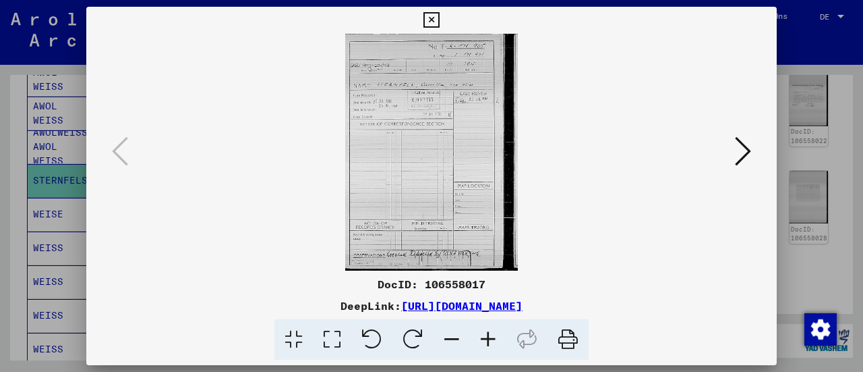
click at [493, 347] on icon at bounding box center [488, 339] width 36 height 41
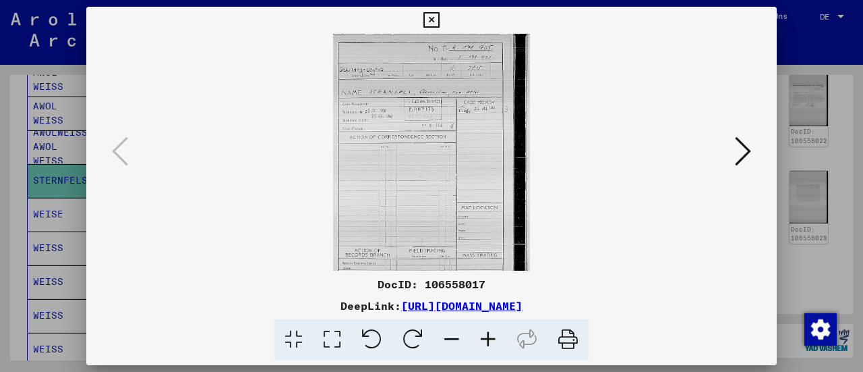
click at [493, 347] on icon at bounding box center [488, 339] width 36 height 41
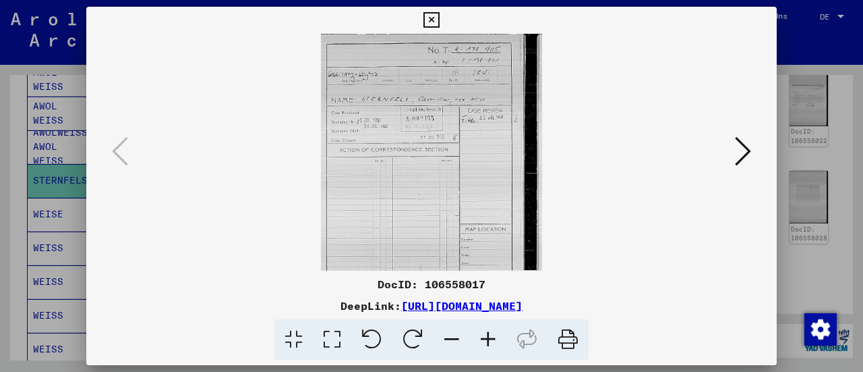
click at [493, 347] on icon at bounding box center [488, 339] width 36 height 41
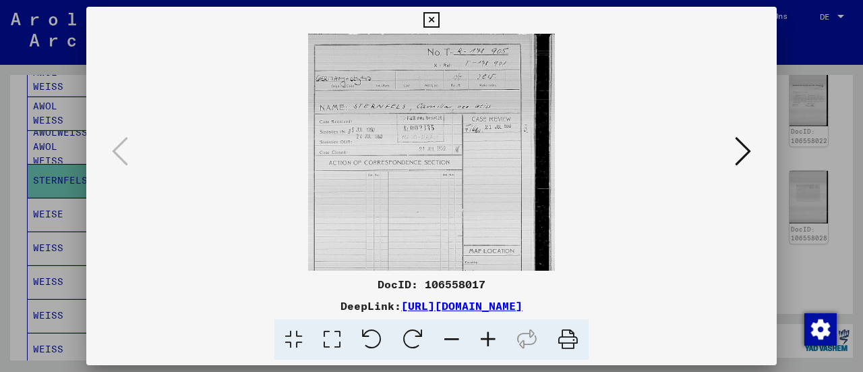
click at [493, 347] on icon at bounding box center [488, 339] width 36 height 41
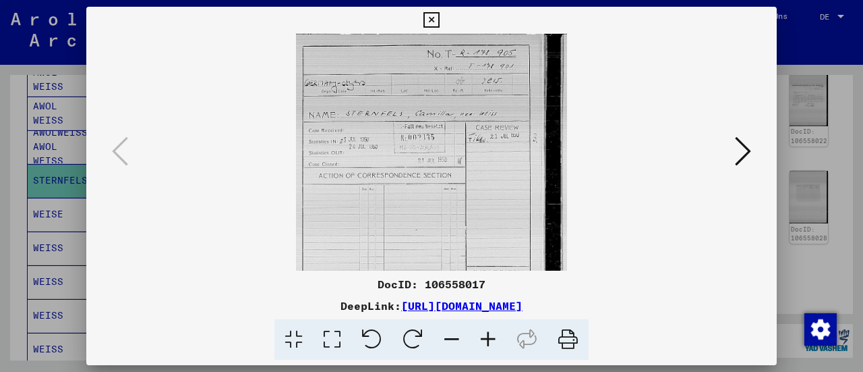
click at [493, 347] on icon at bounding box center [488, 339] width 36 height 41
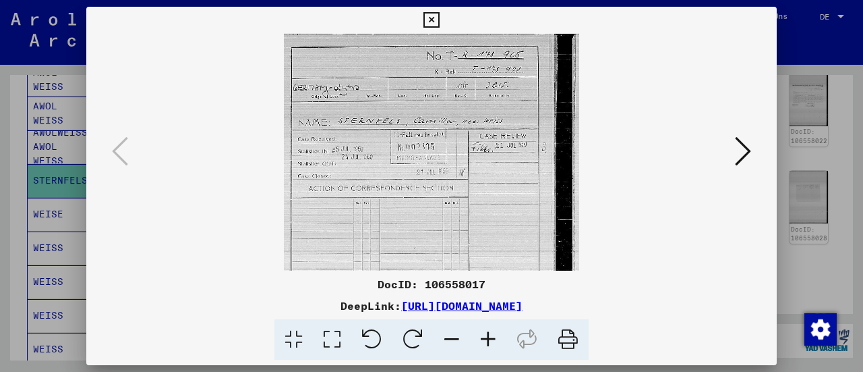
click at [493, 347] on icon at bounding box center [488, 339] width 36 height 41
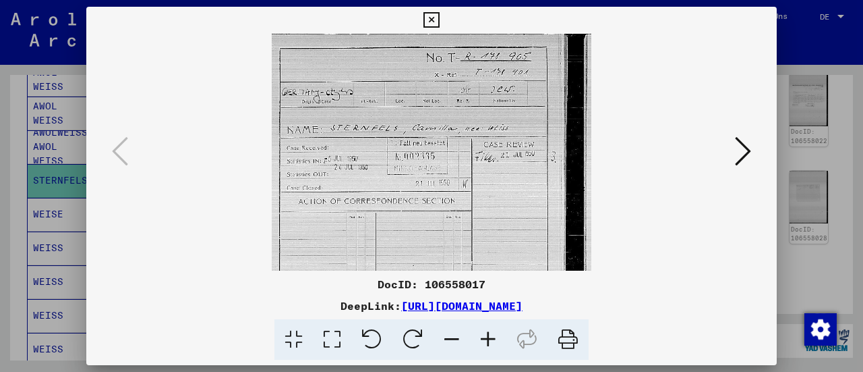
click at [493, 347] on icon at bounding box center [488, 339] width 36 height 41
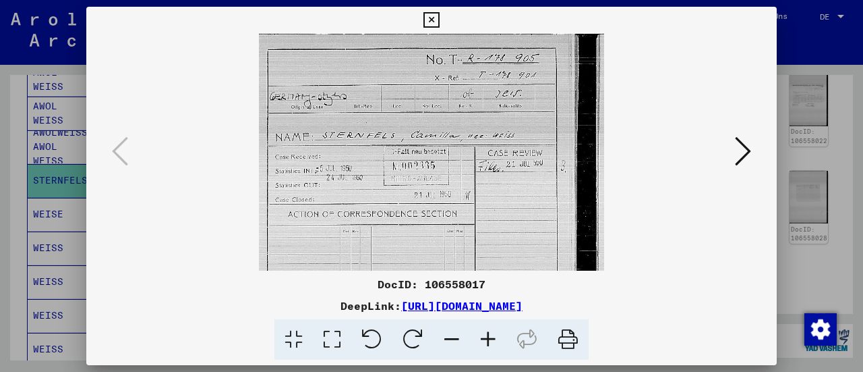
click at [493, 347] on icon at bounding box center [488, 339] width 36 height 41
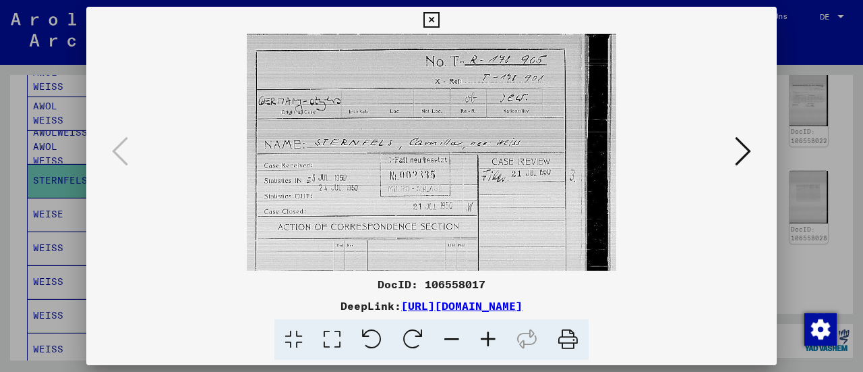
click at [493, 347] on icon at bounding box center [488, 339] width 36 height 41
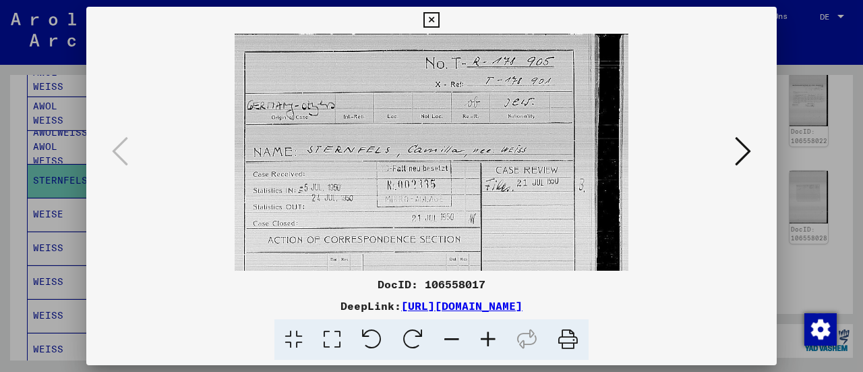
click at [493, 347] on icon at bounding box center [488, 339] width 36 height 41
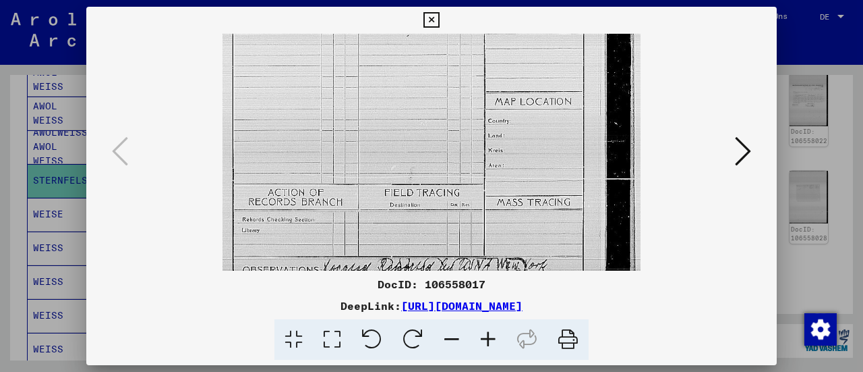
scroll to position [337, 0]
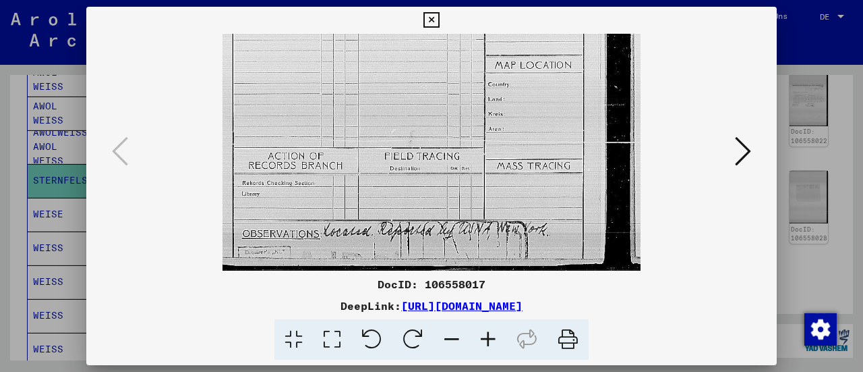
drag, startPoint x: 364, startPoint y: 249, endPoint x: 233, endPoint y: -82, distance: 355.5
click at [233, 0] on html "**********" at bounding box center [431, 186] width 863 height 372
click at [735, 157] on button at bounding box center [743, 152] width 24 height 38
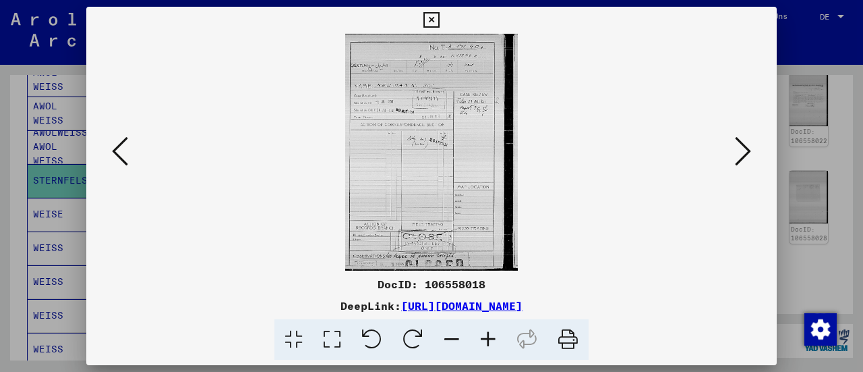
click at [737, 158] on icon at bounding box center [743, 151] width 16 height 32
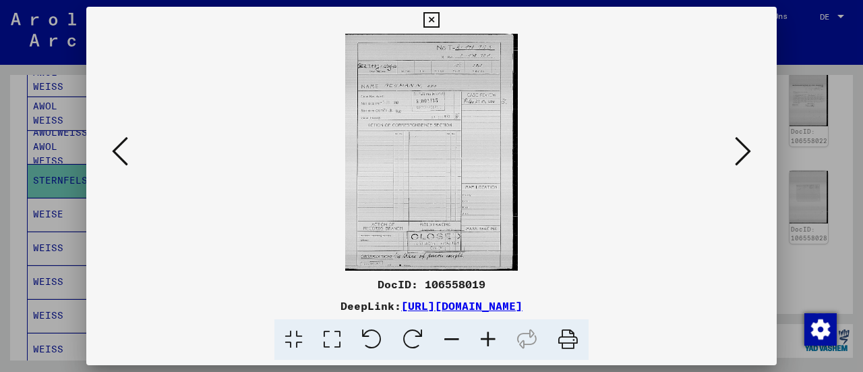
click at [737, 158] on icon at bounding box center [743, 151] width 16 height 32
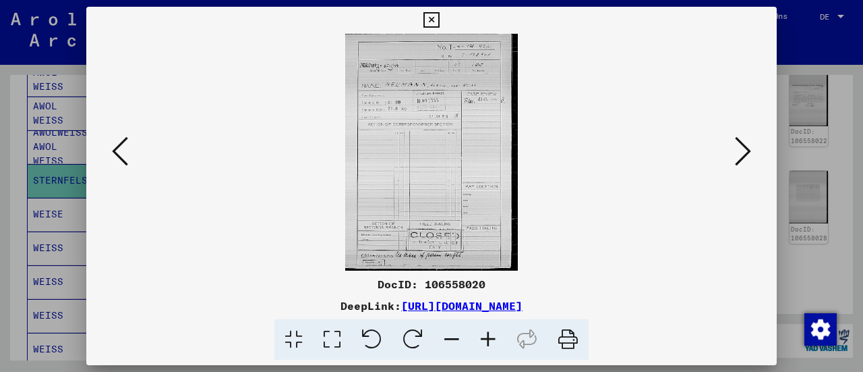
click at [737, 158] on icon at bounding box center [743, 151] width 16 height 32
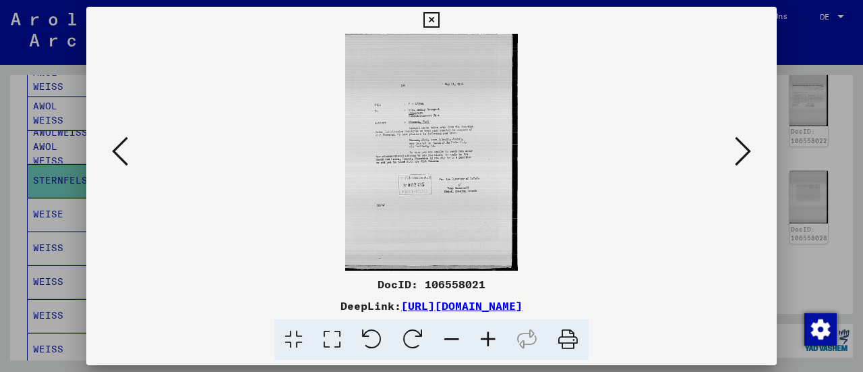
click at [488, 337] on icon at bounding box center [488, 339] width 36 height 41
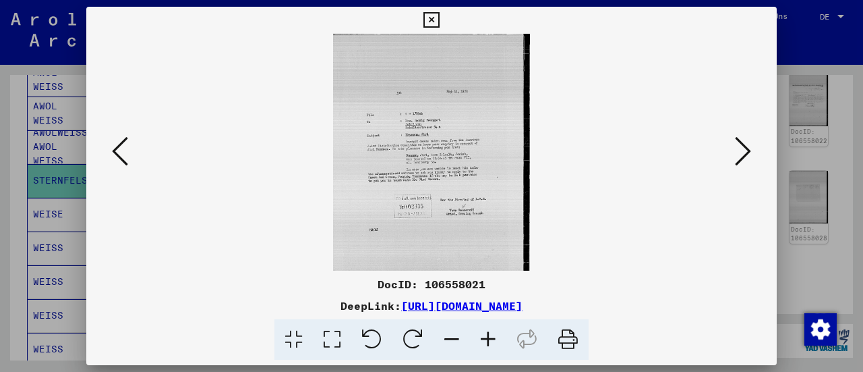
click at [488, 337] on icon at bounding box center [488, 339] width 36 height 41
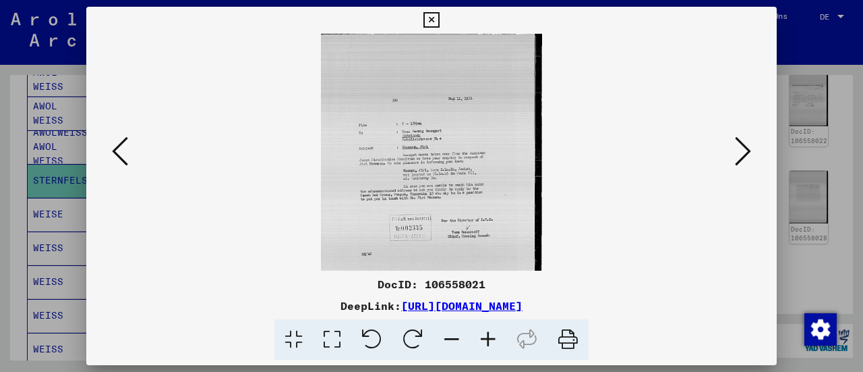
click at [490, 337] on icon at bounding box center [488, 339] width 36 height 41
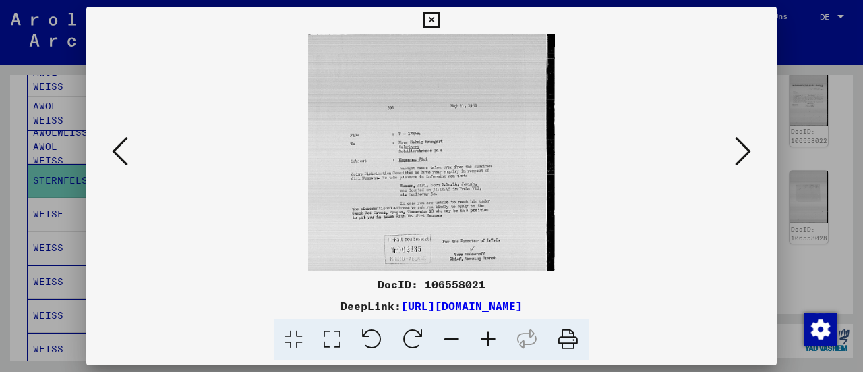
click at [492, 337] on icon at bounding box center [488, 339] width 36 height 41
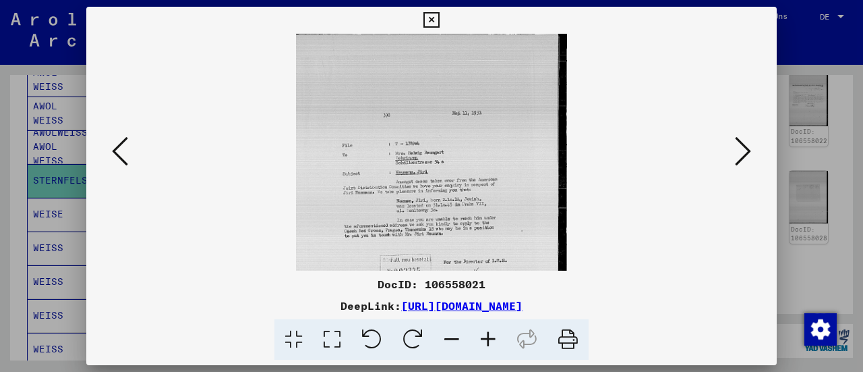
click at [494, 337] on icon at bounding box center [488, 339] width 36 height 41
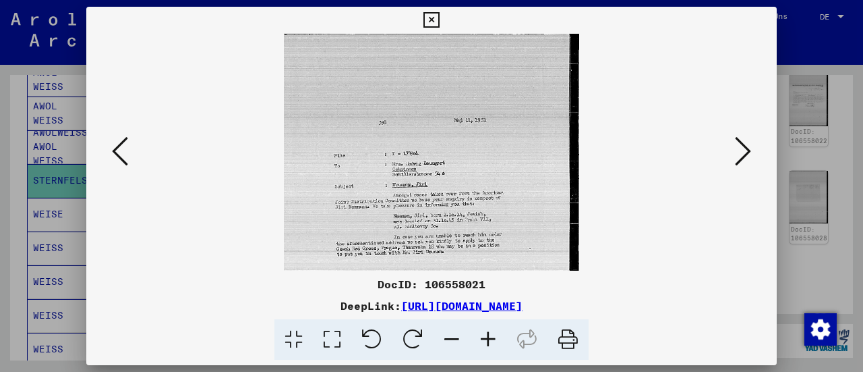
click at [496, 337] on icon at bounding box center [488, 339] width 36 height 41
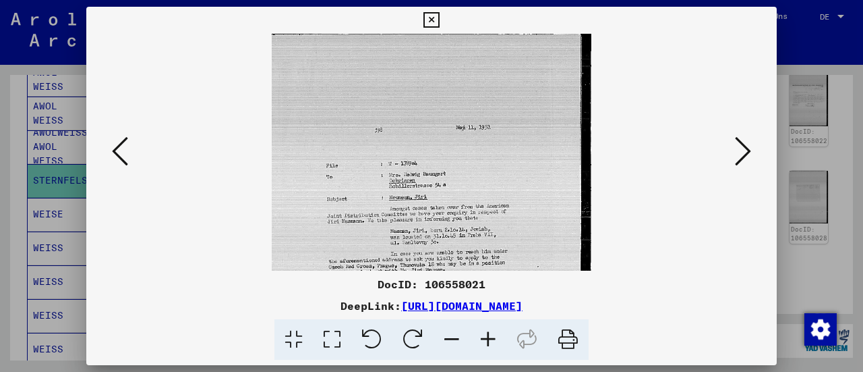
click at [500, 338] on icon at bounding box center [488, 339] width 36 height 41
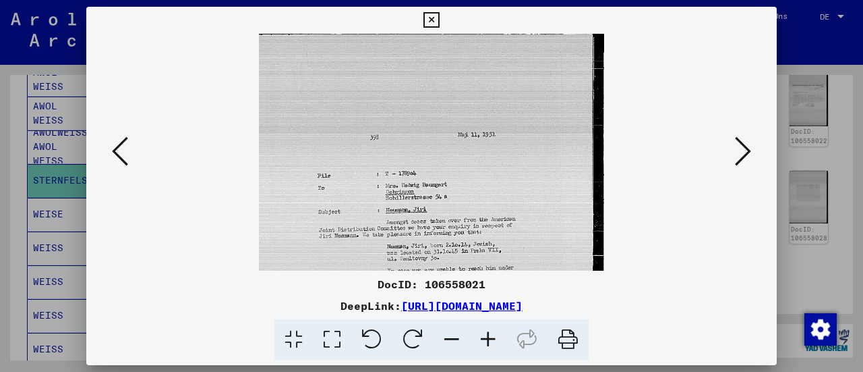
click at [741, 144] on icon at bounding box center [743, 151] width 16 height 32
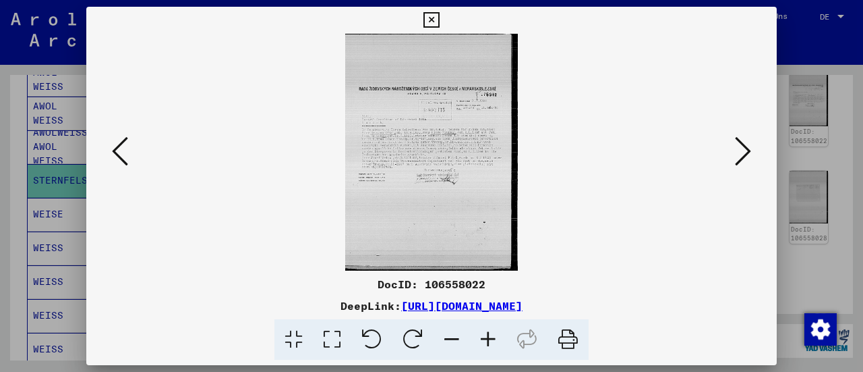
click at [745, 145] on icon at bounding box center [743, 151] width 16 height 32
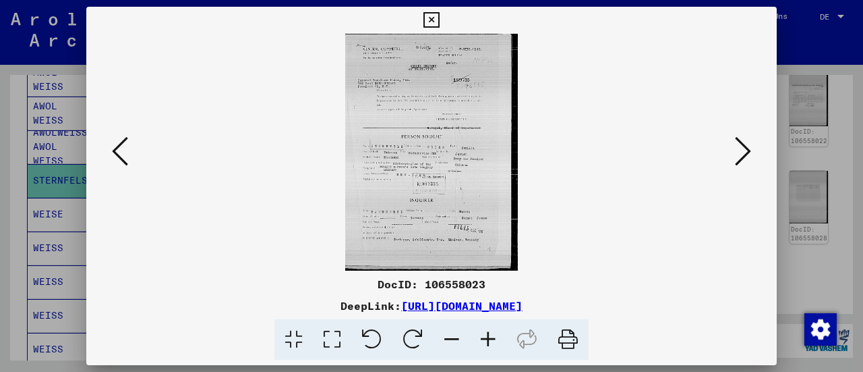
click at [493, 334] on icon at bounding box center [488, 339] width 36 height 41
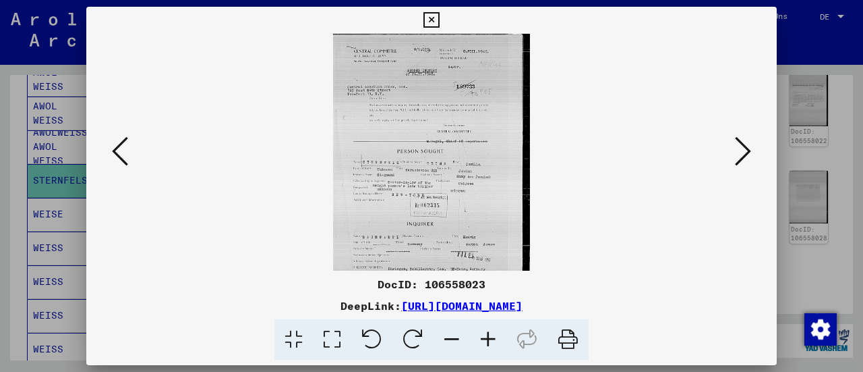
click at [493, 334] on icon at bounding box center [488, 339] width 36 height 41
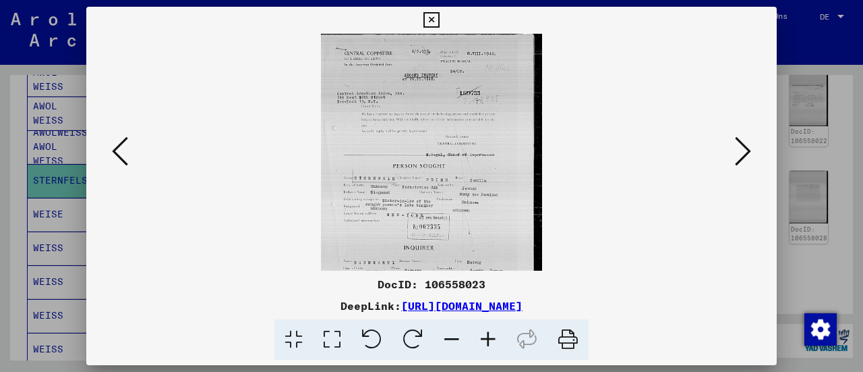
click at [493, 334] on icon at bounding box center [488, 339] width 36 height 41
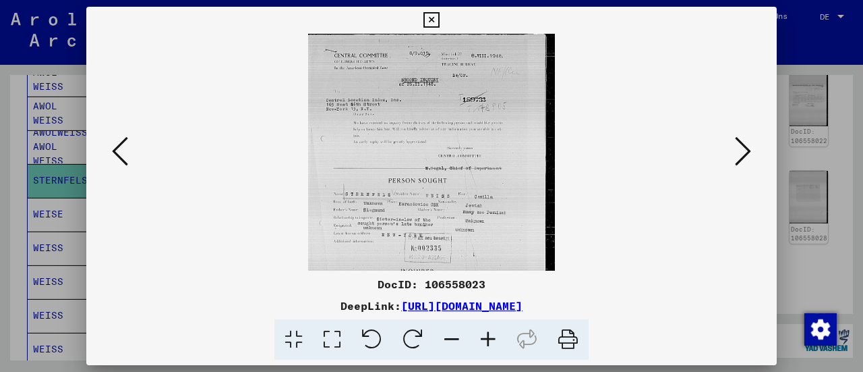
click at [493, 334] on icon at bounding box center [488, 339] width 36 height 41
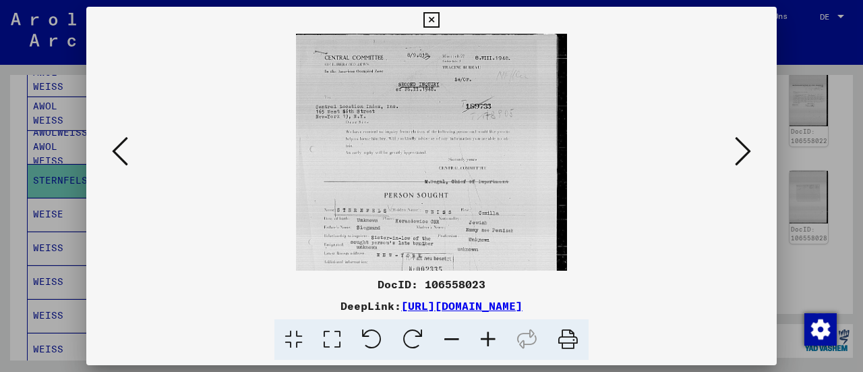
click at [493, 334] on icon at bounding box center [488, 339] width 36 height 41
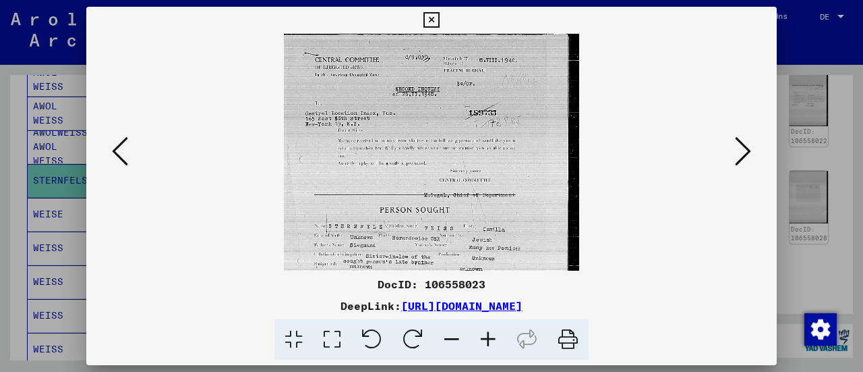
click at [493, 334] on icon at bounding box center [488, 339] width 36 height 41
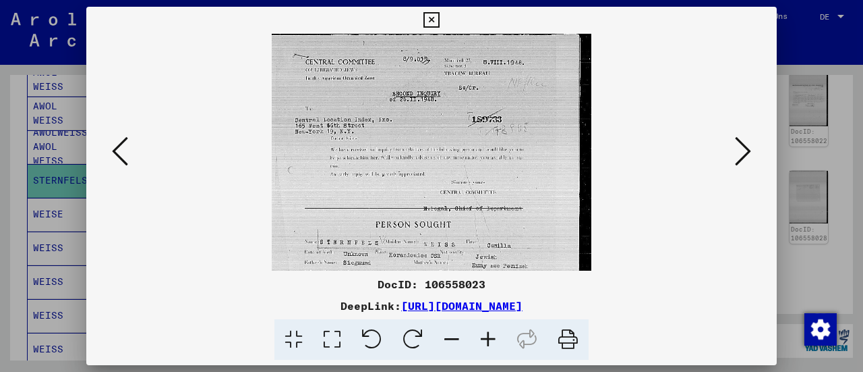
click at [493, 334] on icon at bounding box center [488, 339] width 36 height 41
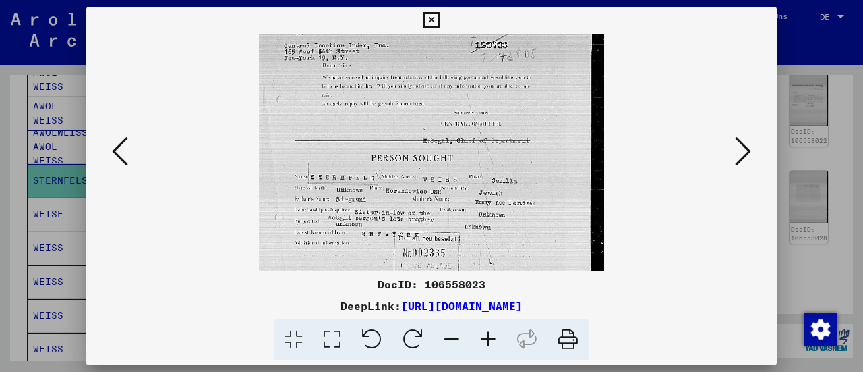
drag, startPoint x: 456, startPoint y: 248, endPoint x: 443, endPoint y: 168, distance: 80.7
click at [443, 169] on img at bounding box center [431, 189] width 345 height 473
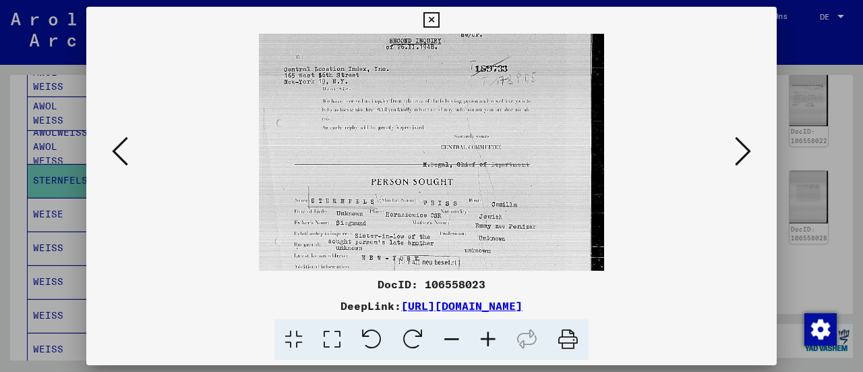
drag, startPoint x: 331, startPoint y: 140, endPoint x: 349, endPoint y: 174, distance: 38.9
click at [347, 174] on img at bounding box center [431, 212] width 345 height 473
click at [746, 152] on icon at bounding box center [743, 151] width 16 height 32
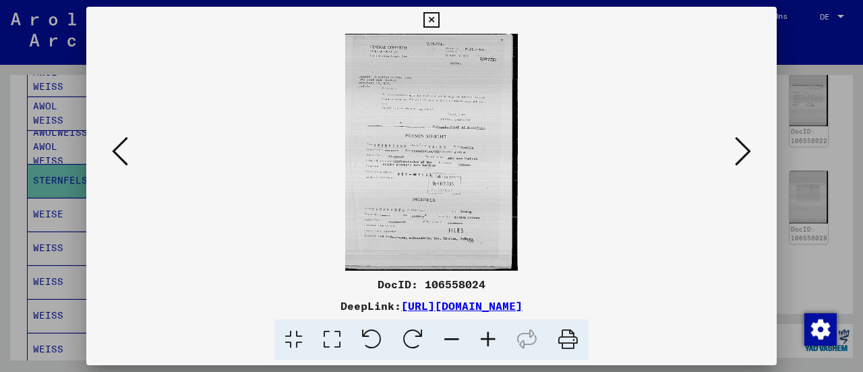
click at [429, 16] on icon at bounding box center [432, 20] width 16 height 16
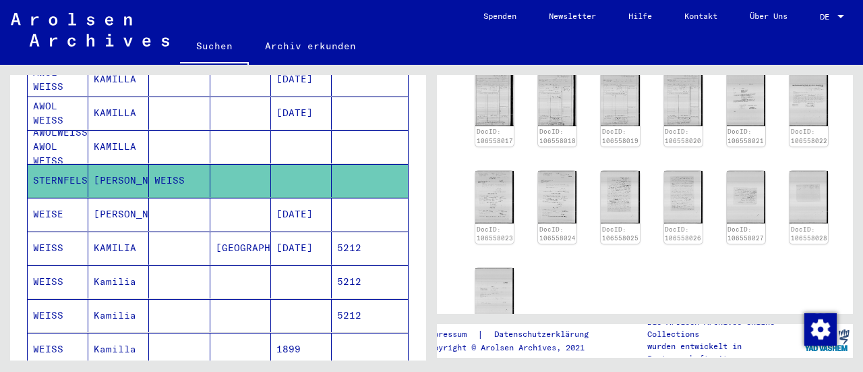
click at [210, 198] on mat-cell at bounding box center [240, 214] width 61 height 33
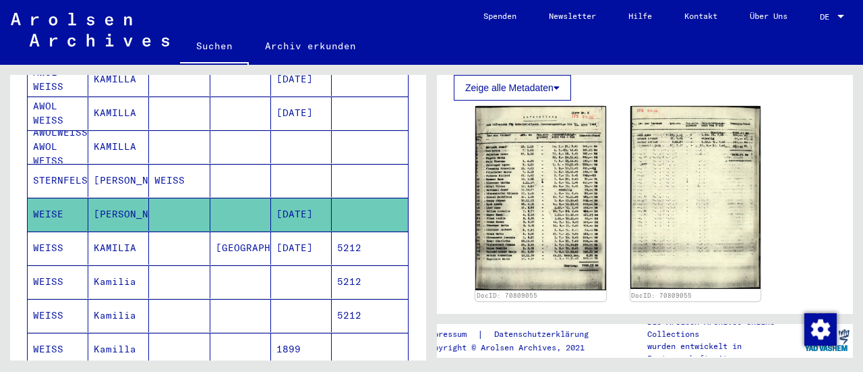
scroll to position [432, 0]
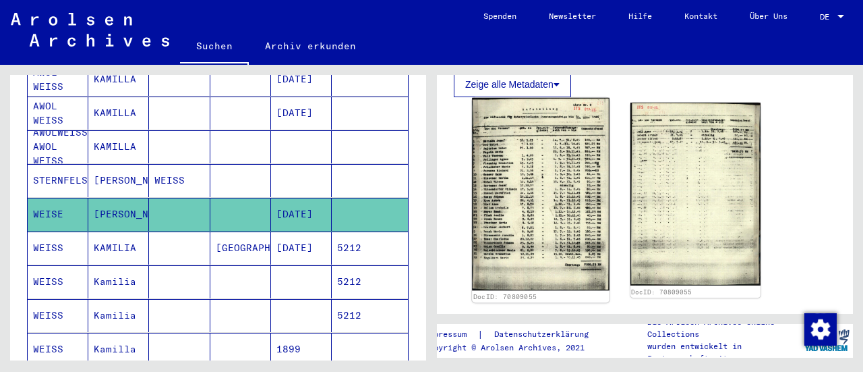
click at [520, 188] on img at bounding box center [540, 194] width 137 height 193
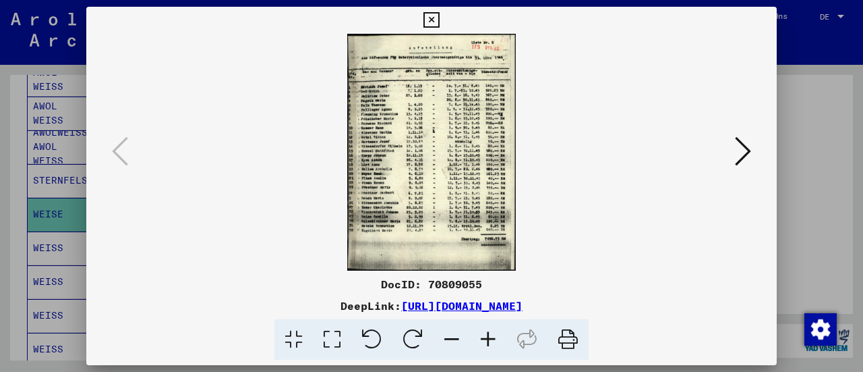
click at [743, 146] on icon at bounding box center [743, 151] width 16 height 32
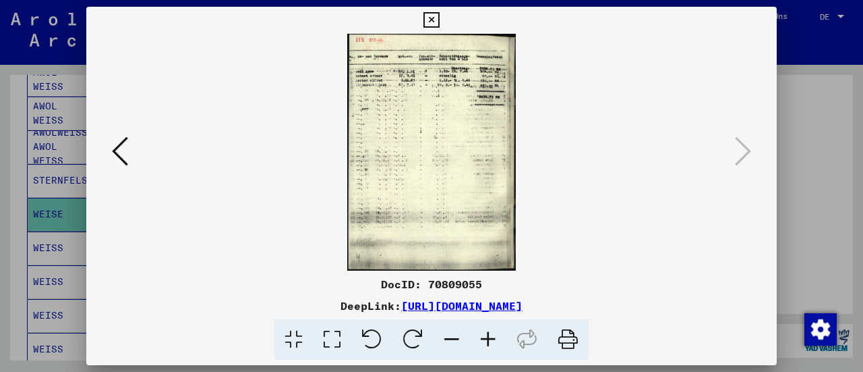
click at [387, 78] on img at bounding box center [431, 152] width 599 height 237
click at [487, 345] on icon at bounding box center [488, 339] width 36 height 41
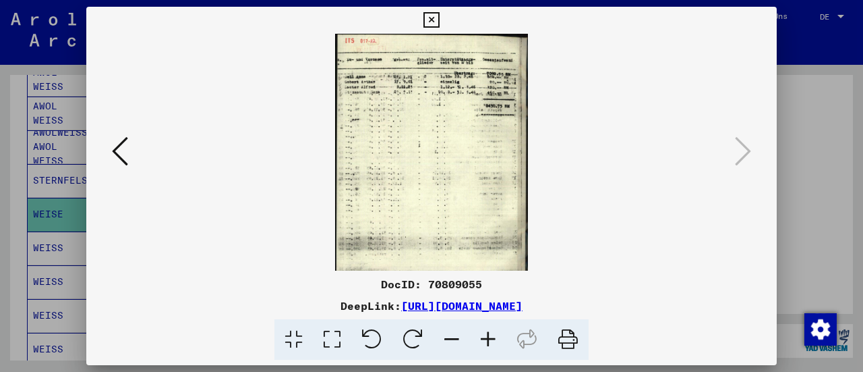
click at [487, 345] on icon at bounding box center [488, 339] width 36 height 41
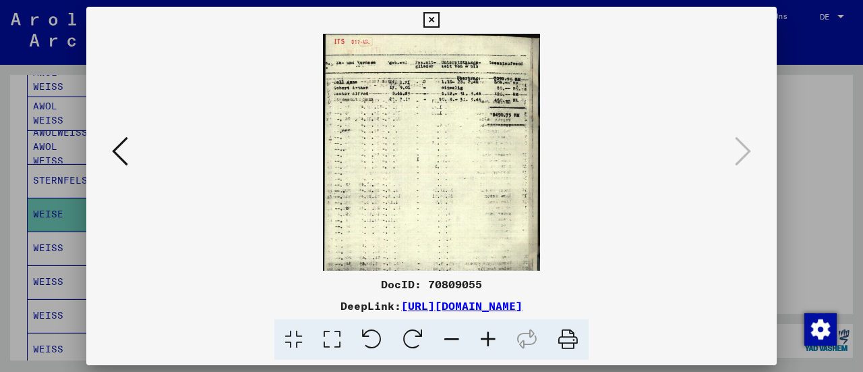
click at [487, 345] on icon at bounding box center [488, 339] width 36 height 41
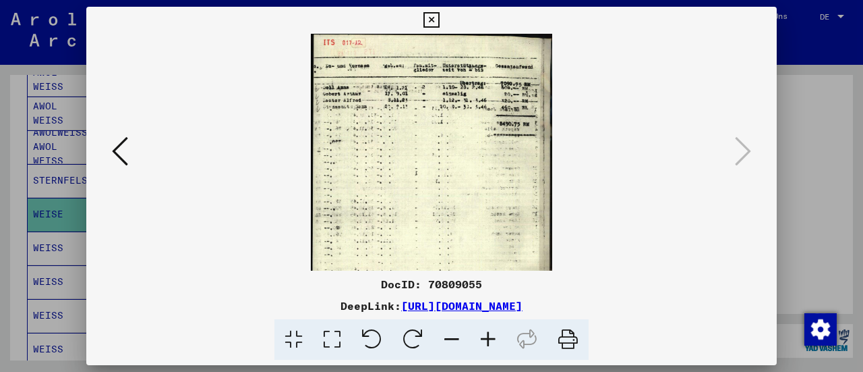
click at [487, 345] on icon at bounding box center [488, 339] width 36 height 41
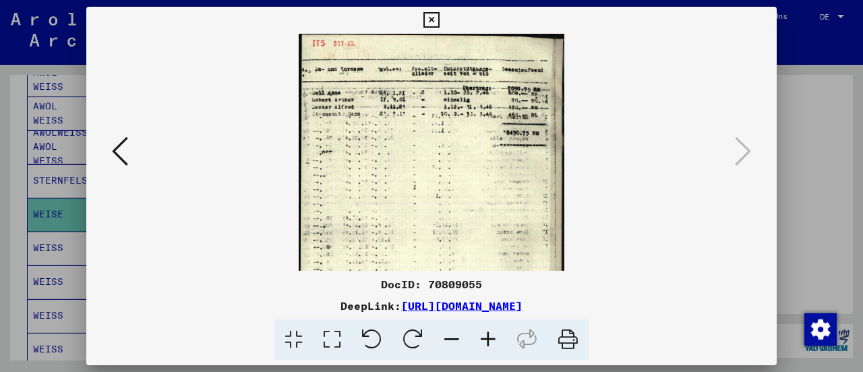
click at [487, 345] on icon at bounding box center [488, 339] width 36 height 41
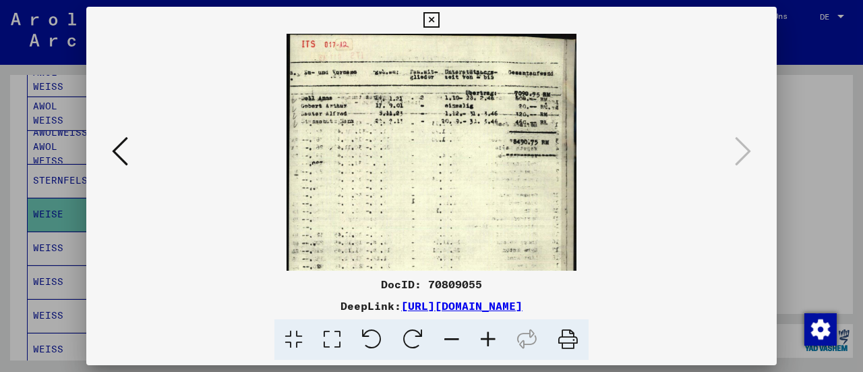
click at [119, 152] on icon at bounding box center [120, 151] width 16 height 32
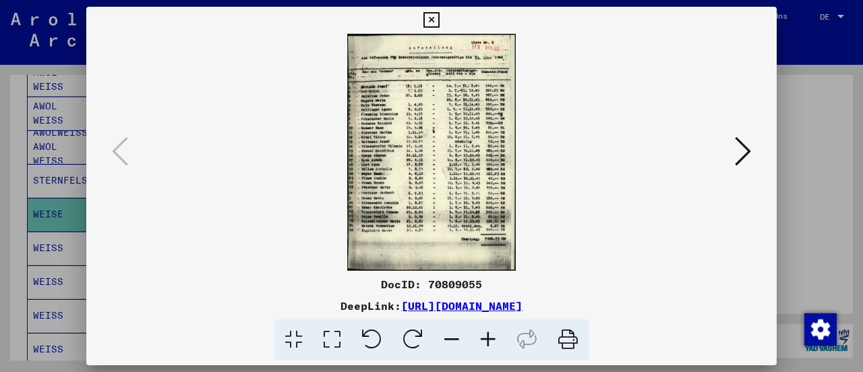
click at [484, 341] on icon at bounding box center [488, 339] width 36 height 41
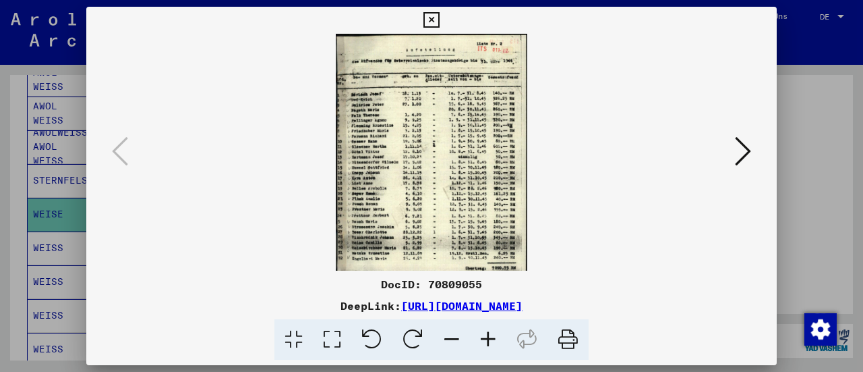
click at [484, 341] on icon at bounding box center [488, 339] width 36 height 41
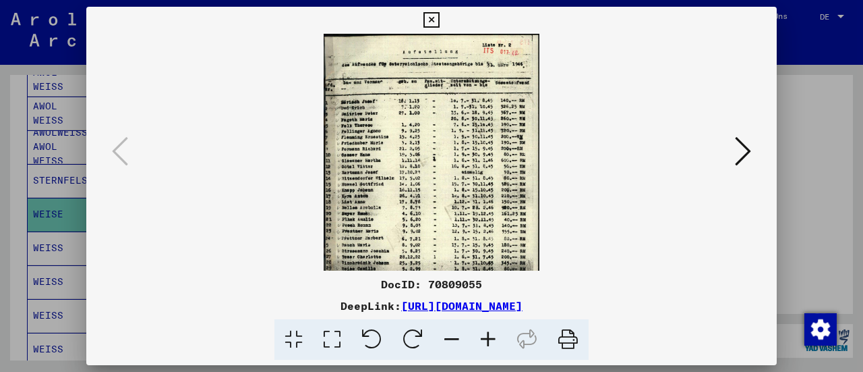
click at [484, 341] on icon at bounding box center [488, 339] width 36 height 41
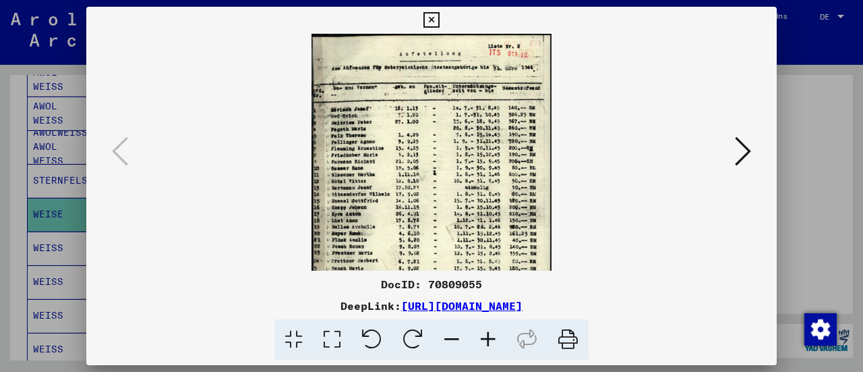
click at [484, 341] on icon at bounding box center [488, 339] width 36 height 41
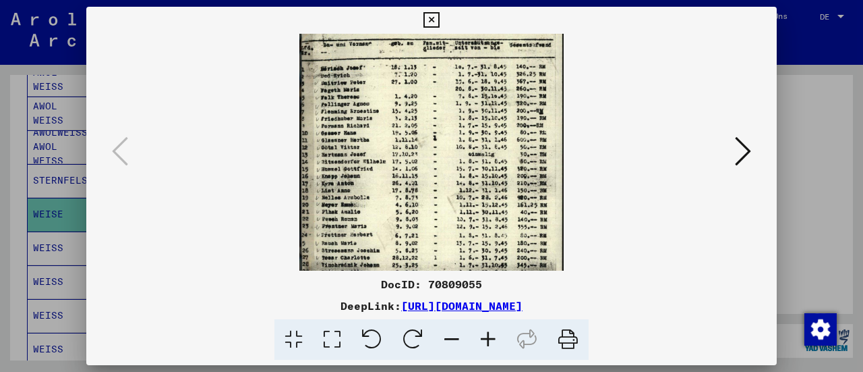
scroll to position [47, 0]
drag, startPoint x: 364, startPoint y: 212, endPoint x: 351, endPoint y: 207, distance: 14.3
click at [351, 207] on img at bounding box center [432, 173] width 264 height 372
click at [428, 20] on icon at bounding box center [432, 20] width 16 height 16
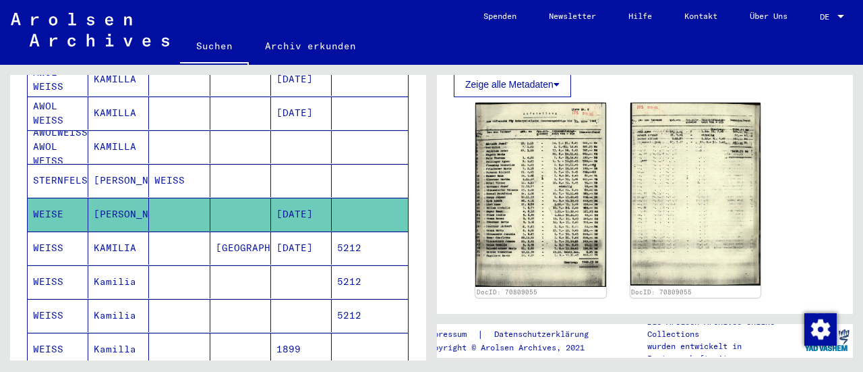
click at [232, 231] on mat-cell "[GEOGRAPHIC_DATA]" at bounding box center [240, 247] width 61 height 33
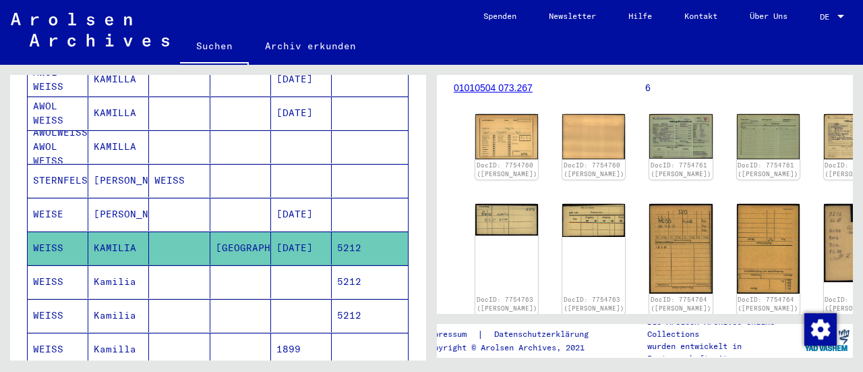
scroll to position [281, 0]
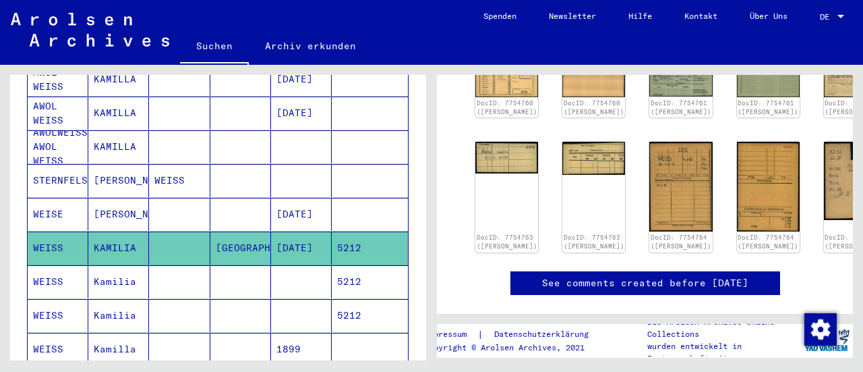
click at [165, 266] on mat-cell at bounding box center [179, 281] width 61 height 33
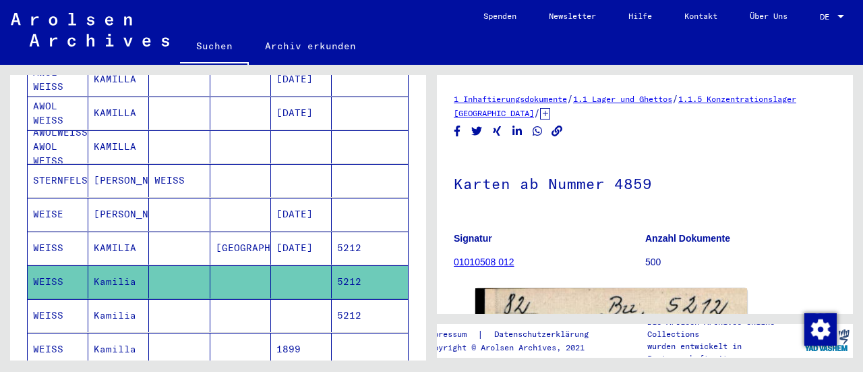
click at [149, 303] on mat-cell at bounding box center [179, 315] width 61 height 33
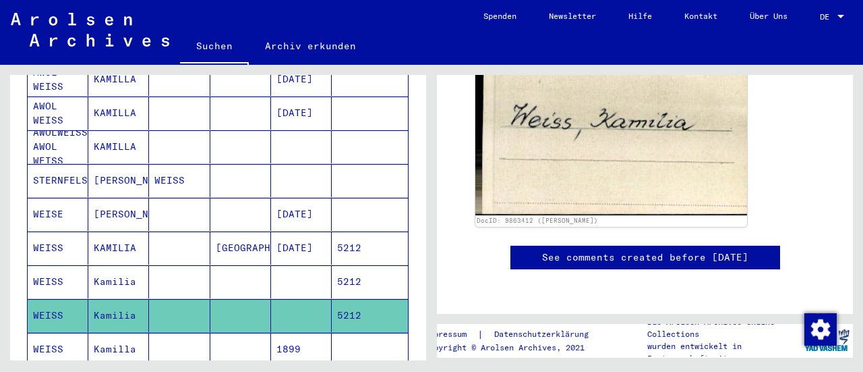
scroll to position [329, 0]
click at [106, 333] on mat-cell "Kamilla" at bounding box center [118, 349] width 61 height 33
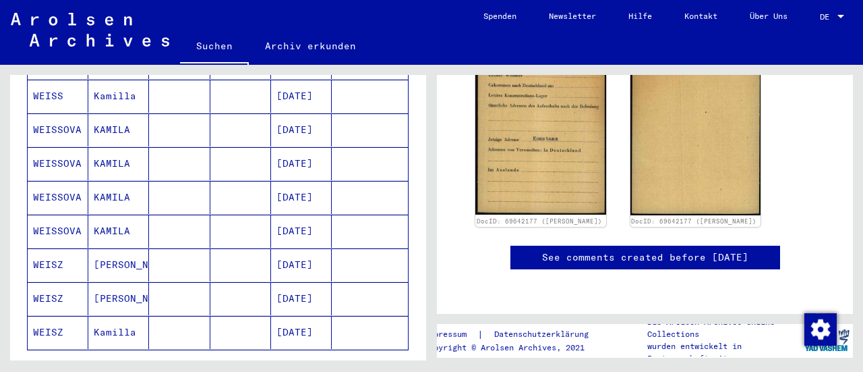
scroll to position [784, 0]
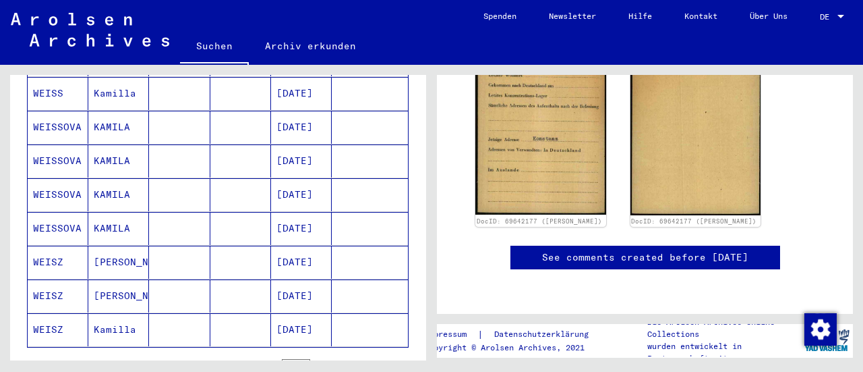
click at [288, 246] on mat-cell "[DATE]" at bounding box center [301, 262] width 61 height 33
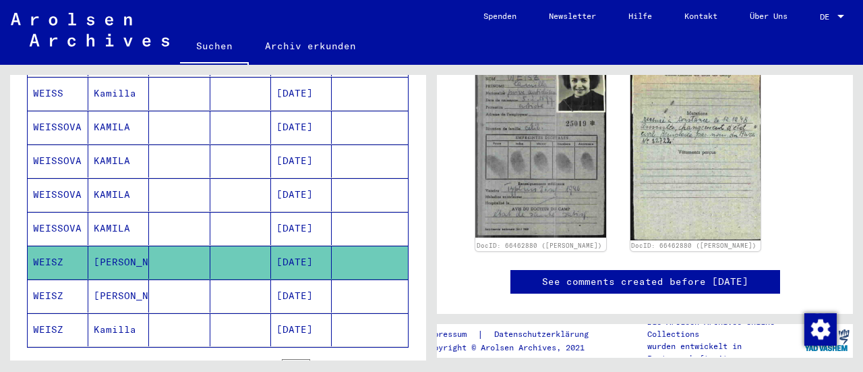
scroll to position [275, 0]
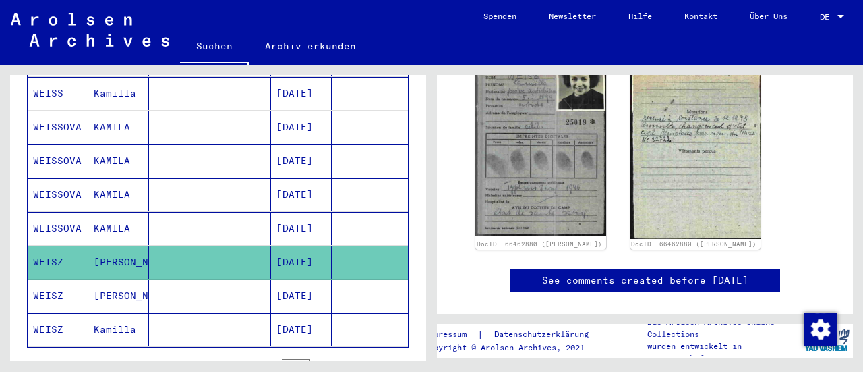
click at [214, 279] on mat-cell at bounding box center [240, 295] width 61 height 33
